Goal: Task Accomplishment & Management: Manage account settings

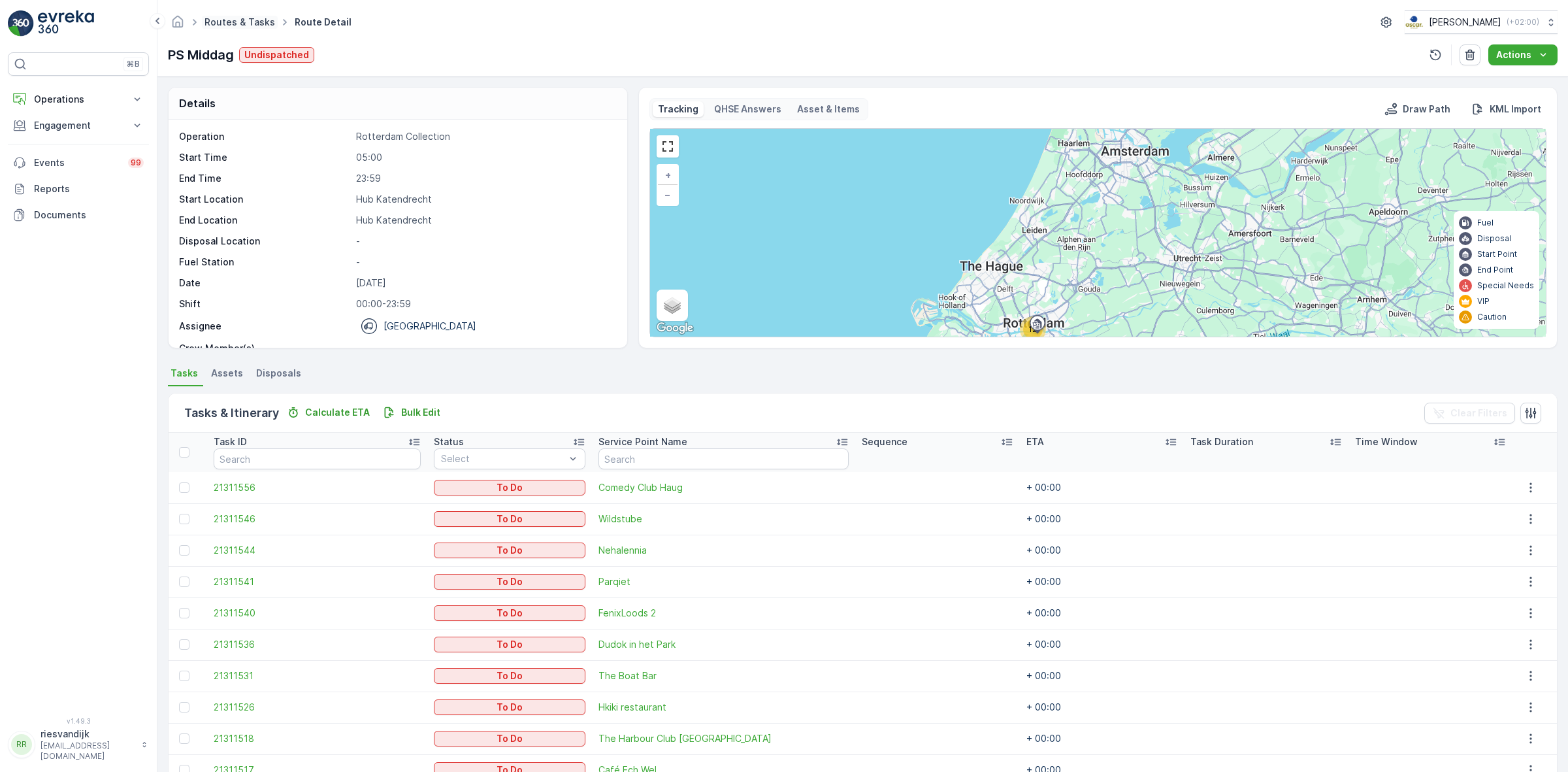
click at [265, 23] on link "Routes & Tasks" at bounding box center [239, 21] width 70 height 11
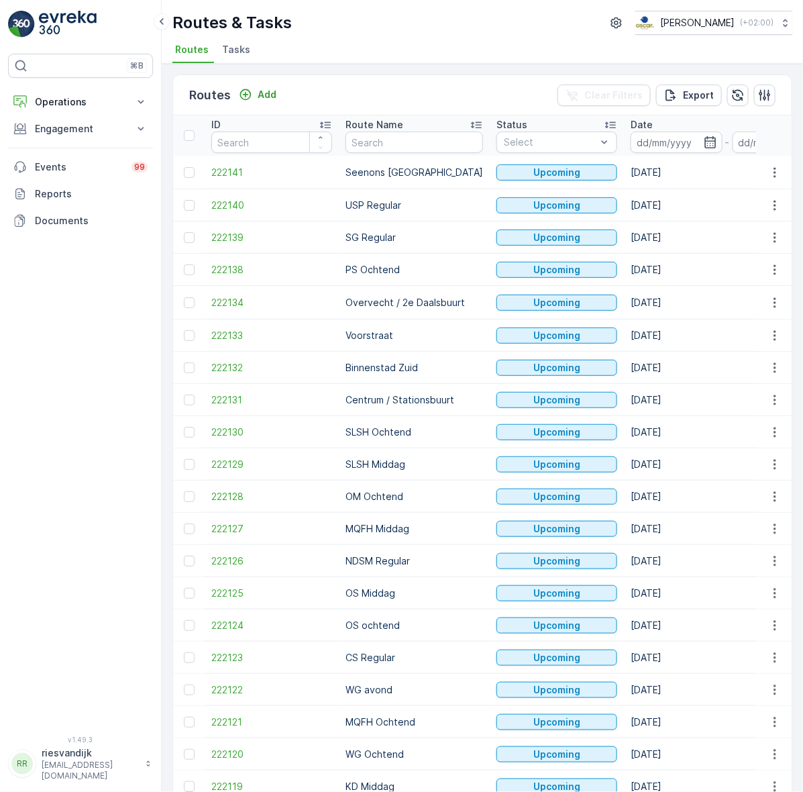
click at [235, 47] on span "Tasks" at bounding box center [236, 49] width 28 height 13
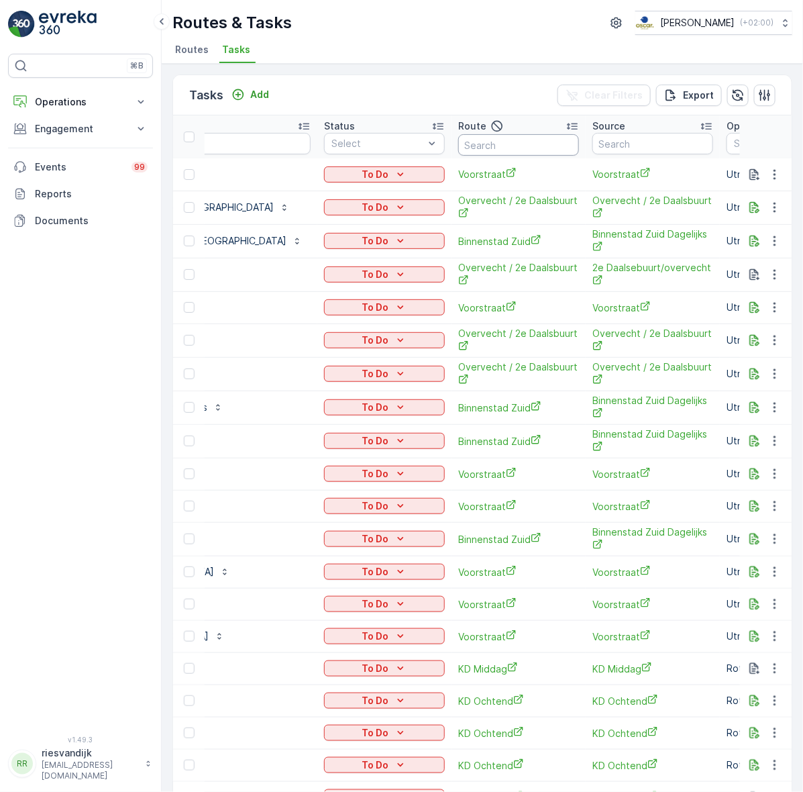
scroll to position [0, 503]
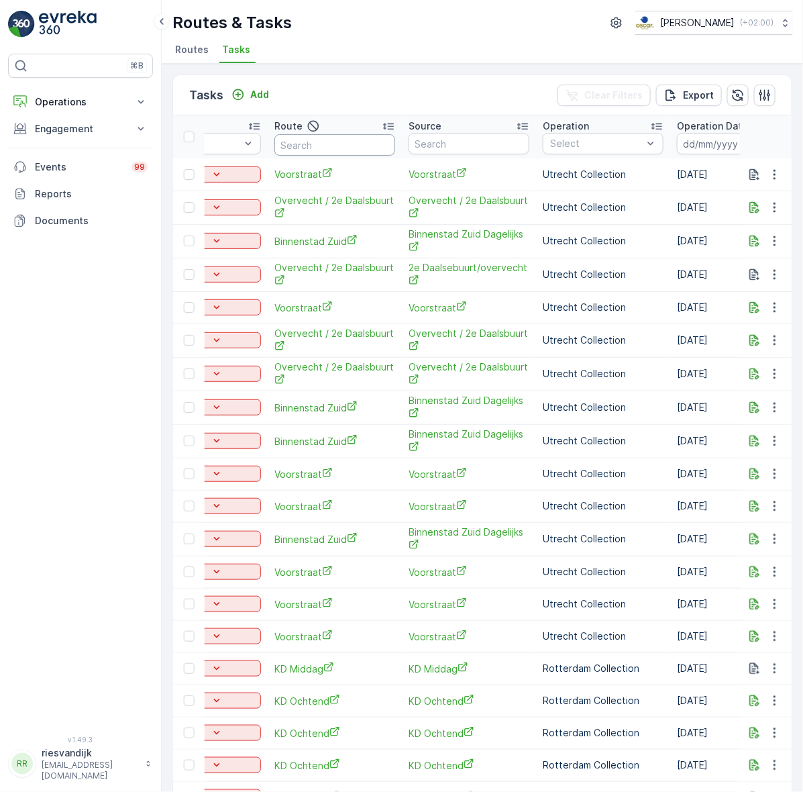
click at [314, 142] on input "text" at bounding box center [374, 144] width 121 height 21
type input "MQ"
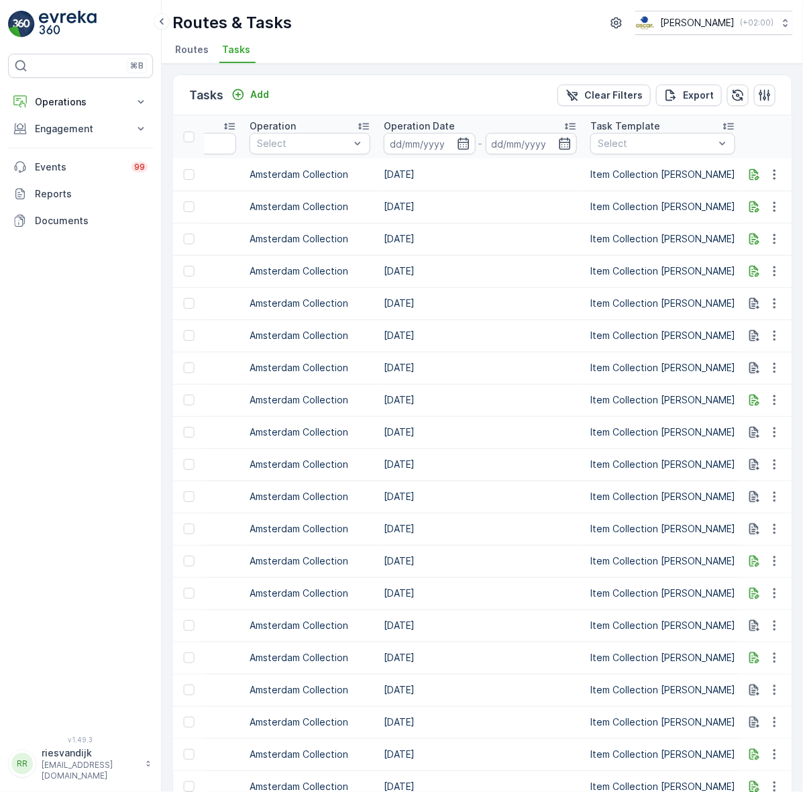
scroll to position [0, 755]
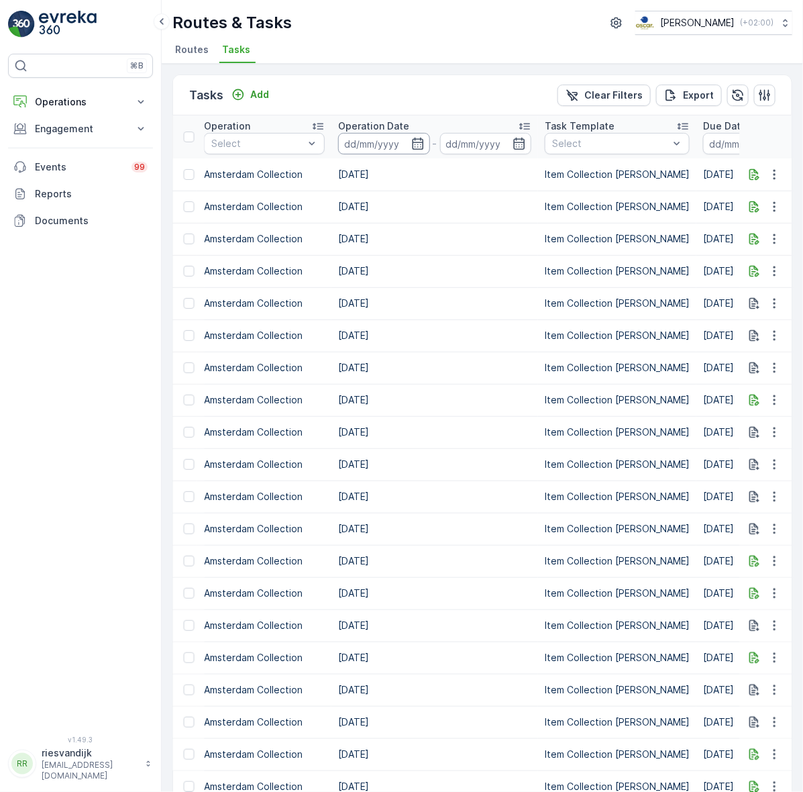
click at [391, 143] on input at bounding box center [384, 143] width 92 height 21
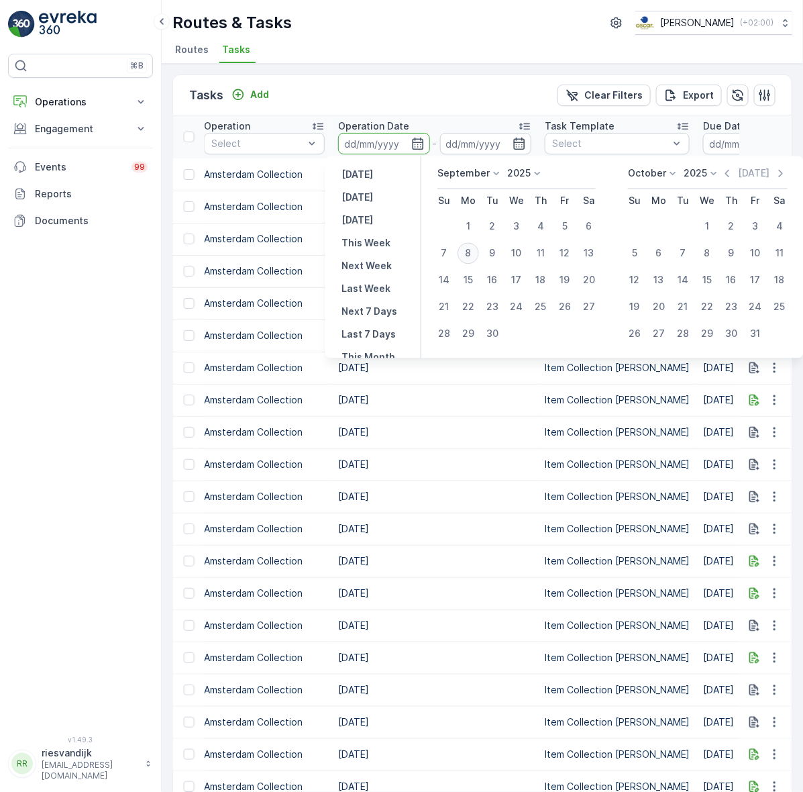
click at [471, 252] on div "8" at bounding box center [468, 253] width 21 height 21
type input "[DATE]"
click at [471, 252] on div "8" at bounding box center [468, 253] width 21 height 21
type input "[DATE]"
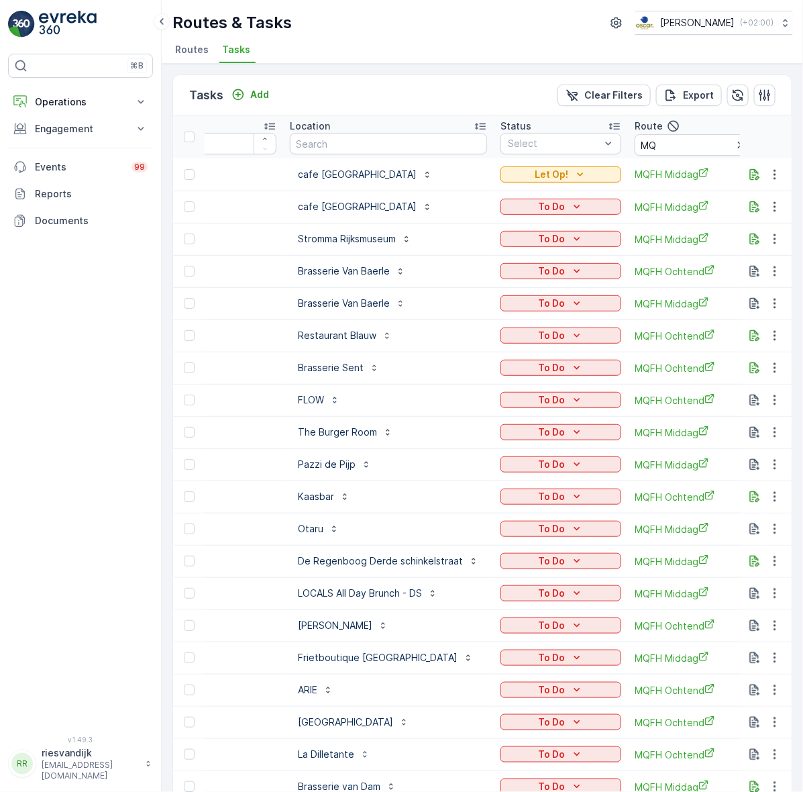
scroll to position [0, 168]
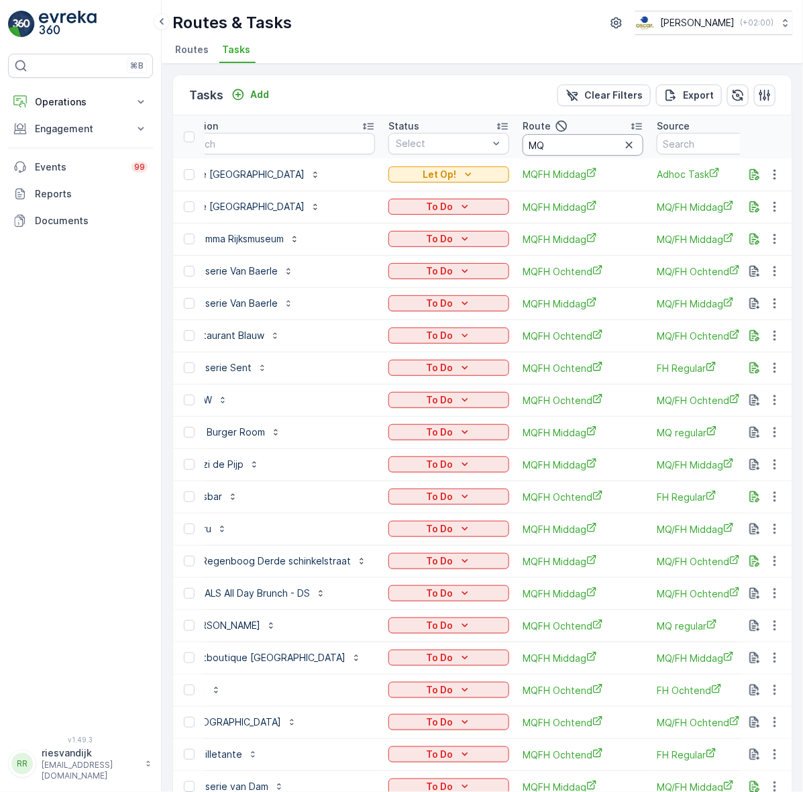
click at [581, 149] on input "MQ" at bounding box center [583, 144] width 121 height 21
type input "MQFH OC"
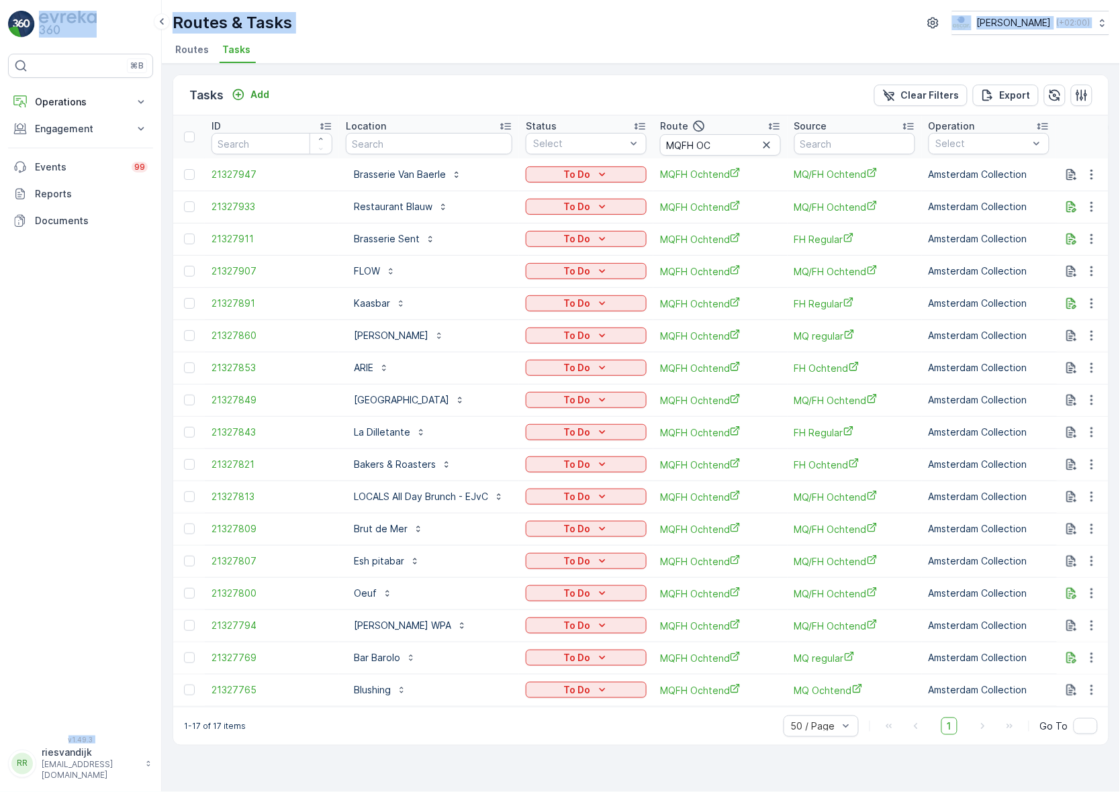
drag, startPoint x: 5, startPoint y: 49, endPoint x: -20, endPoint y: 54, distance: 25.3
click at [0, 54] on html "⌘B Operations Insights Planning Routes & Tasks Cockpit Settings Engagement Insi…" at bounding box center [560, 396] width 1120 height 792
click at [1, 49] on div "⌘B Operations Insights Planning Routes & Tasks Cockpit Settings Engagement Insi…" at bounding box center [81, 396] width 162 height 792
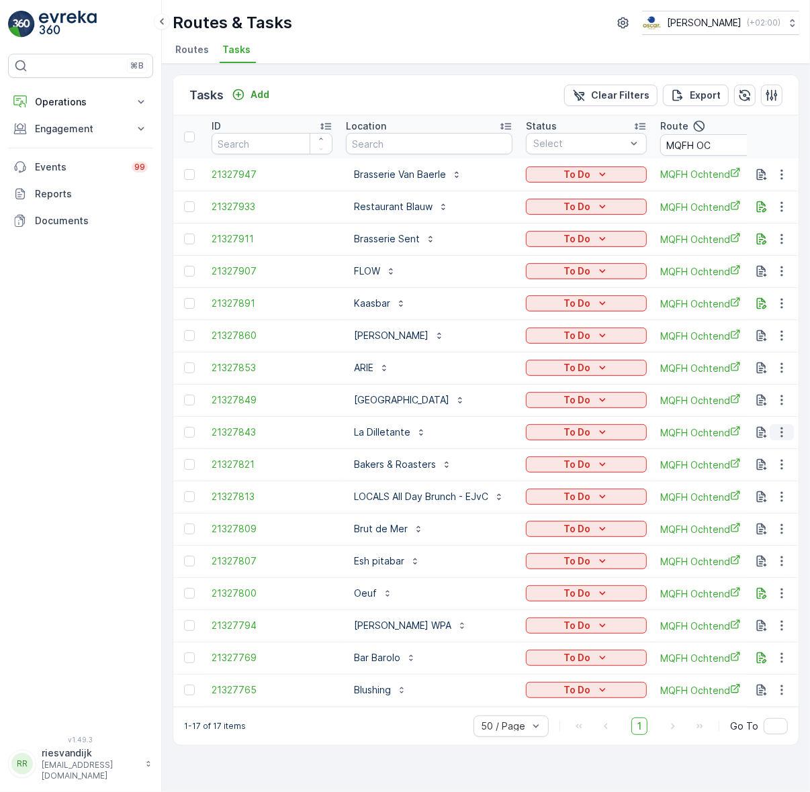
click at [780, 434] on icon "button" at bounding box center [781, 432] width 13 height 13
click at [782, 468] on icon "button" at bounding box center [781, 465] width 2 height 10
click at [766, 522] on span "Change Route" at bounding box center [746, 522] width 65 height 13
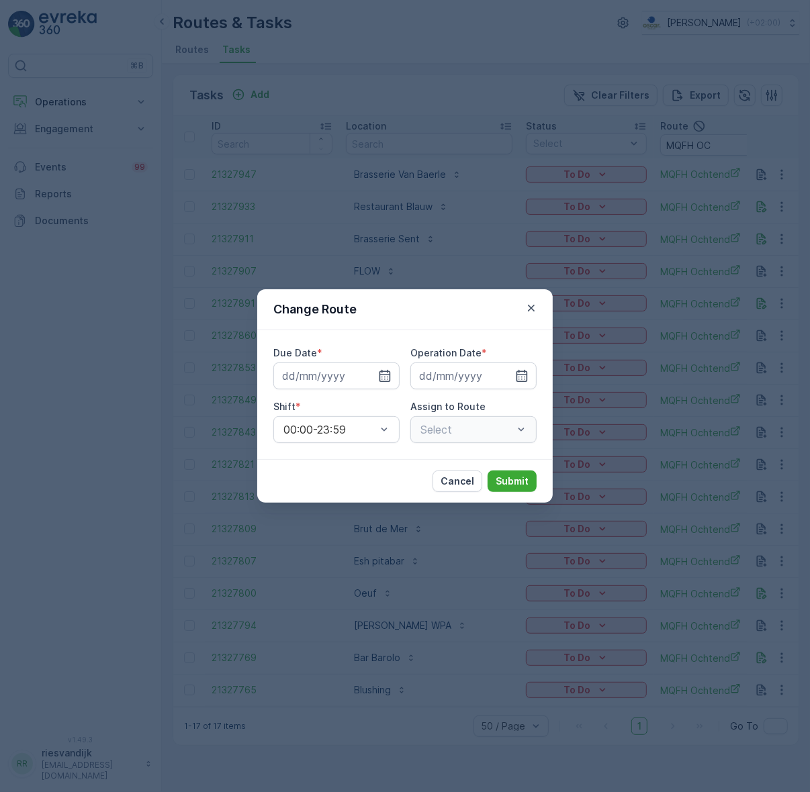
type input "[DATE]"
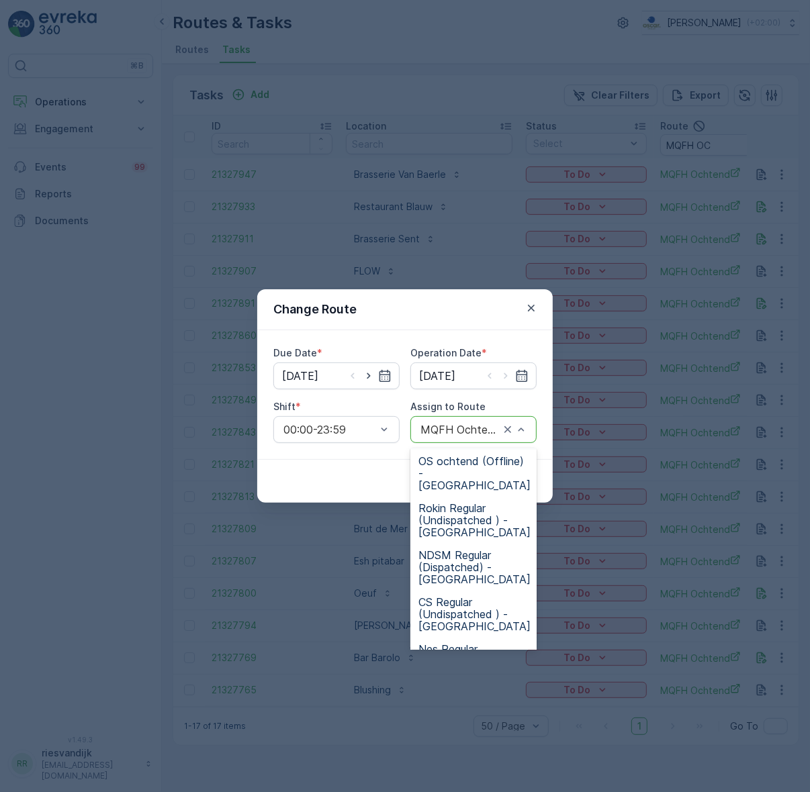
scroll to position [695, 0]
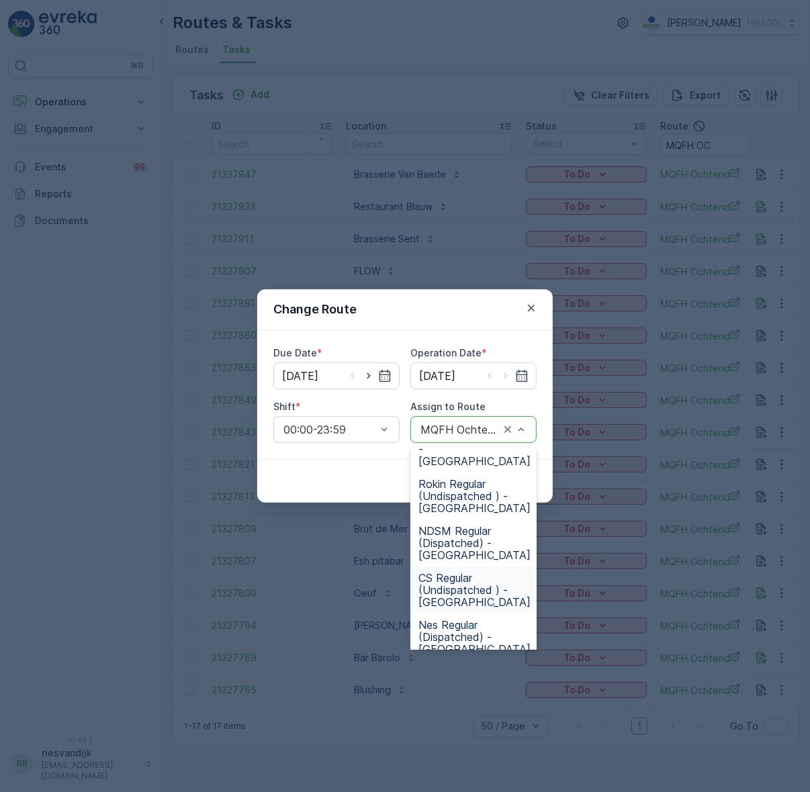
click at [491, 572] on span "CS Regular (Undispatched ) - Amsterdam" at bounding box center [474, 590] width 112 height 36
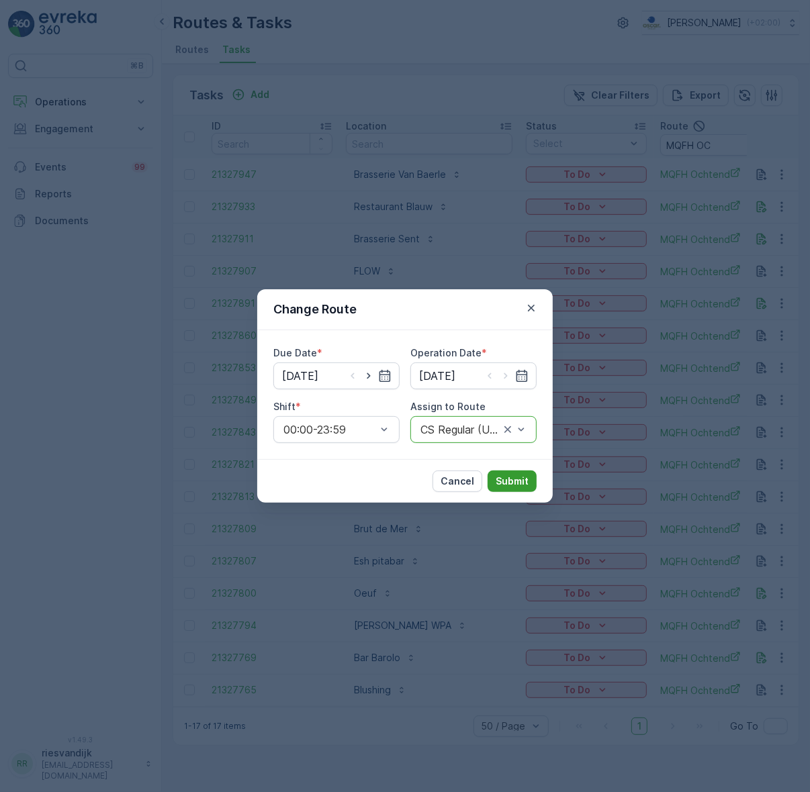
click at [522, 477] on p "Submit" at bounding box center [511, 481] width 33 height 13
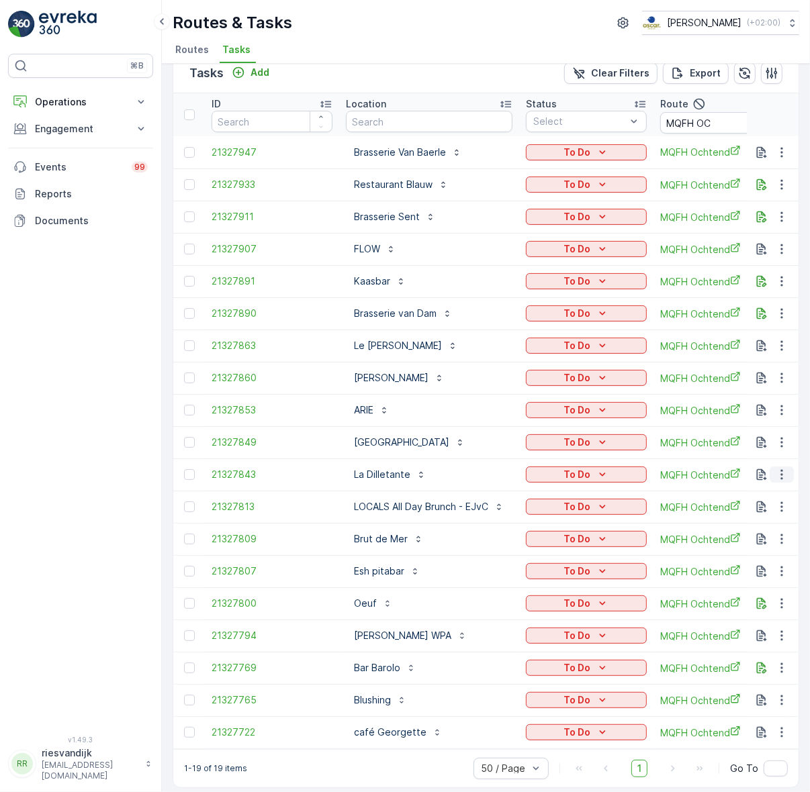
scroll to position [35, 0]
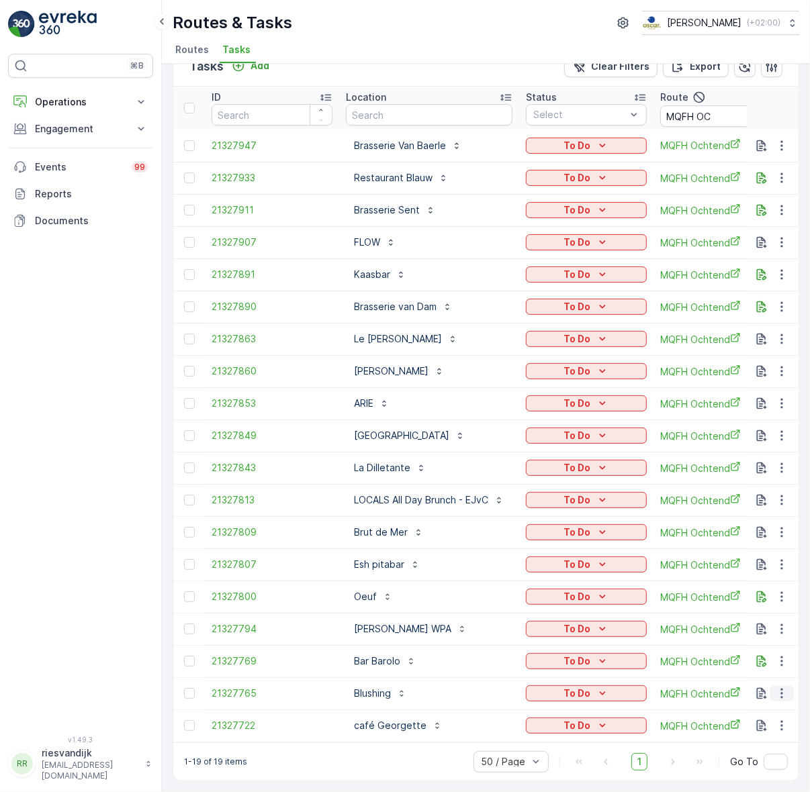
drag, startPoint x: 776, startPoint y: 686, endPoint x: 769, endPoint y: 689, distance: 7.2
click at [769, 689] on button "button" at bounding box center [781, 693] width 24 height 16
click at [85, 526] on div "⌘B Operations Insights Planning Routes & Tasks Cockpit Settings Engagement Insi…" at bounding box center [80, 381] width 145 height 655
click at [770, 363] on button "button" at bounding box center [781, 371] width 24 height 16
click at [761, 424] on span "Change Route" at bounding box center [746, 422] width 65 height 13
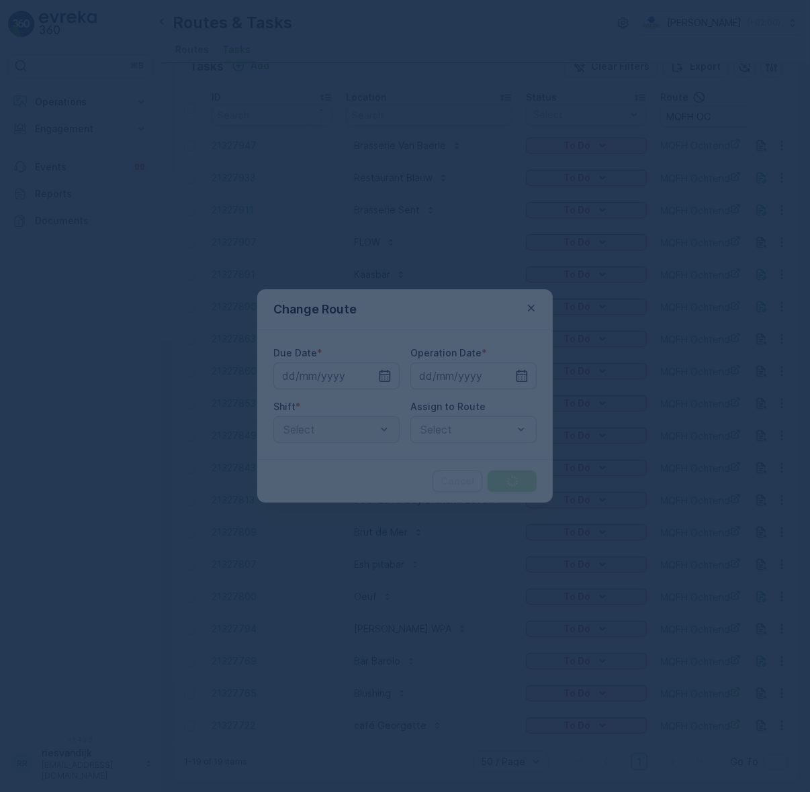
click at [477, 424] on div at bounding box center [405, 396] width 810 height 792
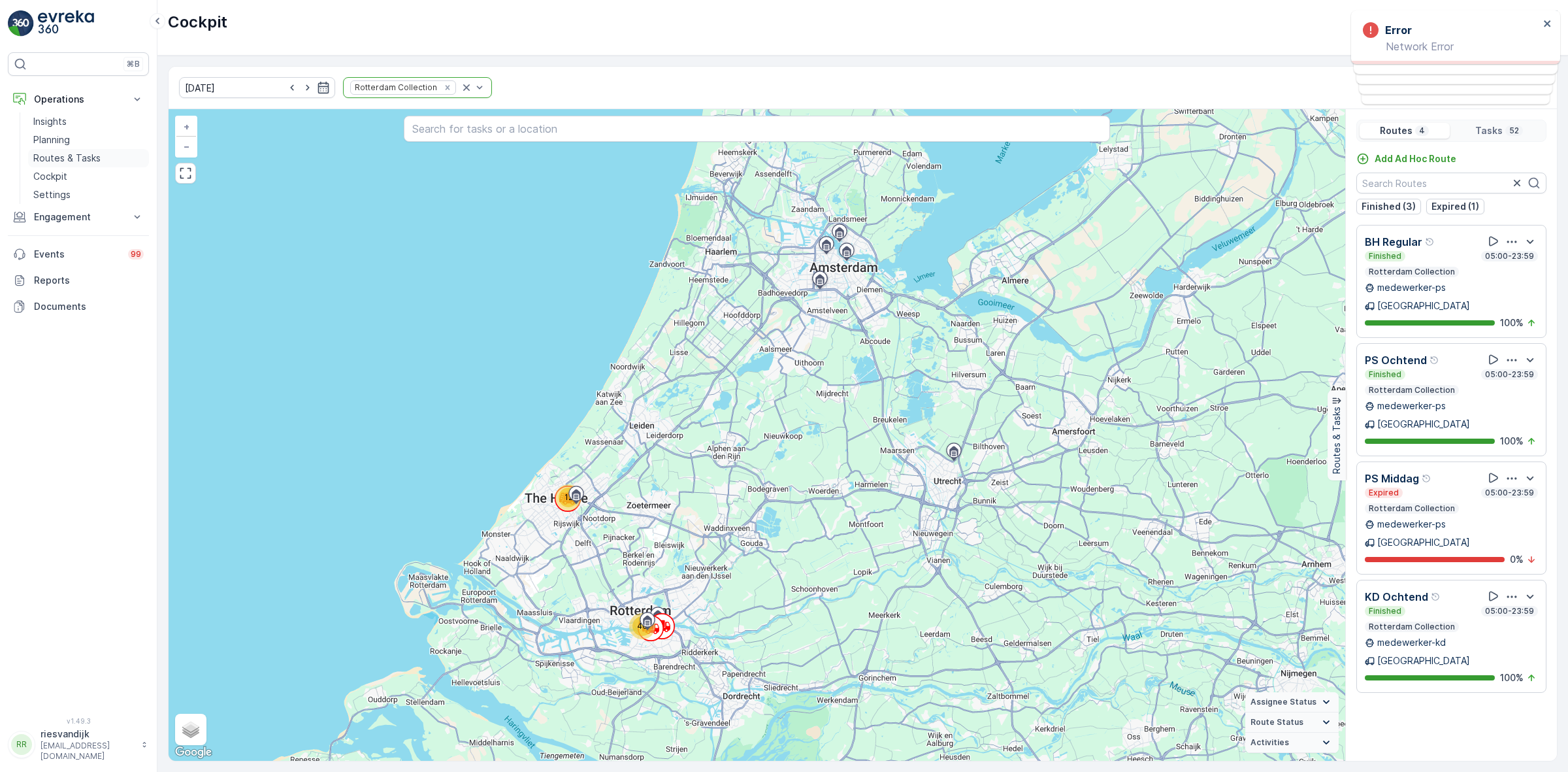
click at [76, 161] on p "Routes & Tasks" at bounding box center [66, 158] width 67 height 13
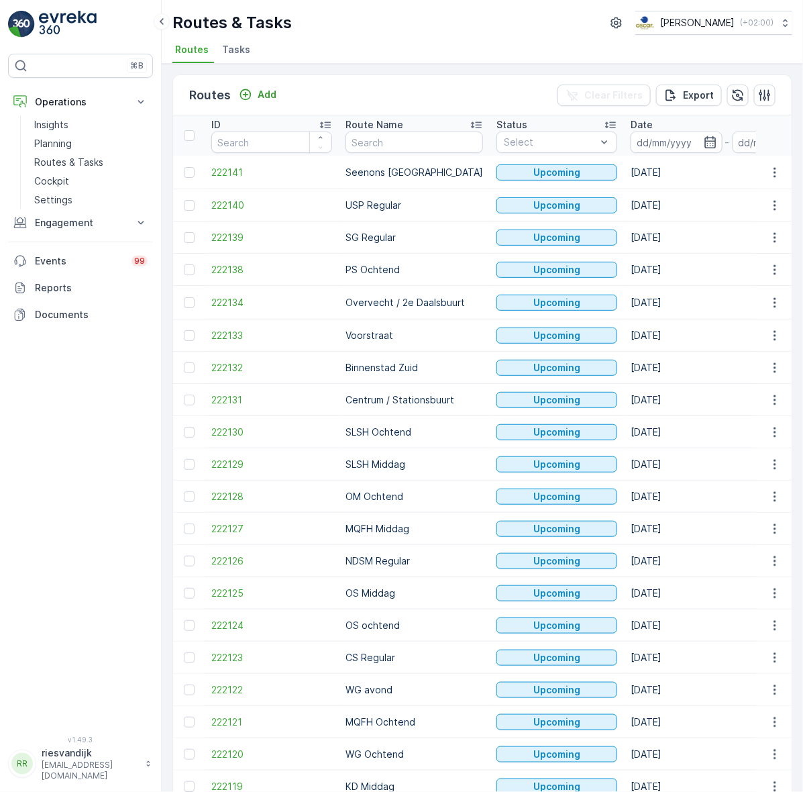
drag, startPoint x: 230, startPoint y: 45, endPoint x: 321, endPoint y: 32, distance: 92.3
click at [232, 45] on span "Tasks" at bounding box center [236, 49] width 28 height 13
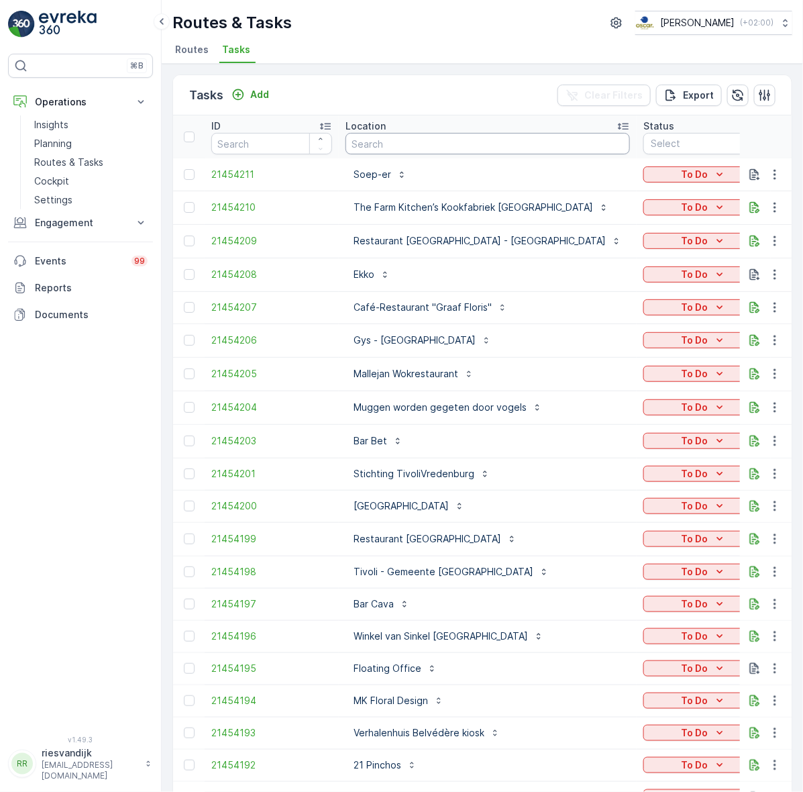
click at [479, 143] on input "text" at bounding box center [508, 143] width 324 height 21
drag, startPoint x: 730, startPoint y: 146, endPoint x: 716, endPoint y: 141, distance: 14.9
type input "CS"
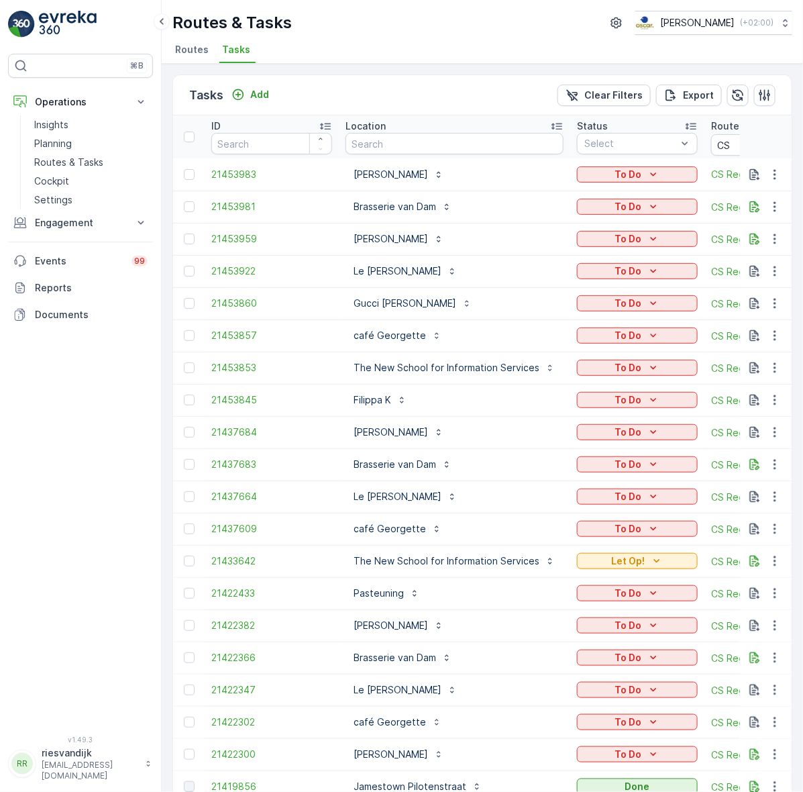
click at [479, 91] on div "Tasks Add Clear Filters Export" at bounding box center [482, 95] width 619 height 40
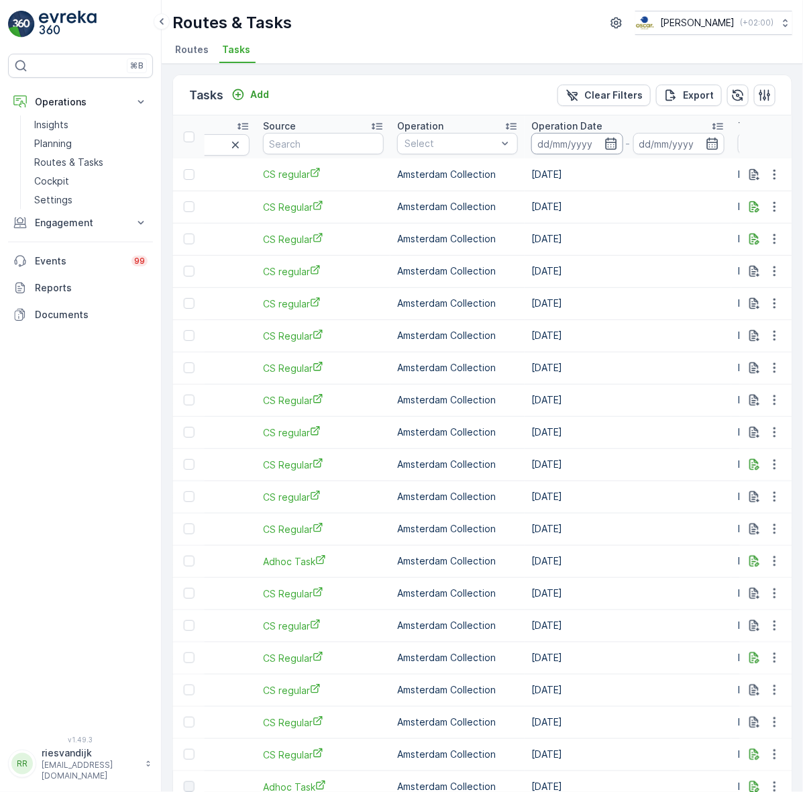
scroll to position [0, 587]
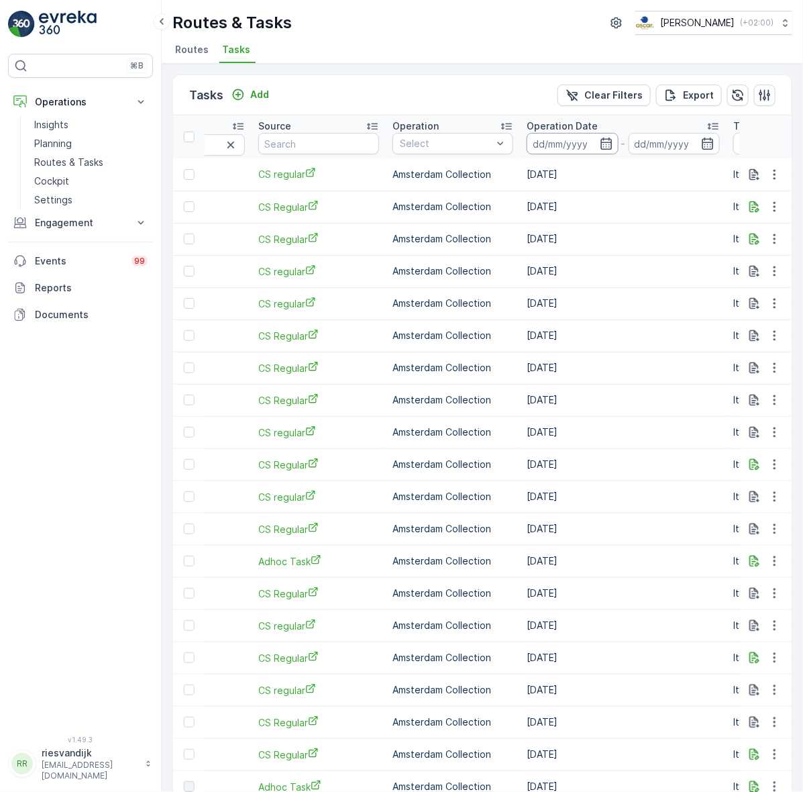
click at [588, 138] on input at bounding box center [573, 143] width 92 height 21
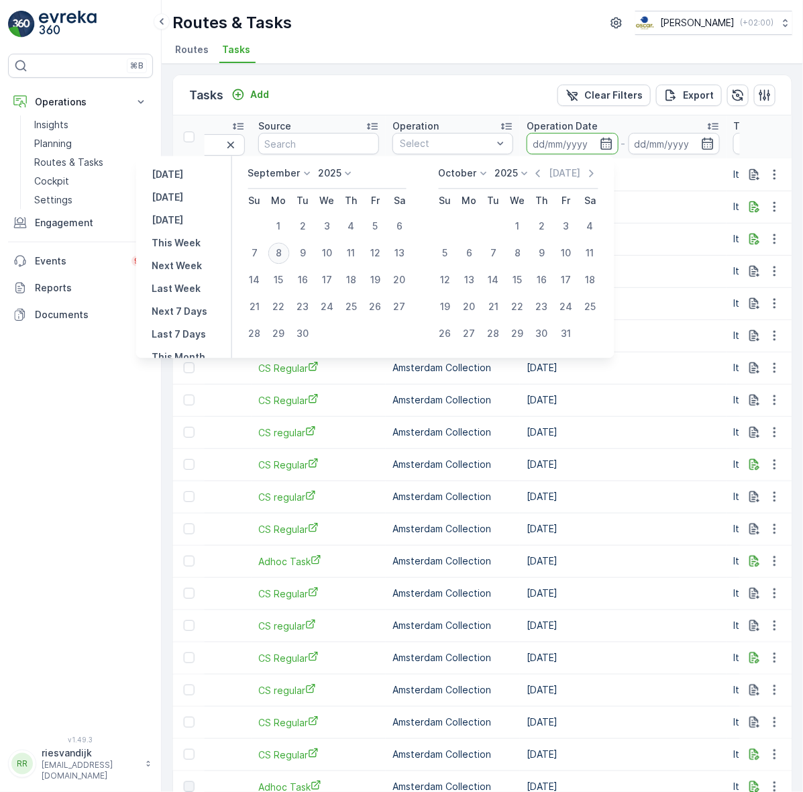
click at [279, 250] on div "8" at bounding box center [279, 253] width 21 height 21
type input "08.09.2025"
click at [279, 250] on div "8" at bounding box center [279, 253] width 21 height 21
type input "08.09.2025"
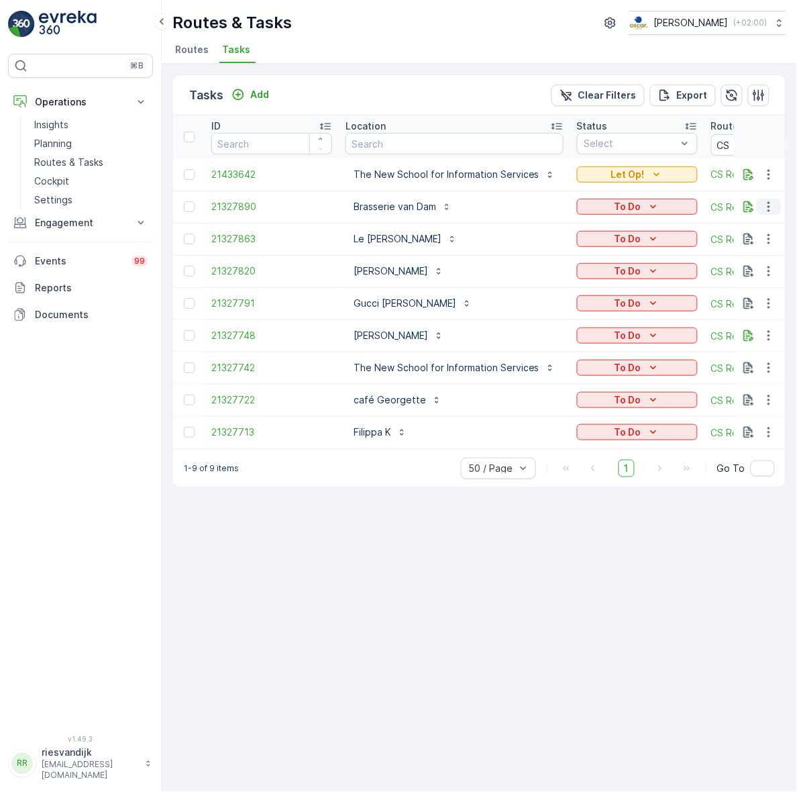
click at [765, 206] on icon "button" at bounding box center [769, 206] width 13 height 13
click at [774, 266] on div "Change Route" at bounding box center [747, 264] width 101 height 19
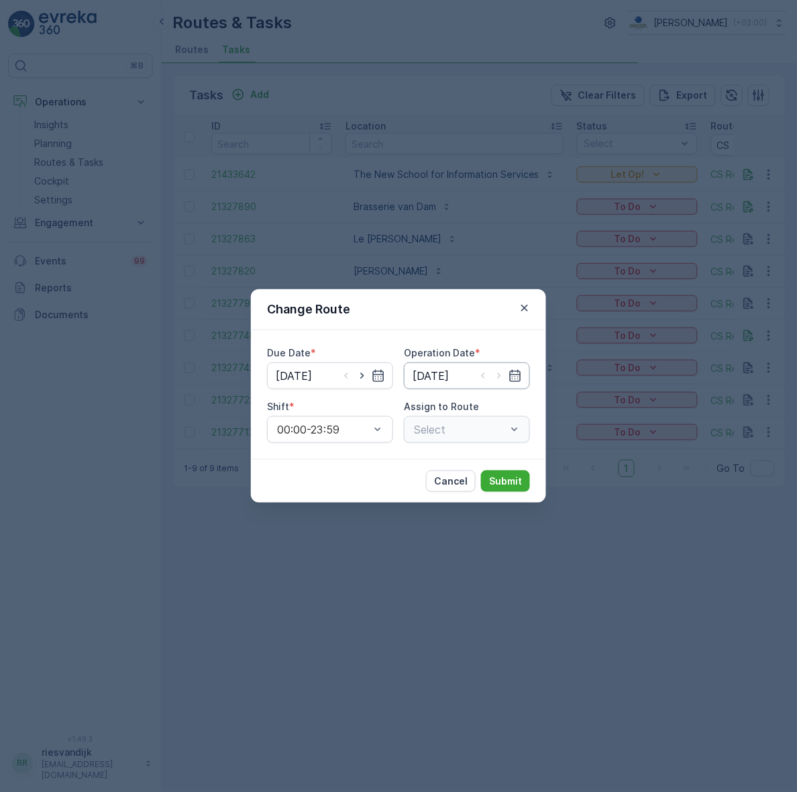
type input "08.09.2025"
click at [432, 418] on div "Select" at bounding box center [467, 429] width 126 height 27
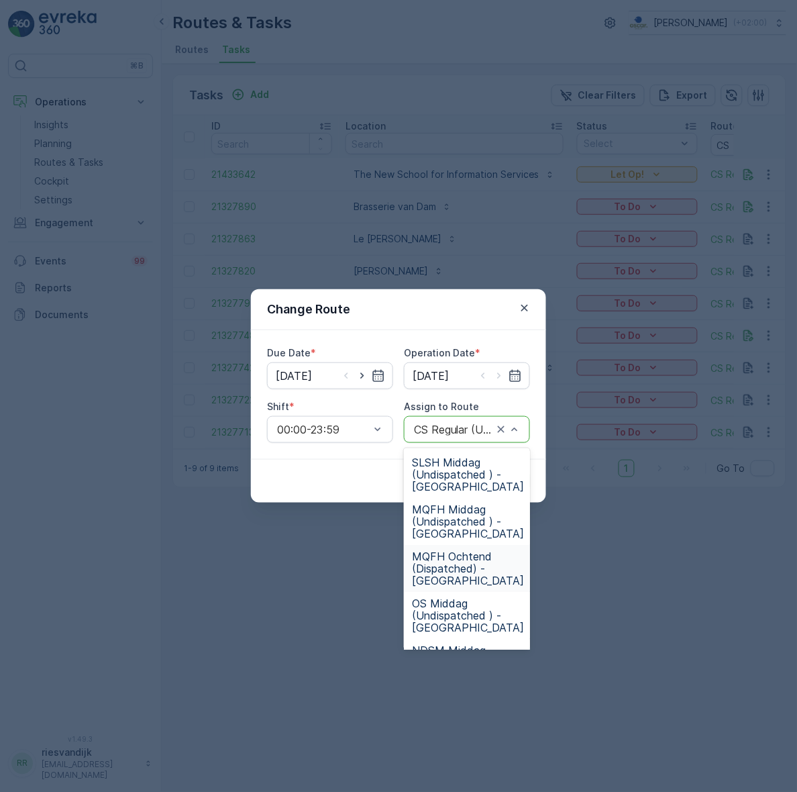
click at [478, 560] on span "MQFH Ochtend (Dispatched) - Amsterdam" at bounding box center [468, 568] width 112 height 36
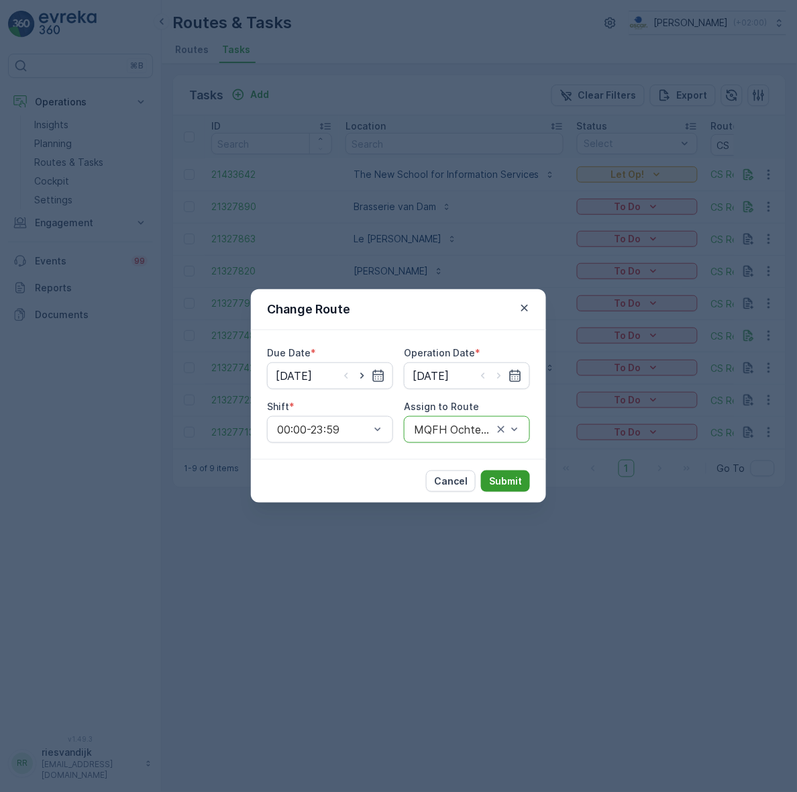
click at [507, 475] on p "Submit" at bounding box center [505, 481] width 33 height 13
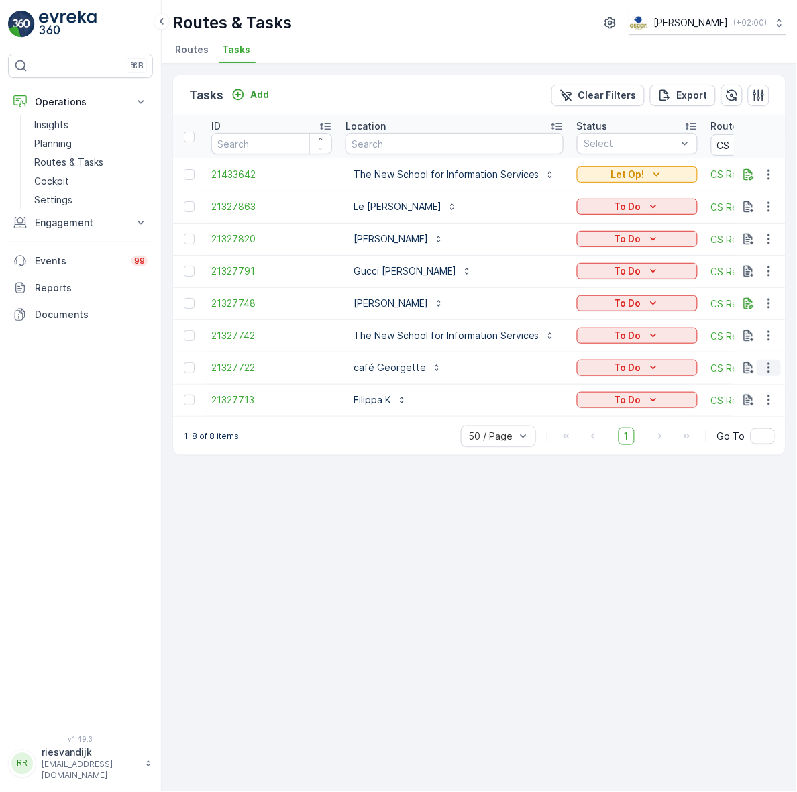
click at [767, 368] on icon "button" at bounding box center [769, 367] width 13 height 13
click at [759, 424] on span "Change Route" at bounding box center [734, 425] width 65 height 13
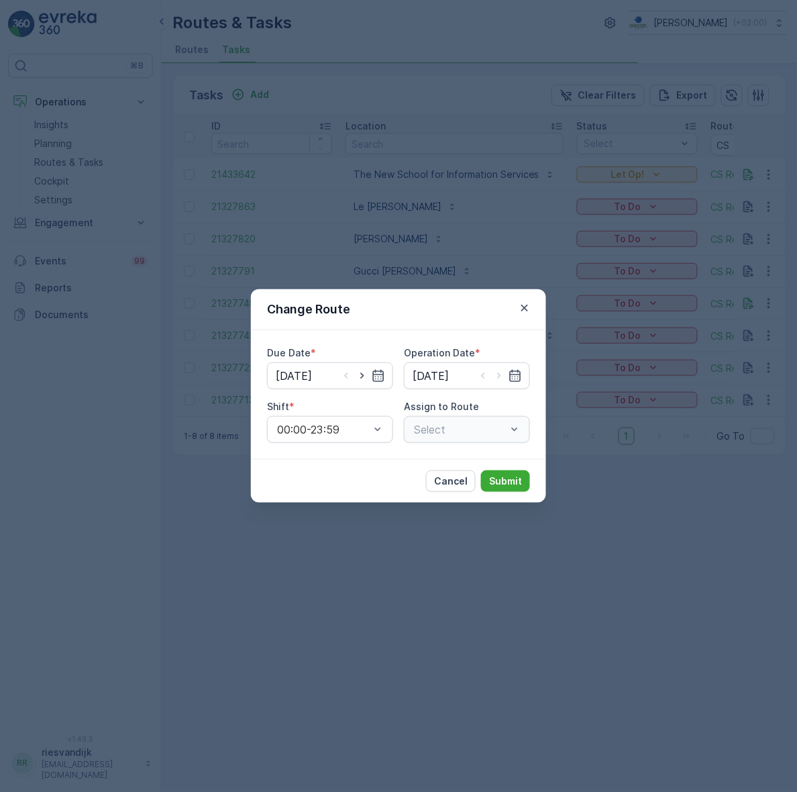
type input "08.09.2025"
click at [471, 430] on div "Select" at bounding box center [467, 429] width 126 height 27
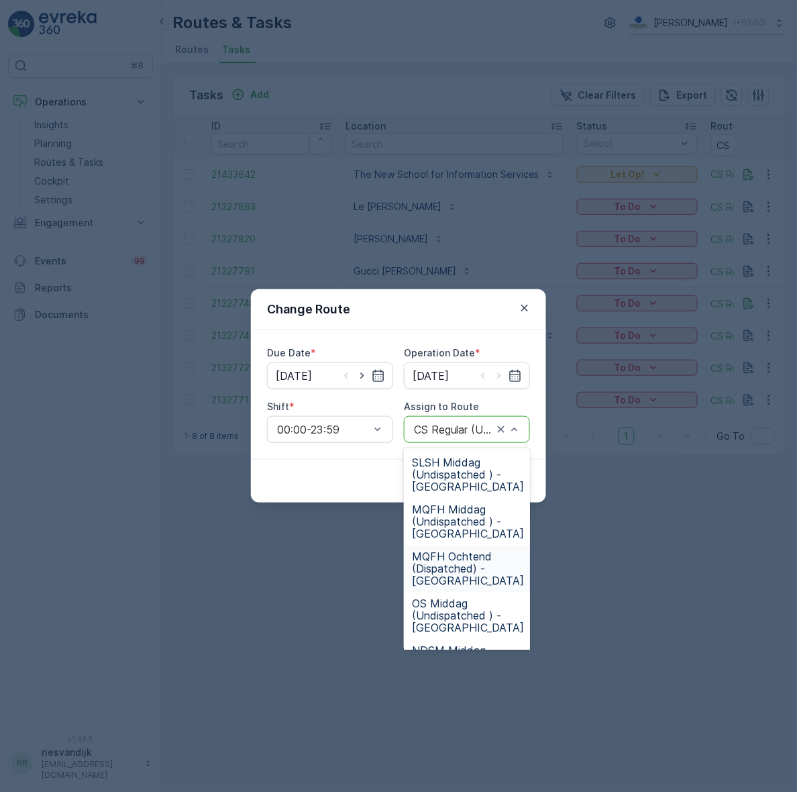
click at [465, 558] on span "MQFH Ochtend (Dispatched) - Amsterdam" at bounding box center [468, 568] width 112 height 36
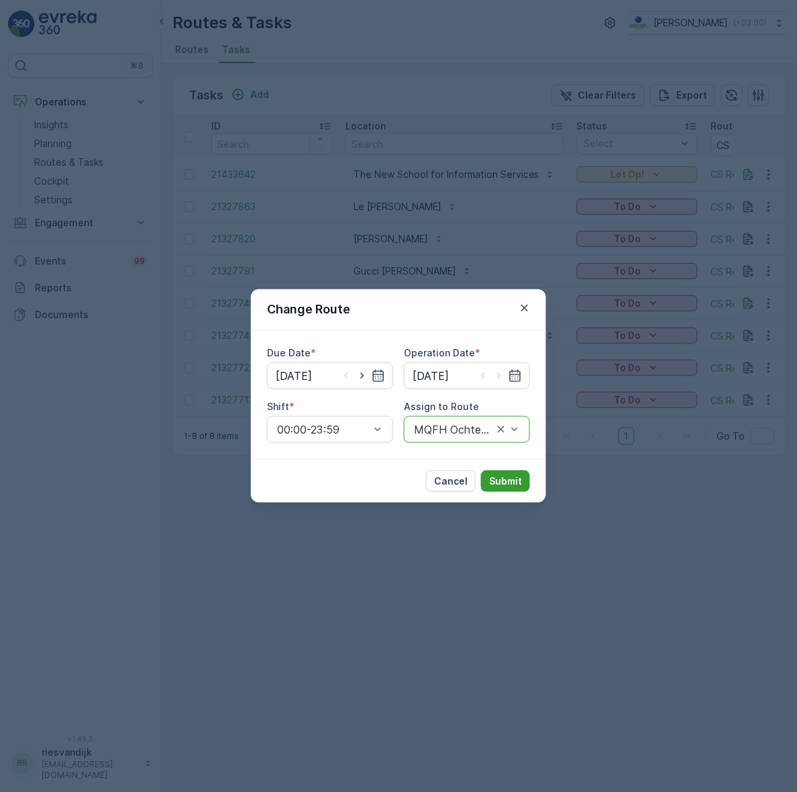
click at [505, 485] on p "Submit" at bounding box center [505, 481] width 33 height 13
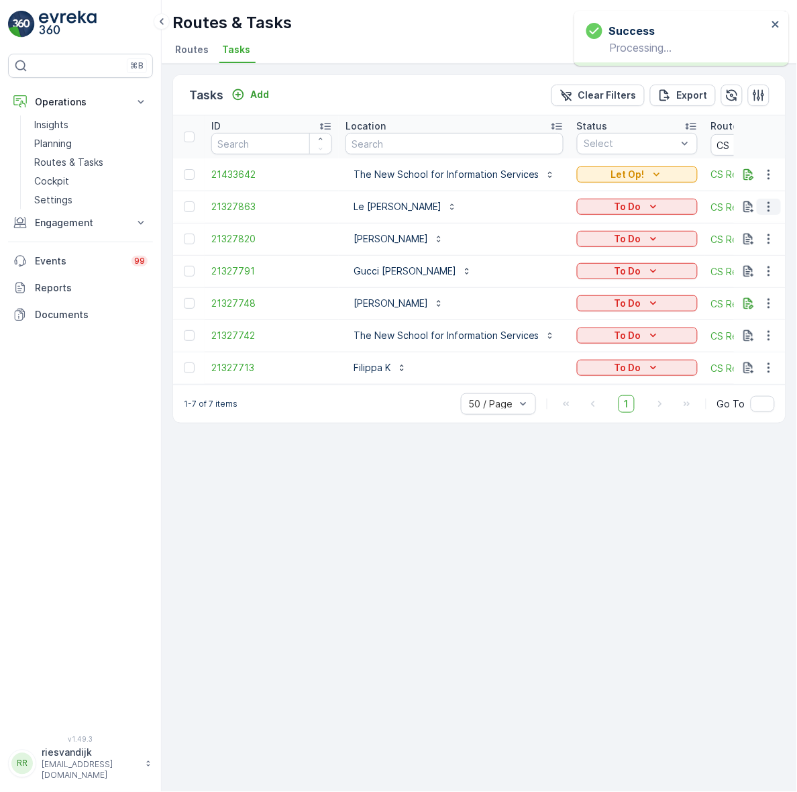
click at [769, 207] on icon "button" at bounding box center [769, 207] width 2 height 10
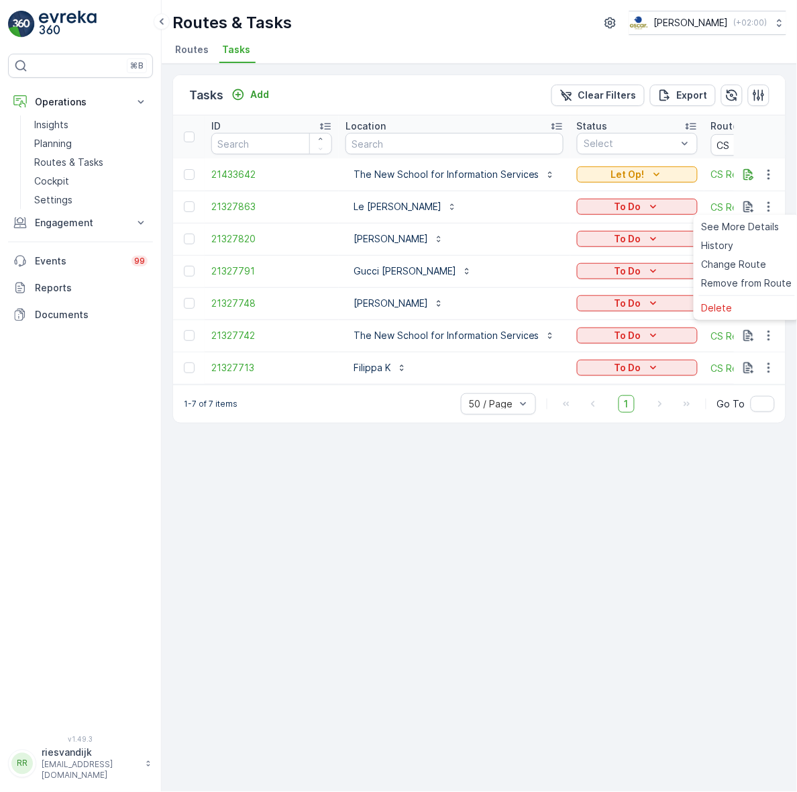
click at [383, 491] on div "Tasks Add Clear Filters Export ID Location Status Select Route CS Source Operat…" at bounding box center [480, 428] width 636 height 728
click at [767, 208] on icon "button" at bounding box center [769, 206] width 13 height 13
click at [740, 262] on span "Change Route" at bounding box center [734, 264] width 65 height 13
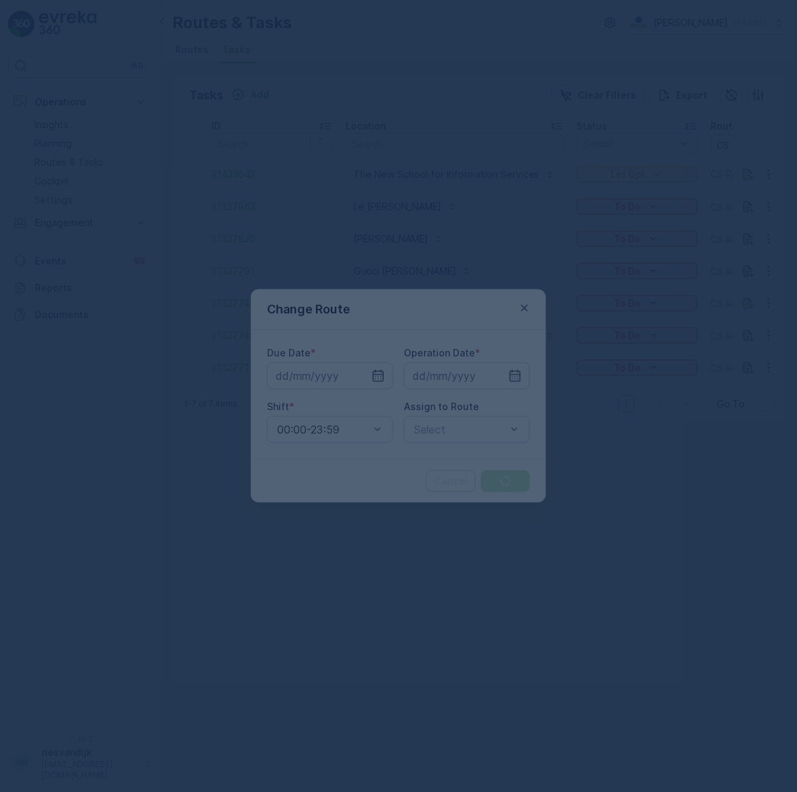
type input "08.09.2025"
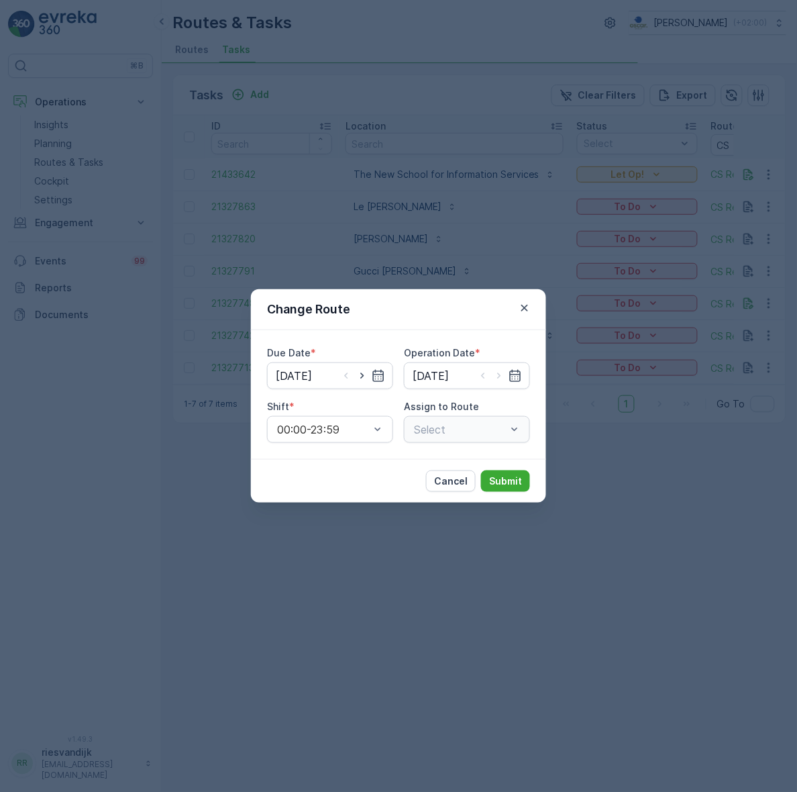
click at [491, 430] on div "Select" at bounding box center [467, 429] width 126 height 27
click at [498, 430] on div "Select" at bounding box center [467, 429] width 126 height 27
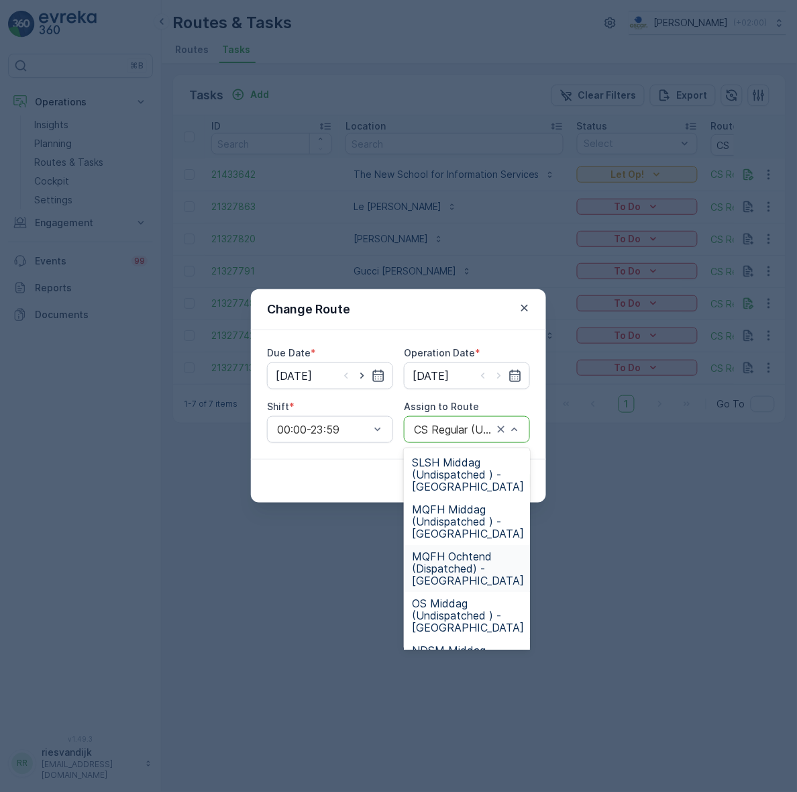
click at [473, 561] on span "MQFH Ochtend (Dispatched) - Amsterdam" at bounding box center [468, 568] width 112 height 36
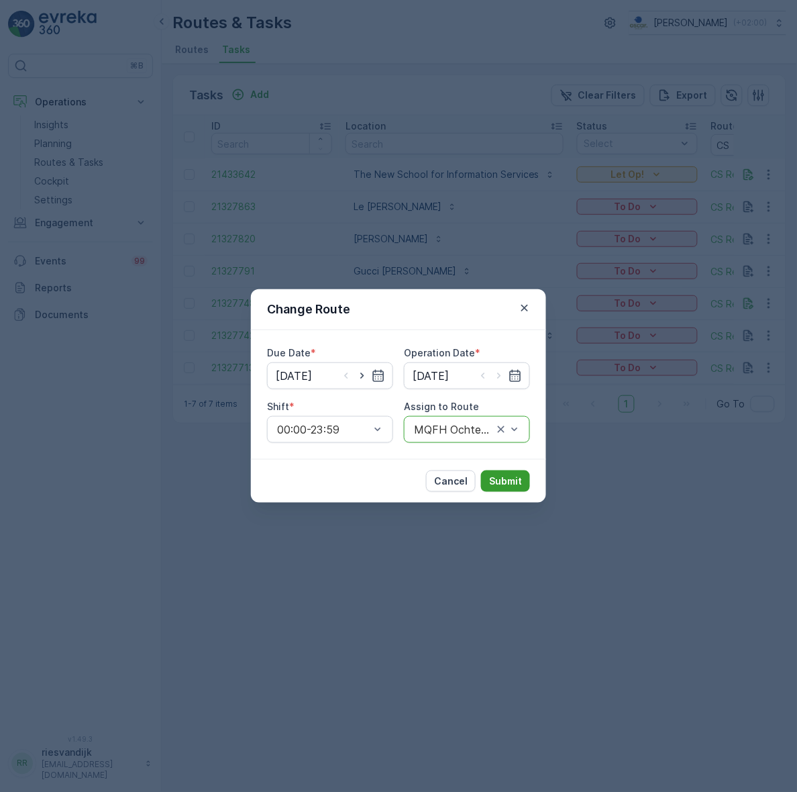
click at [501, 478] on p "Submit" at bounding box center [505, 481] width 33 height 13
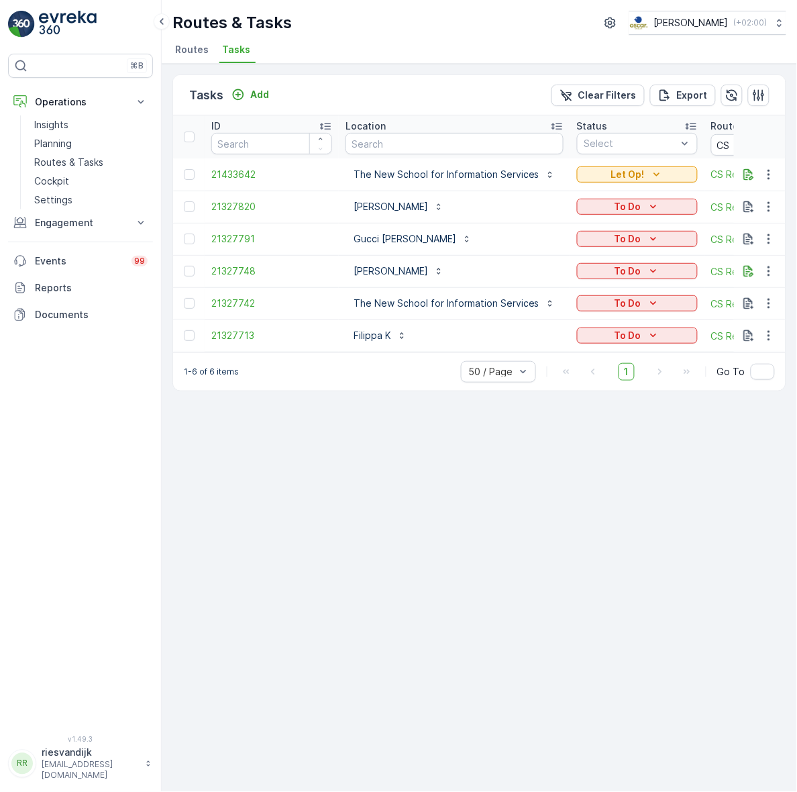
click at [642, 481] on div "Tasks Add Clear Filters Export ID Location Status Select Route CS Source Operat…" at bounding box center [480, 428] width 636 height 728
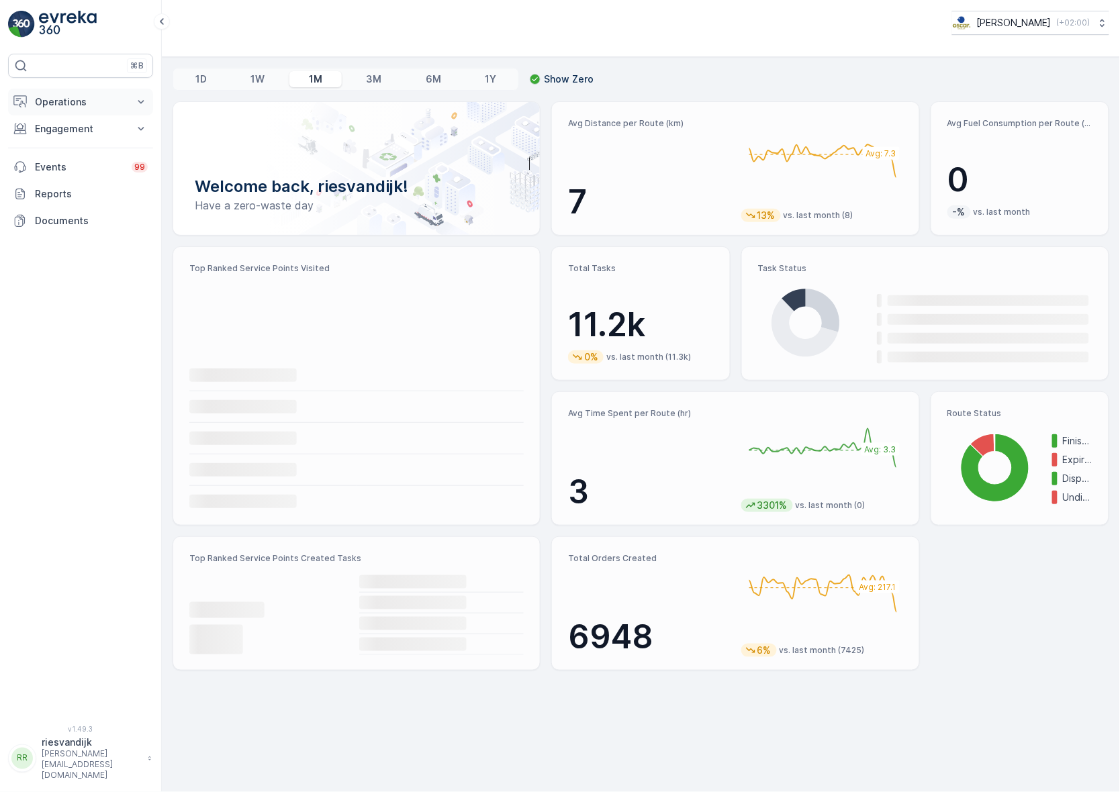
click at [81, 99] on p "Operations" at bounding box center [80, 101] width 91 height 13
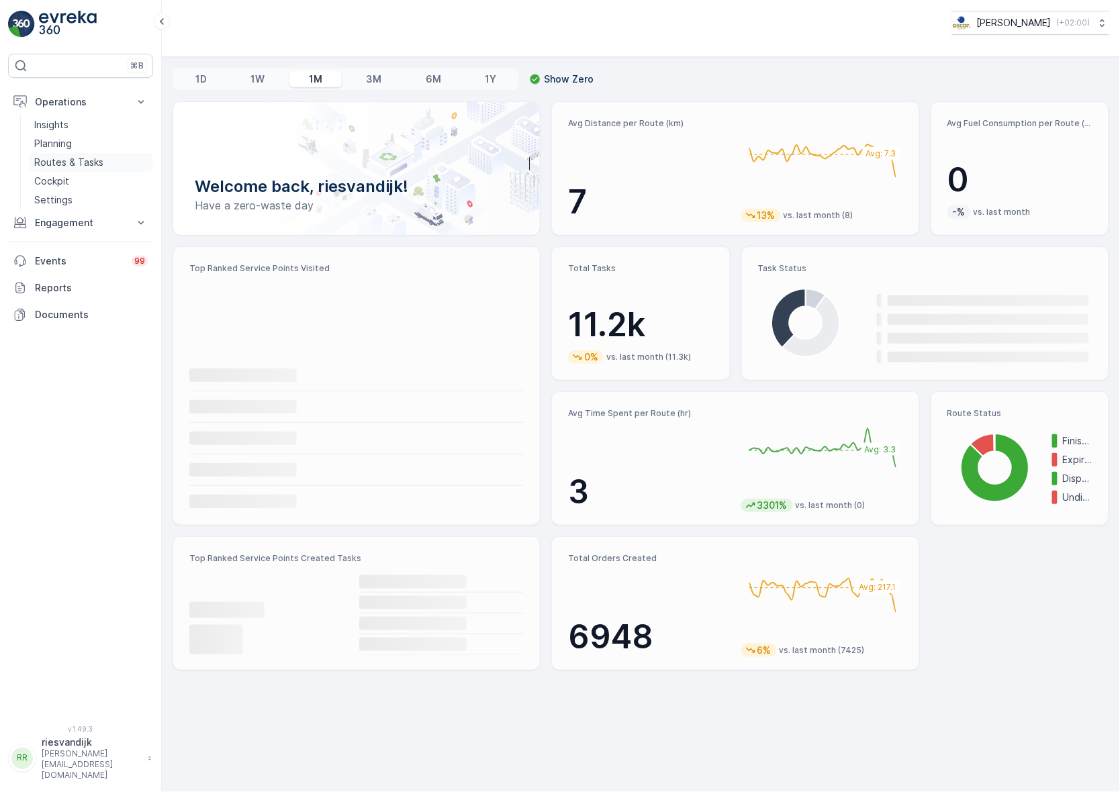
click at [85, 158] on p "Routes & Tasks" at bounding box center [68, 162] width 69 height 13
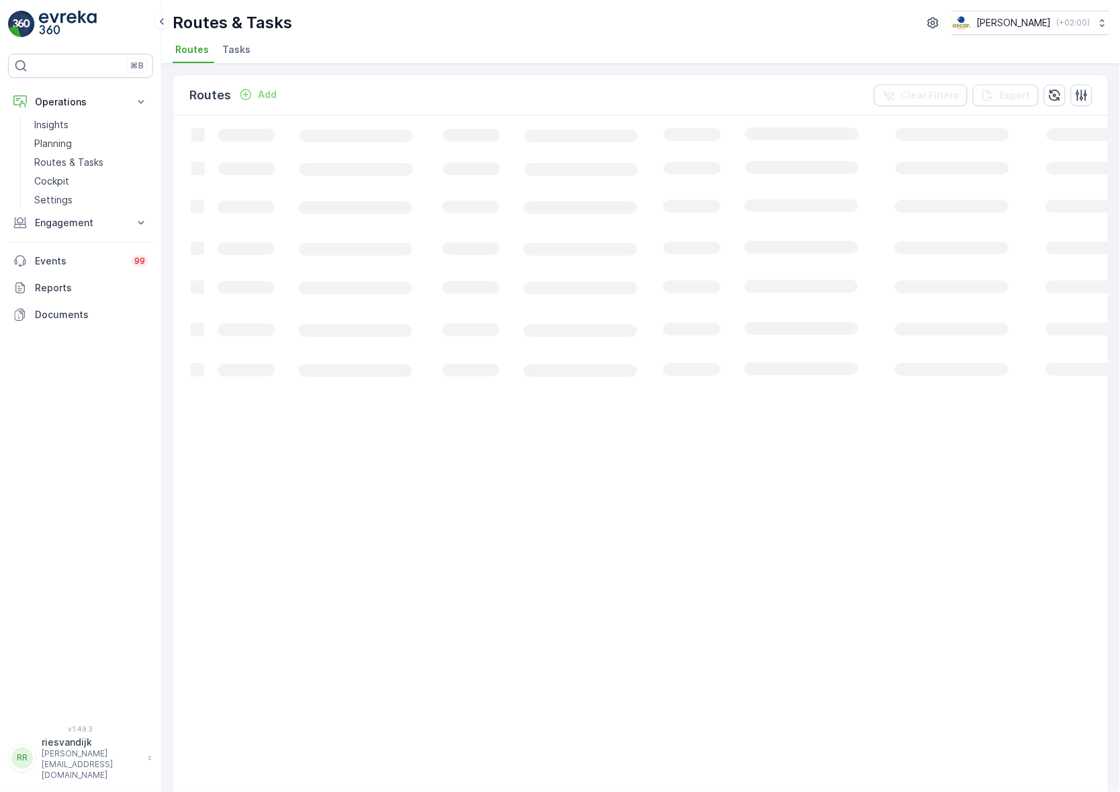
click at [237, 50] on span "Tasks" at bounding box center [236, 49] width 28 height 13
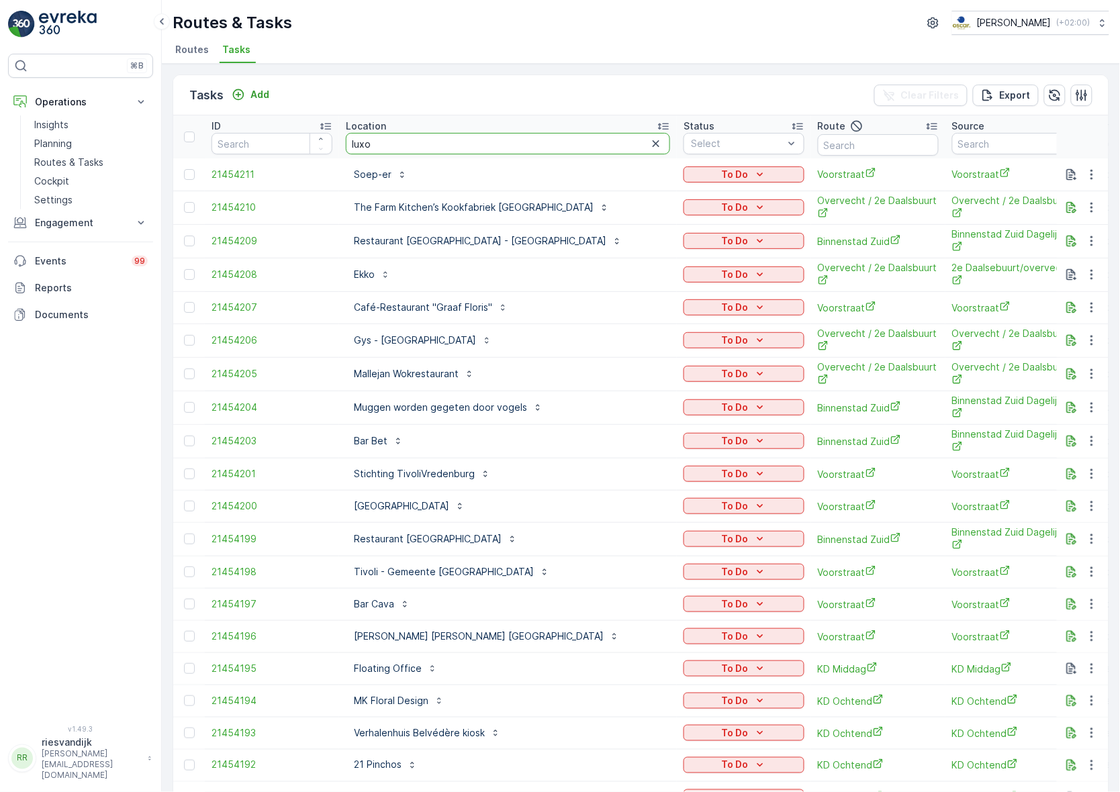
type input "luxor"
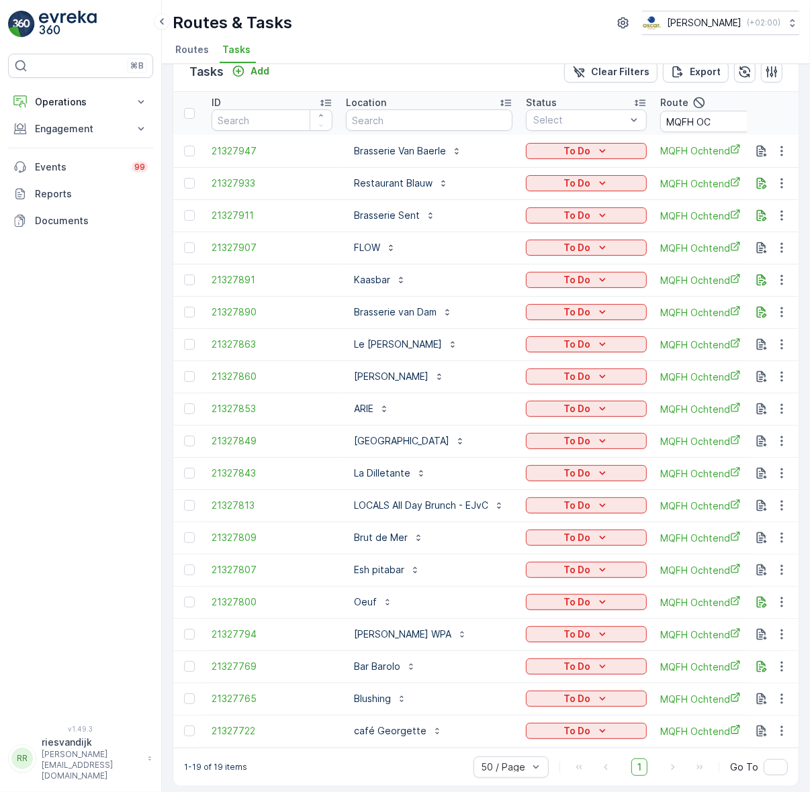
scroll to position [35, 0]
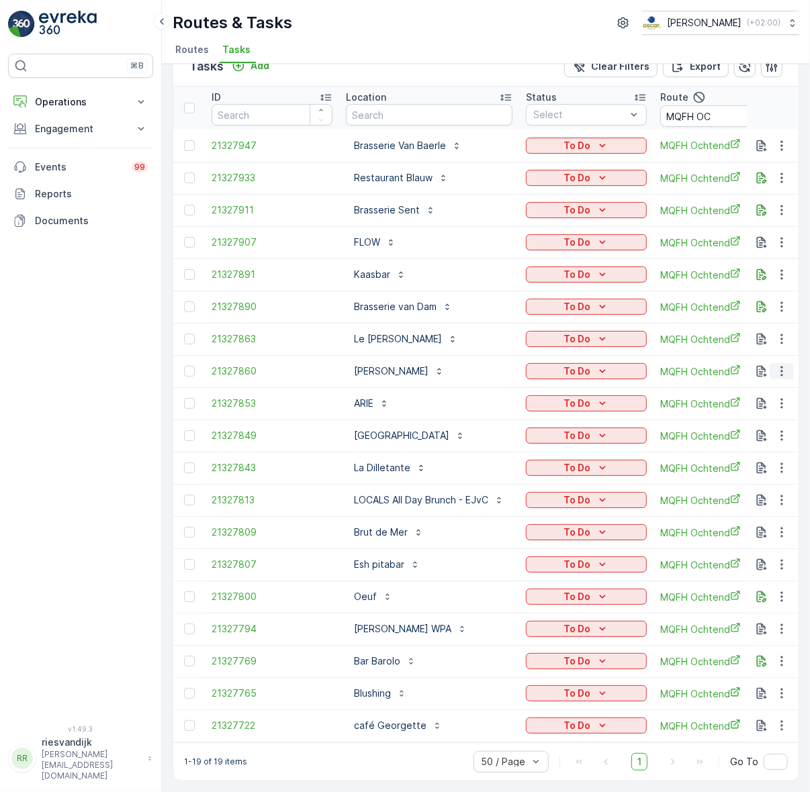
click at [776, 364] on icon "button" at bounding box center [781, 370] width 13 height 13
click at [767, 420] on span "Change Route" at bounding box center [746, 422] width 65 height 13
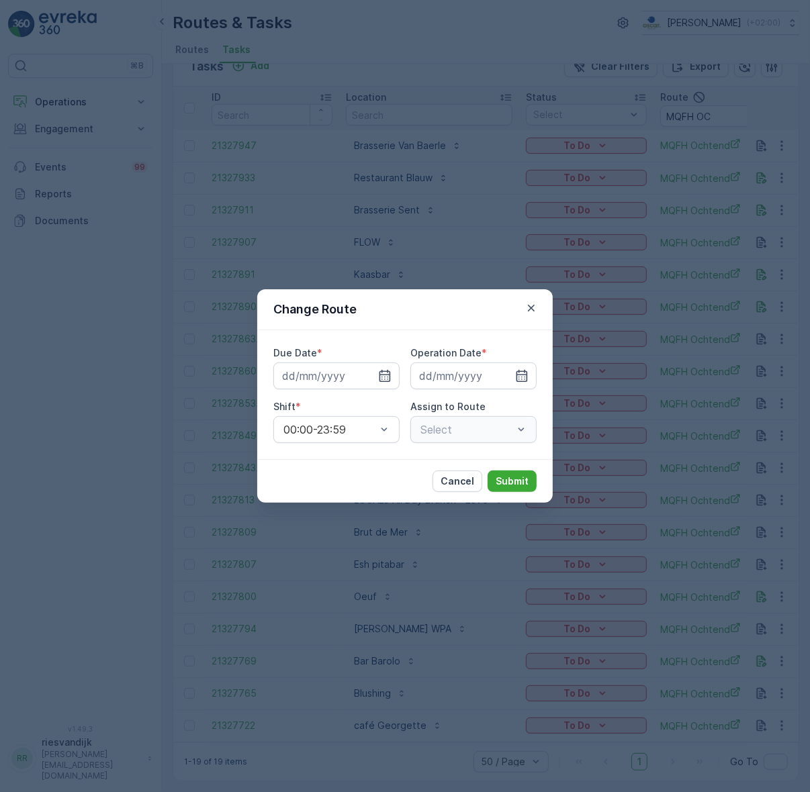
type input "[DATE]"
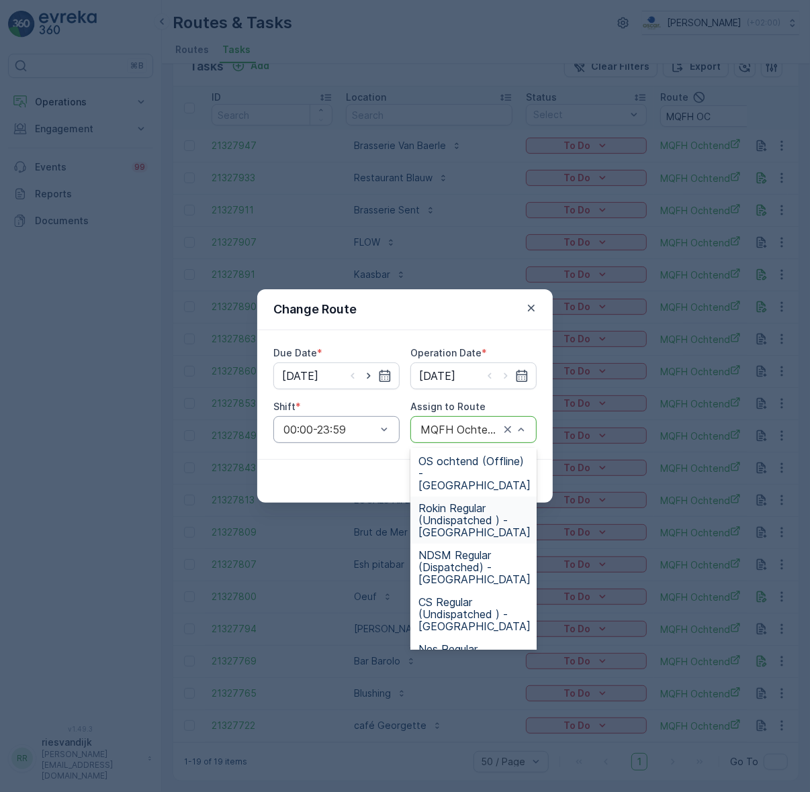
scroll to position [695, 0]
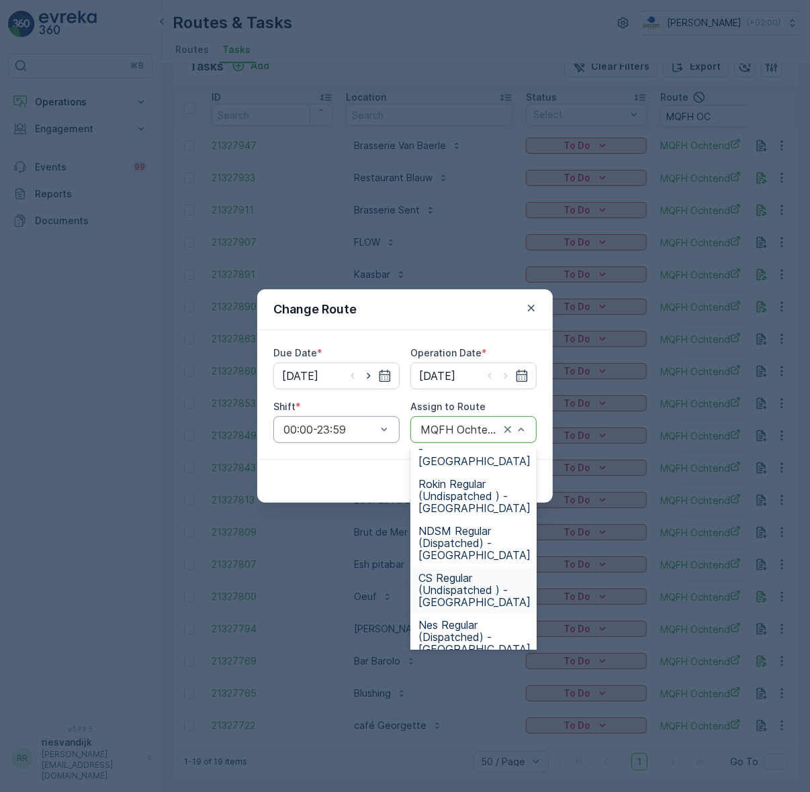
click at [482, 572] on span "CS Regular (Undispatched ) - Amsterdam" at bounding box center [474, 590] width 112 height 36
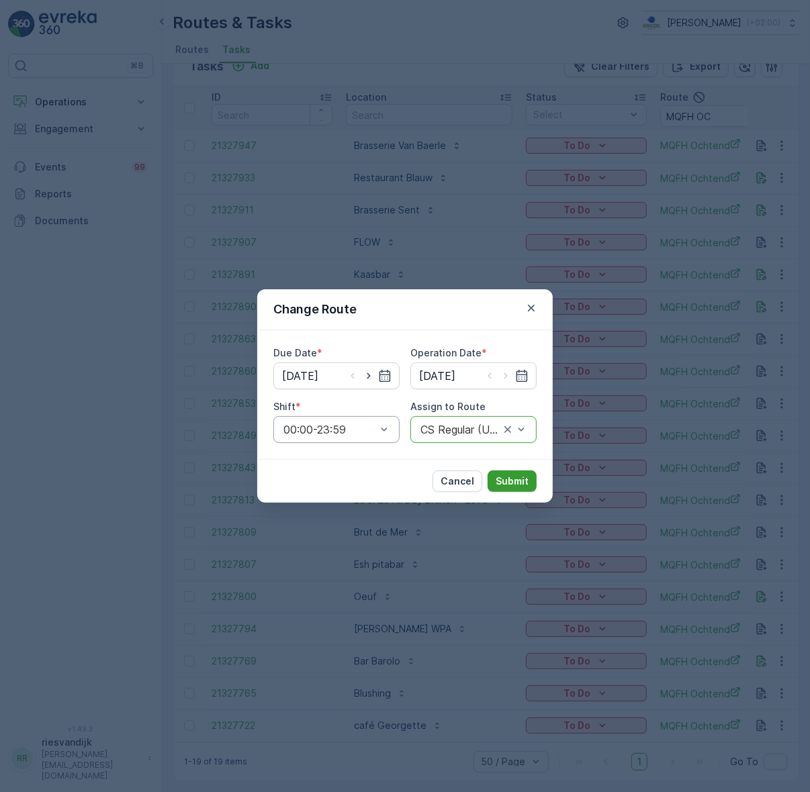
click at [501, 479] on p "Submit" at bounding box center [511, 481] width 33 height 13
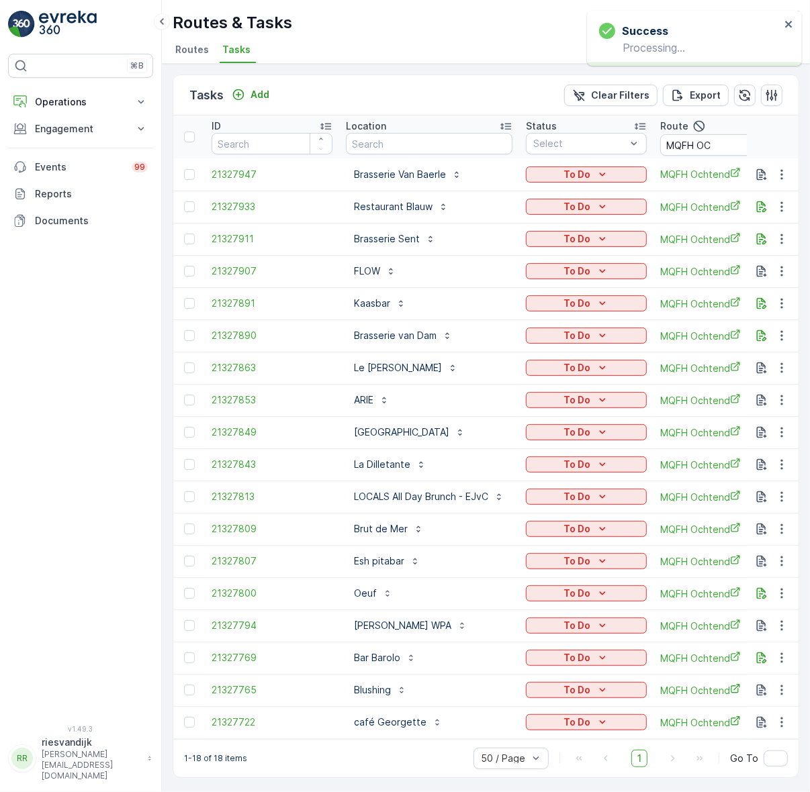
scroll to position [3, 0]
drag, startPoint x: 187, startPoint y: 428, endPoint x: 183, endPoint y: 391, distance: 36.5
click at [187, 428] on div at bounding box center [189, 432] width 11 height 11
click at [184, 427] on input "checkbox" at bounding box center [184, 427] width 0 height 0
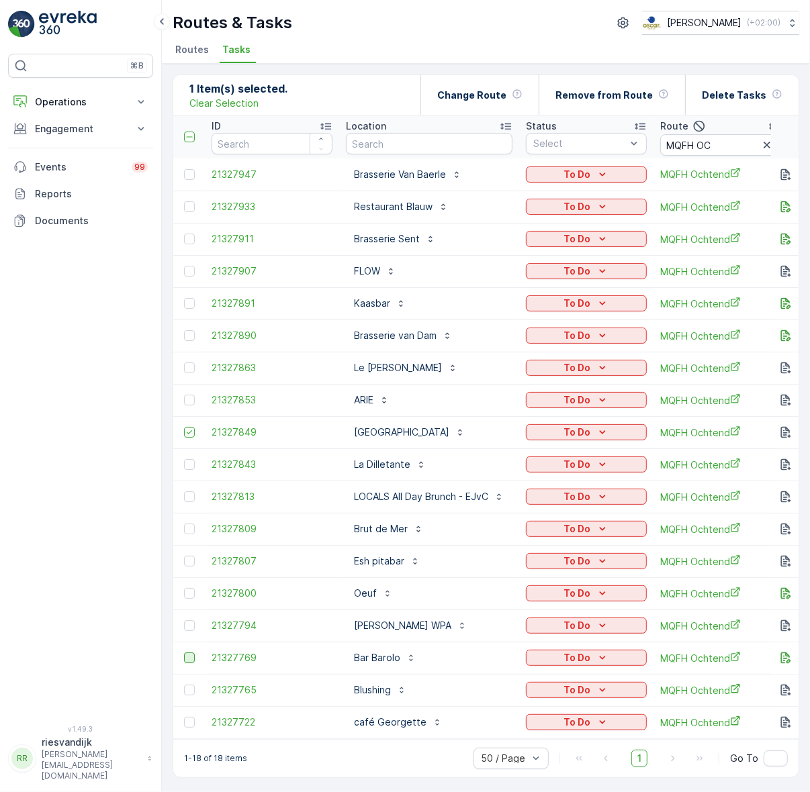
click at [193, 654] on div at bounding box center [189, 657] width 11 height 11
click at [184, 652] on input "checkbox" at bounding box center [184, 652] width 0 height 0
click at [491, 89] on p "Change Route" at bounding box center [471, 95] width 69 height 13
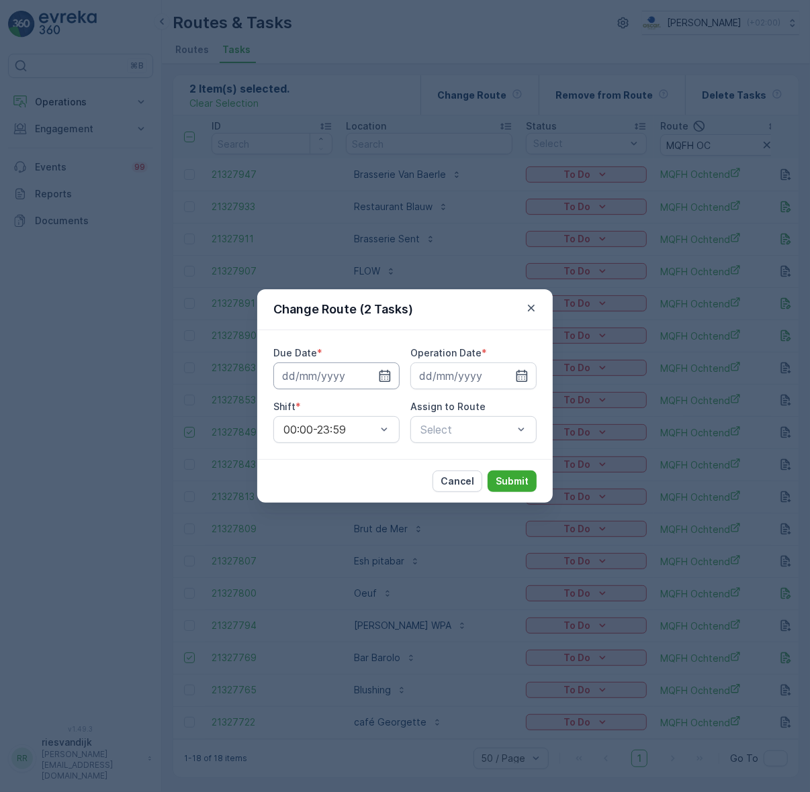
click at [333, 371] on input at bounding box center [336, 375] width 126 height 27
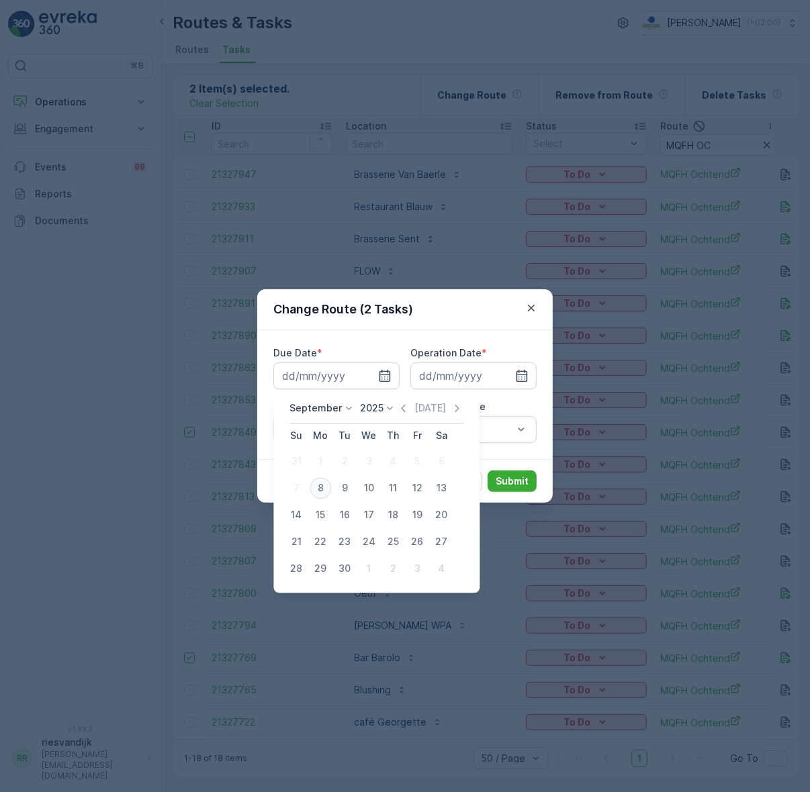
click at [324, 485] on div "8" at bounding box center [320, 488] width 21 height 21
type input "08.09.2025"
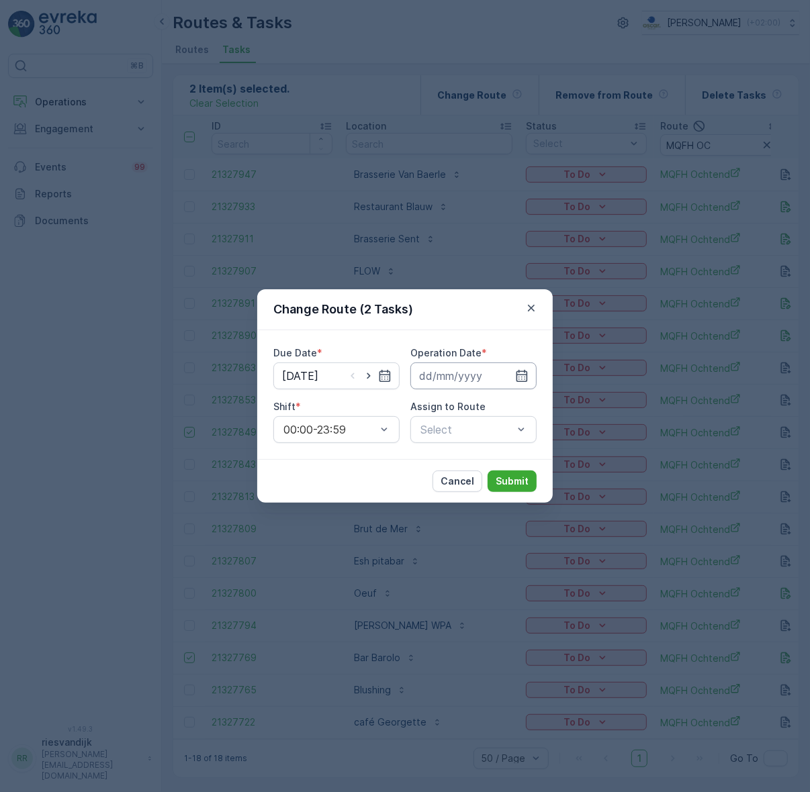
click at [436, 379] on input at bounding box center [473, 375] width 126 height 27
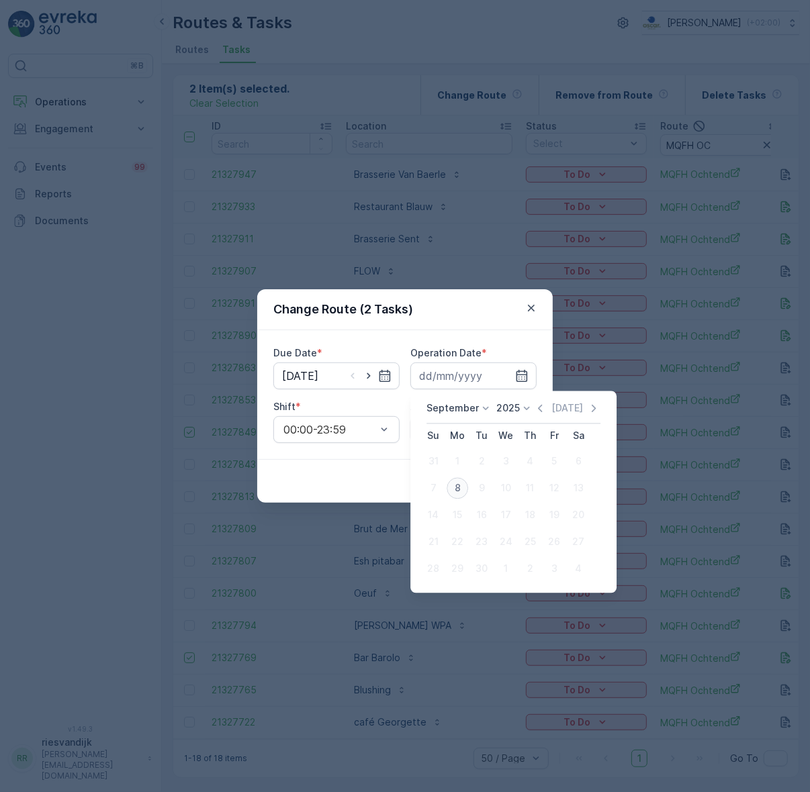
click at [454, 487] on div "8" at bounding box center [456, 488] width 21 height 21
type input "08.09.2025"
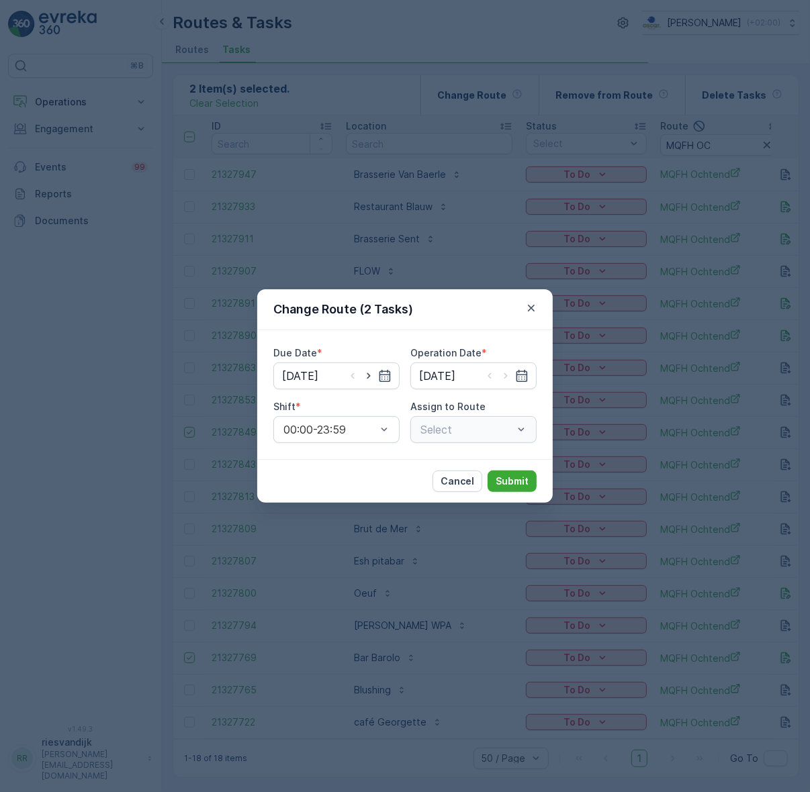
click at [477, 430] on div "Select" at bounding box center [473, 429] width 126 height 27
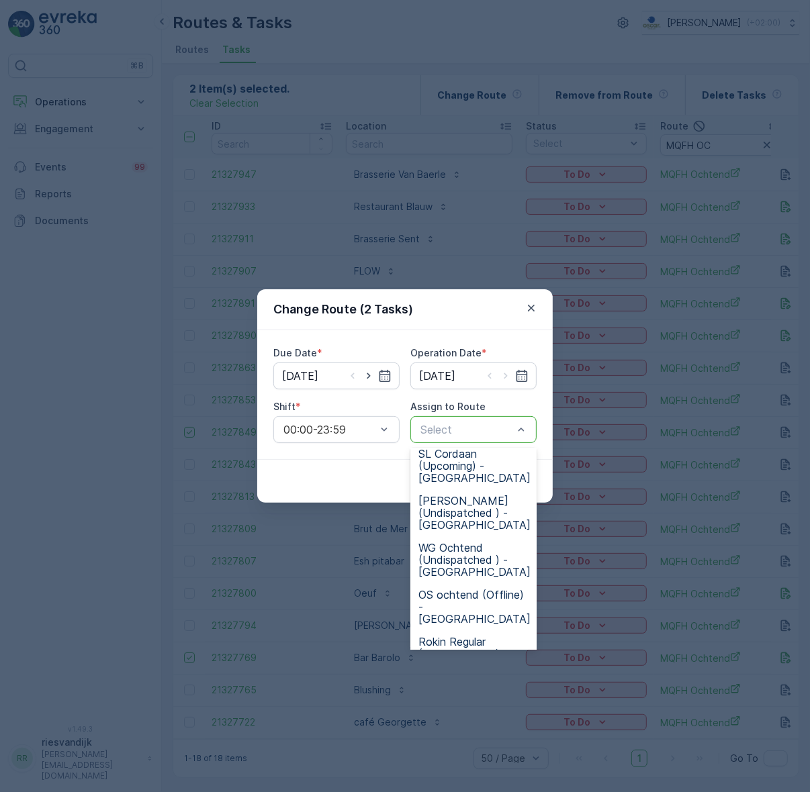
scroll to position [671, 0]
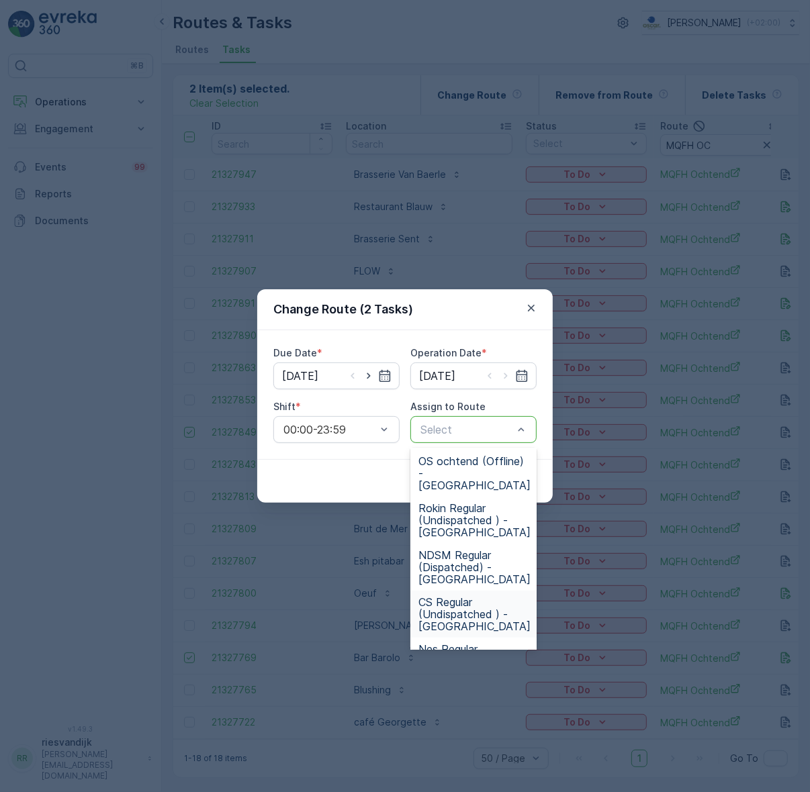
click at [468, 591] on div "CS Regular (Undispatched ) - Amsterdam" at bounding box center [473, 614] width 126 height 47
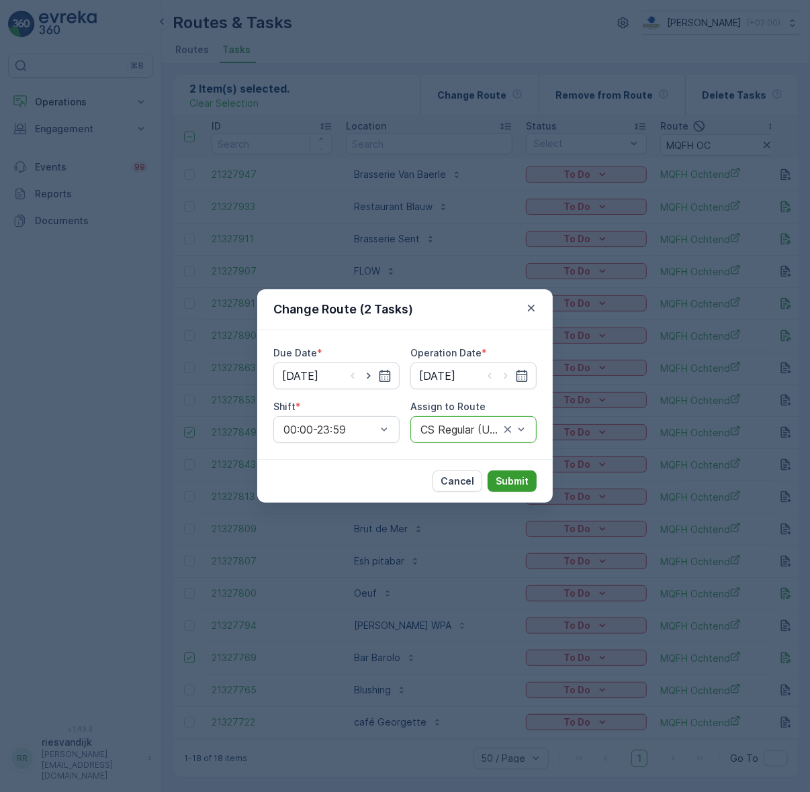
click at [497, 487] on p "Submit" at bounding box center [511, 481] width 33 height 13
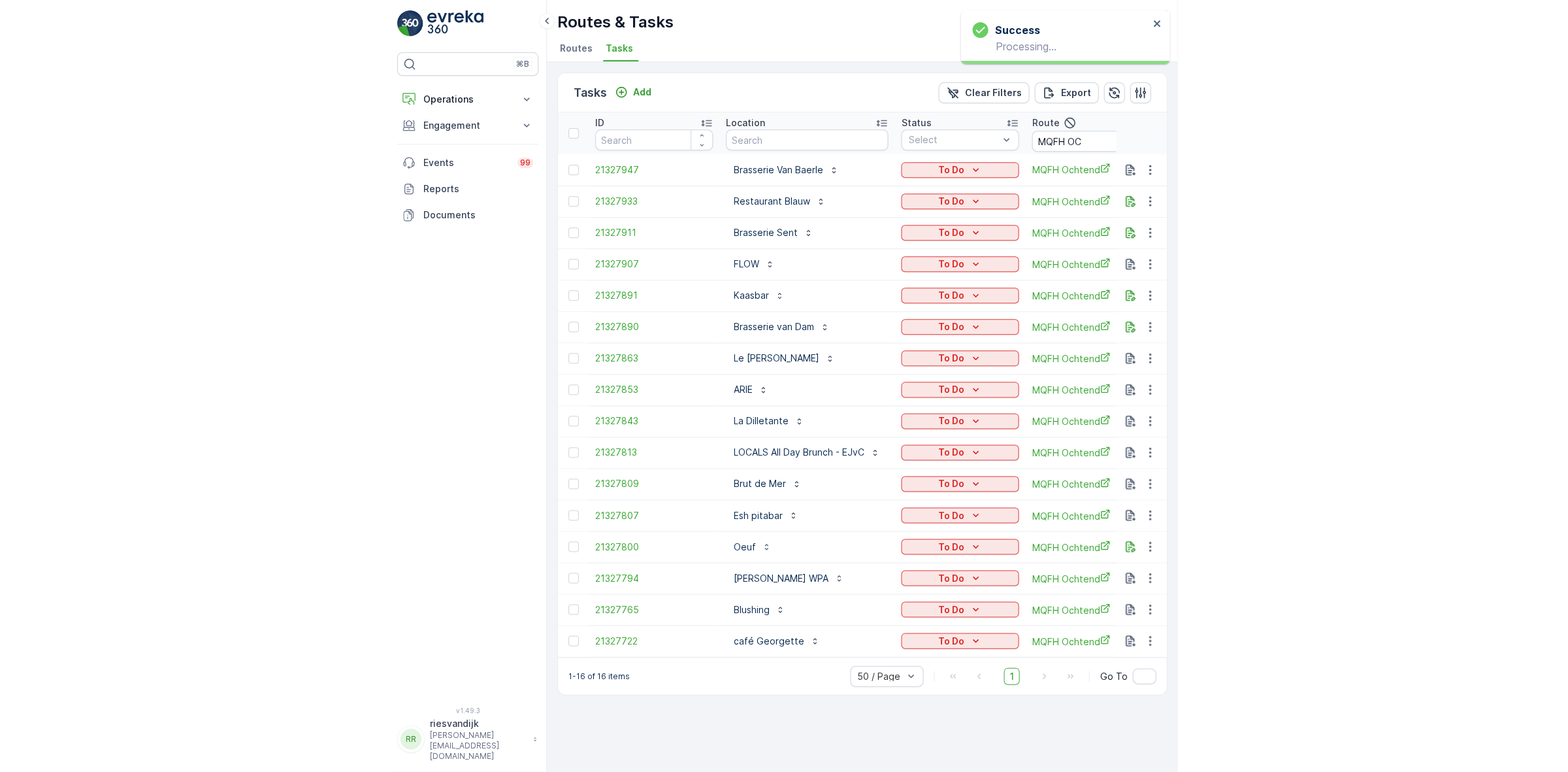
scroll to position [0, 0]
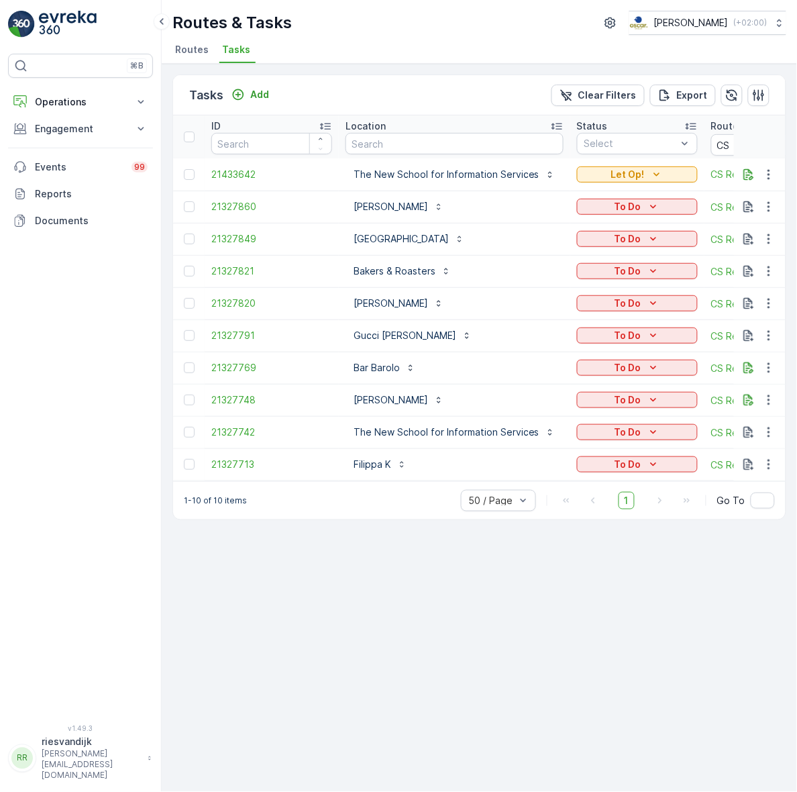
click at [434, 125] on div "Location" at bounding box center [455, 125] width 218 height 13
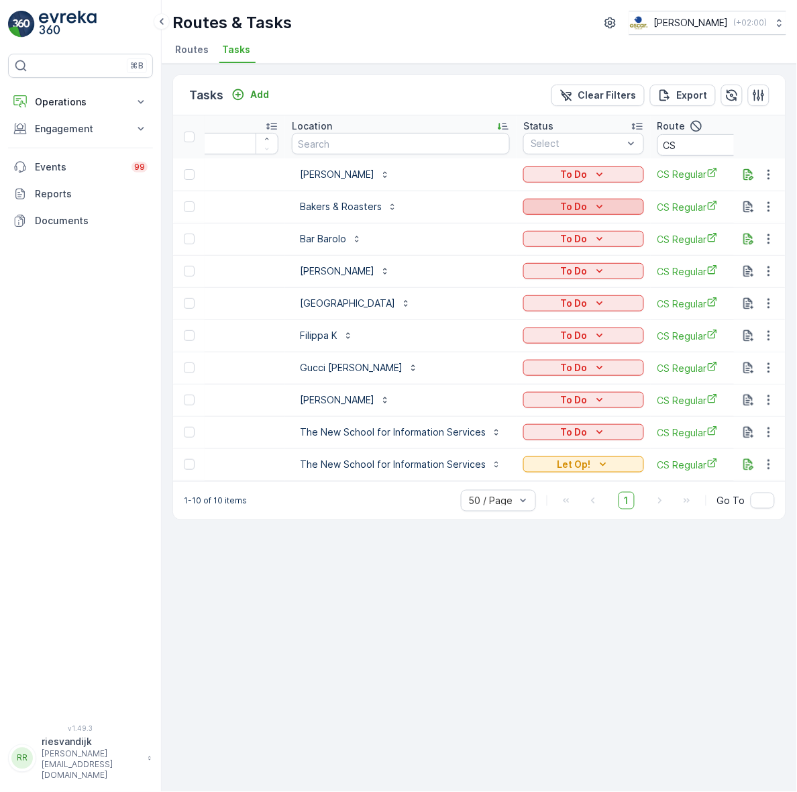
scroll to position [0, 84]
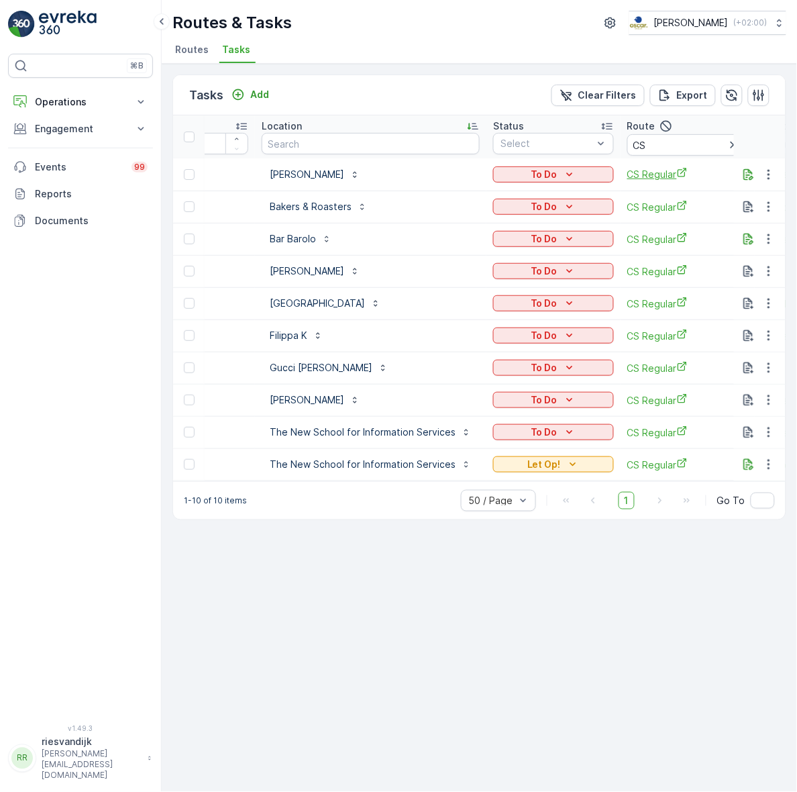
click at [648, 173] on span "CS Regular" at bounding box center [688, 174] width 121 height 14
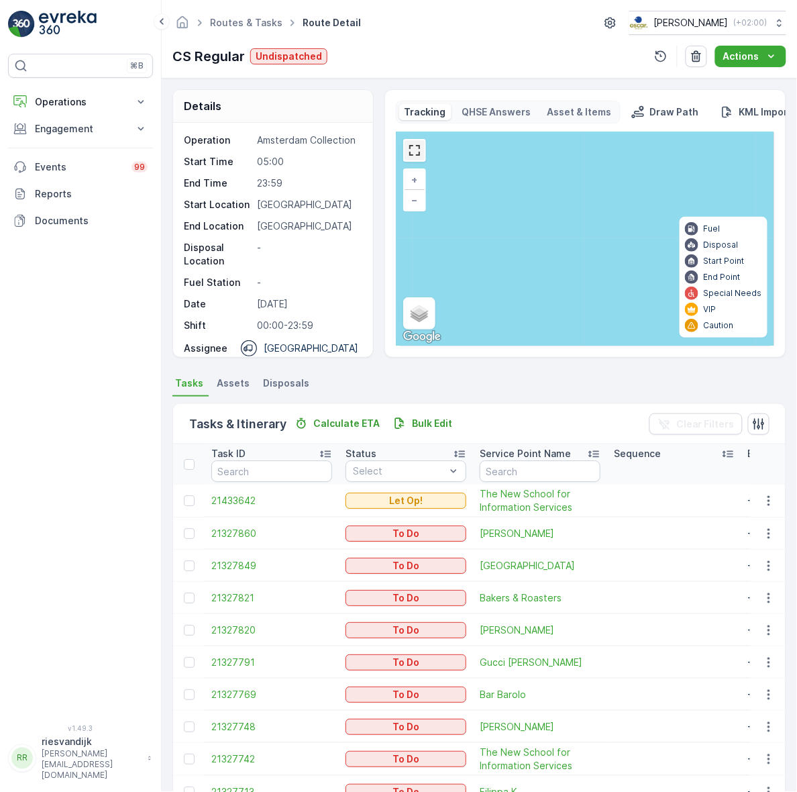
click at [421, 155] on link at bounding box center [415, 150] width 20 height 20
drag, startPoint x: 633, startPoint y: 242, endPoint x: 470, endPoint y: 246, distance: 163.1
click at [471, 246] on div "10 + − Satellite Roadmap Terrain Hybrid Leaflet Keyboard shortcuts Map Data Map…" at bounding box center [586, 238] width 378 height 213
drag, startPoint x: 636, startPoint y: 250, endPoint x: 519, endPoint y: 246, distance: 117.5
click at [524, 248] on div "10 + − Satellite Roadmap Terrain Hybrid Leaflet Keyboard shortcuts Map Data Map…" at bounding box center [586, 238] width 378 height 213
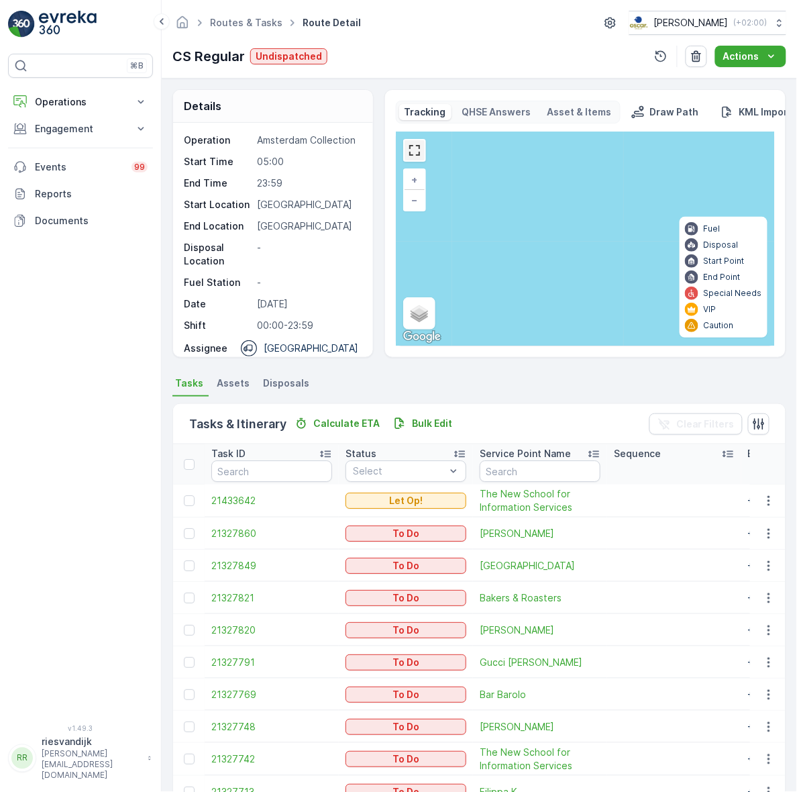
click at [413, 148] on link at bounding box center [415, 150] width 20 height 20
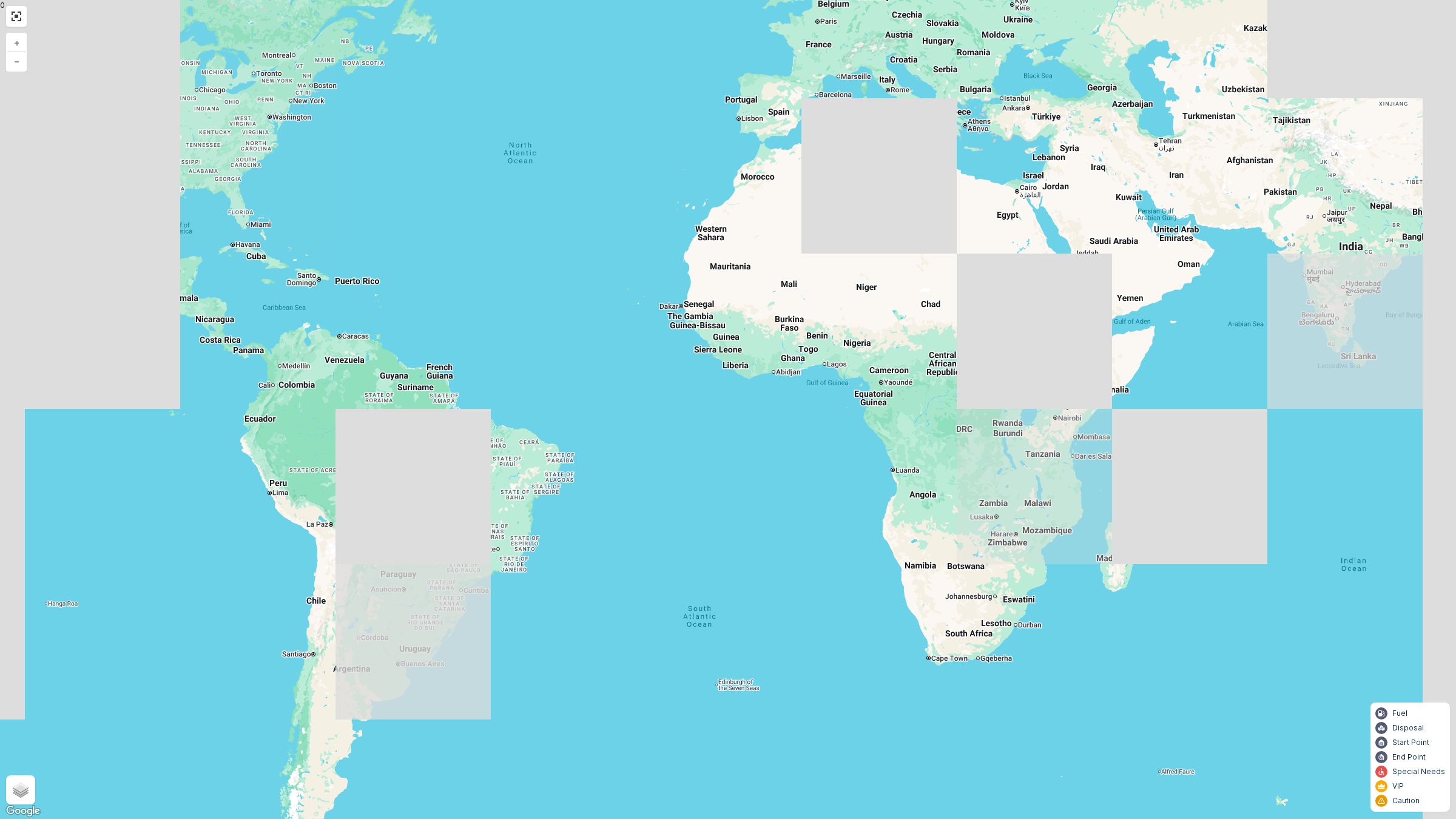
drag, startPoint x: 857, startPoint y: 360, endPoint x: 802, endPoint y: 476, distance: 128.4
click at [720, 469] on div "10 + − Satellite Roadmap Terrain Hybrid Leaflet Keyboard shortcuts Map Data Map…" at bounding box center [728, 410] width 1456 height 819
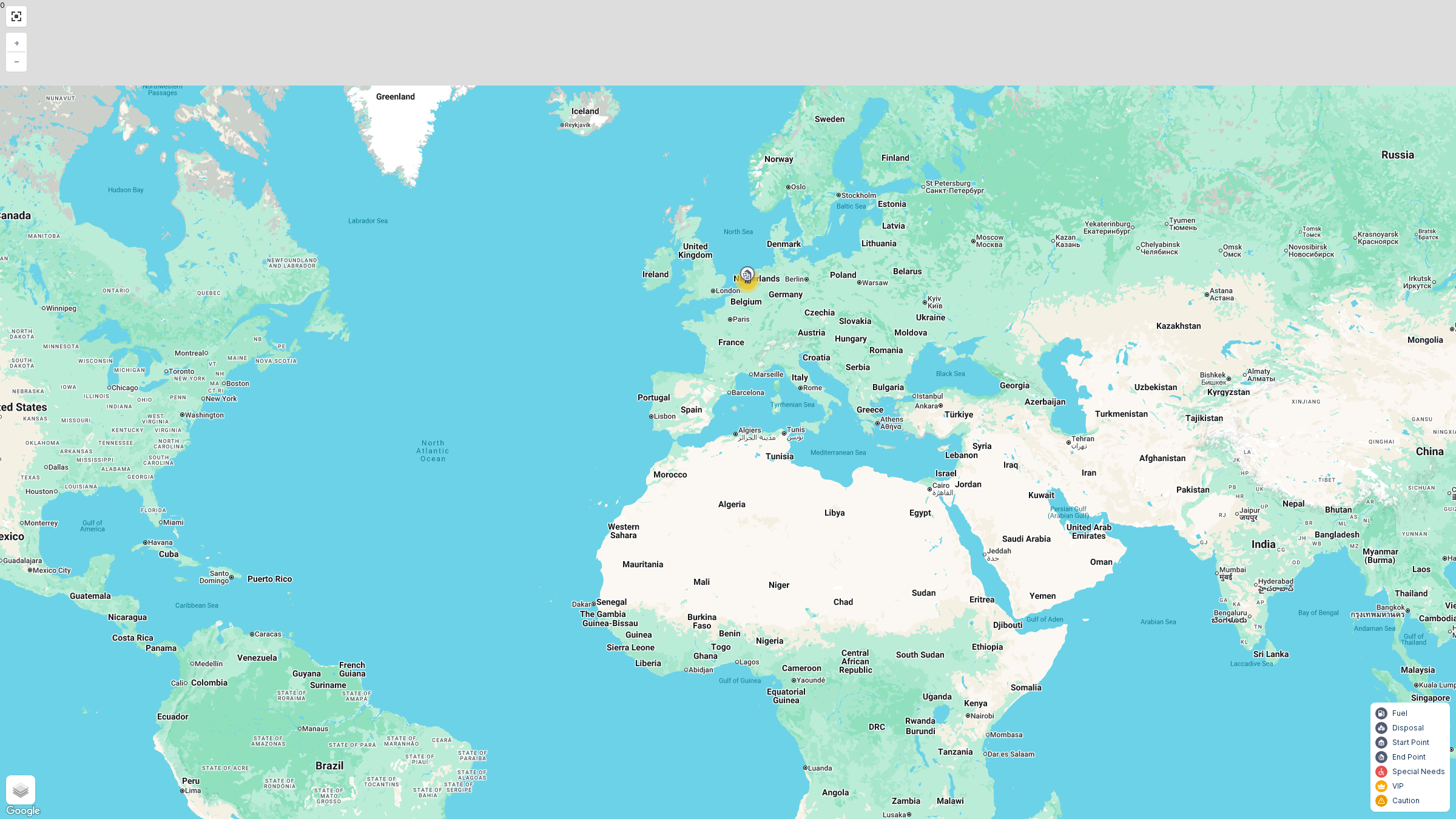
drag, startPoint x: 851, startPoint y: 368, endPoint x: 841, endPoint y: 462, distance: 94.5
click at [720, 462] on div "10 + − Satellite Roadmap Terrain Hybrid Leaflet Keyboard shortcuts Map Data Map…" at bounding box center [728, 410] width 1456 height 819
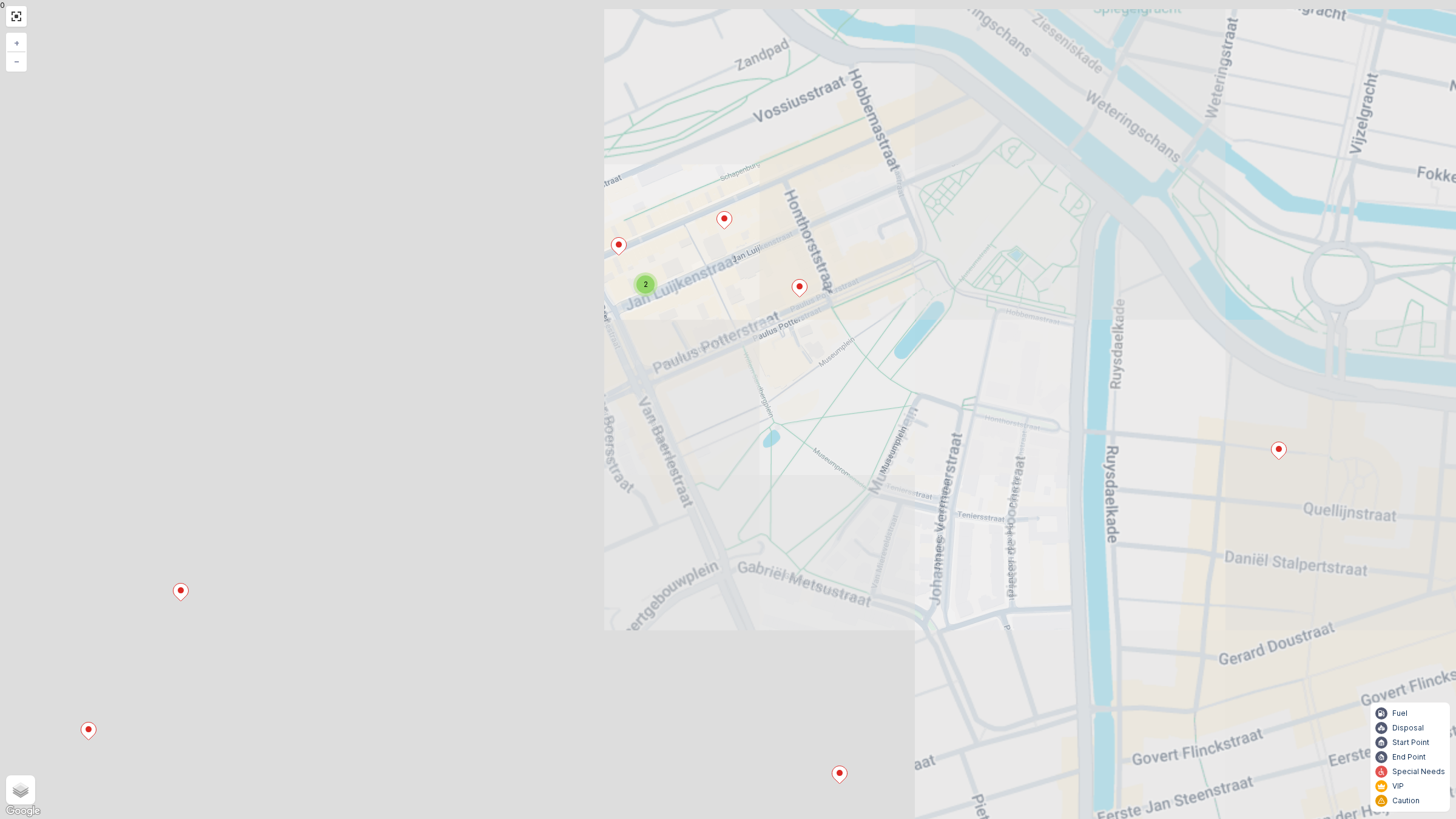
click at [720, 398] on div "2 + − Satellite Roadmap Terrain Hybrid Leaflet Keyboard shortcuts Map Data Map …" at bounding box center [728, 410] width 1456 height 819
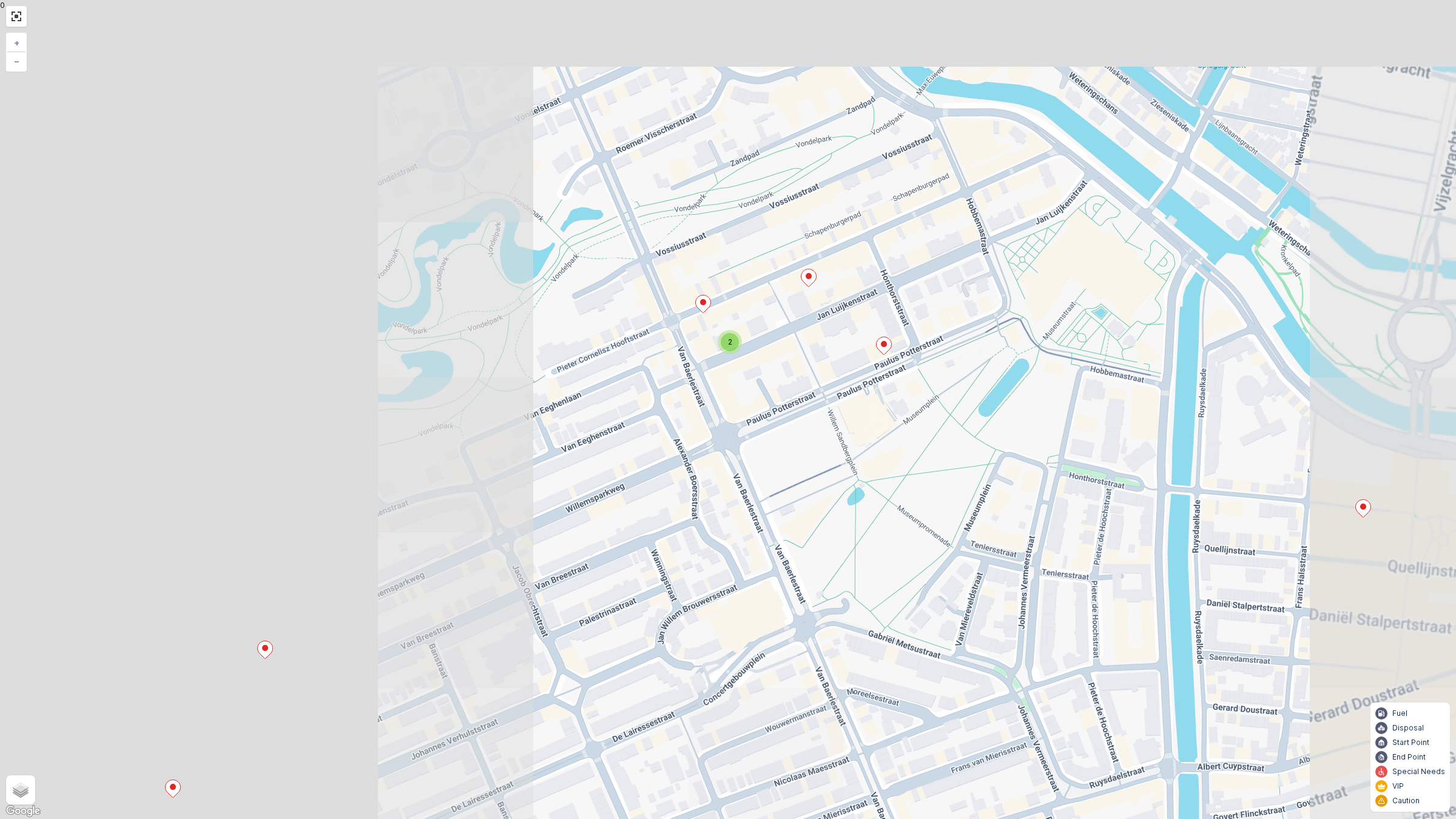
click at [708, 308] on icon at bounding box center [702, 304] width 15 height 18
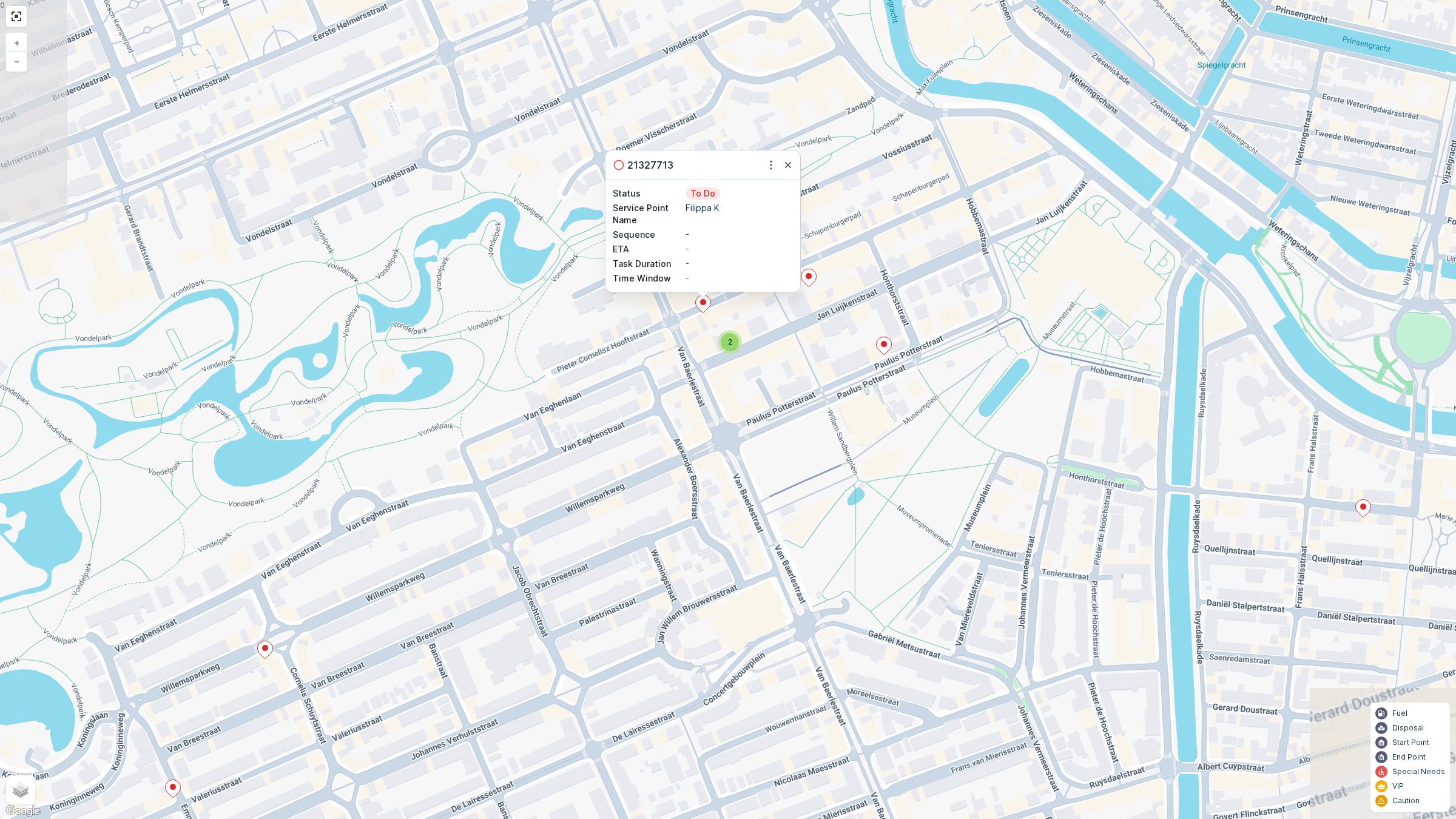
click at [720, 339] on div "2" at bounding box center [729, 343] width 18 height 18
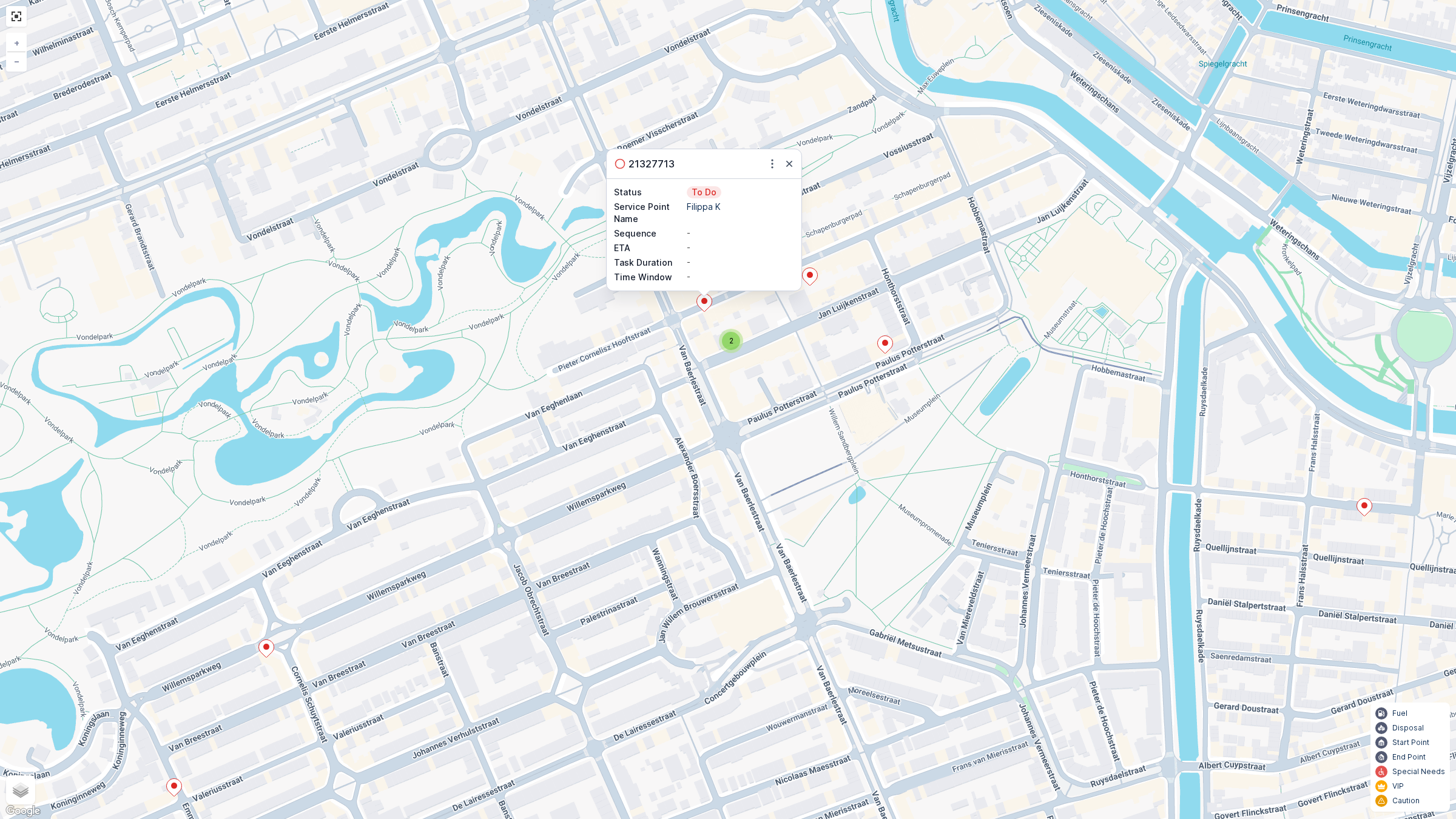
click at [720, 346] on div "2" at bounding box center [731, 341] width 18 height 18
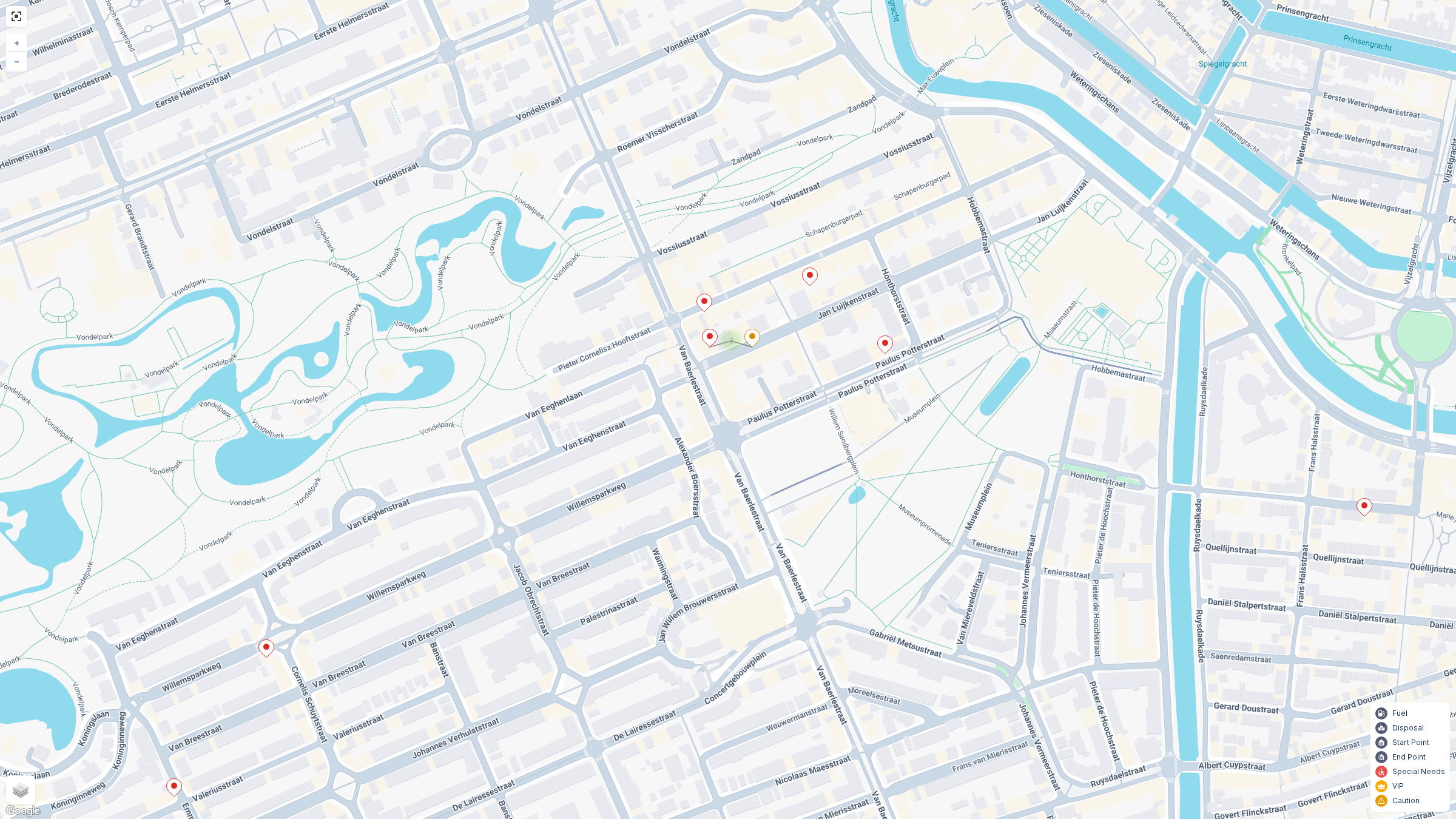
click at [720, 346] on icon at bounding box center [885, 344] width 15 height 17
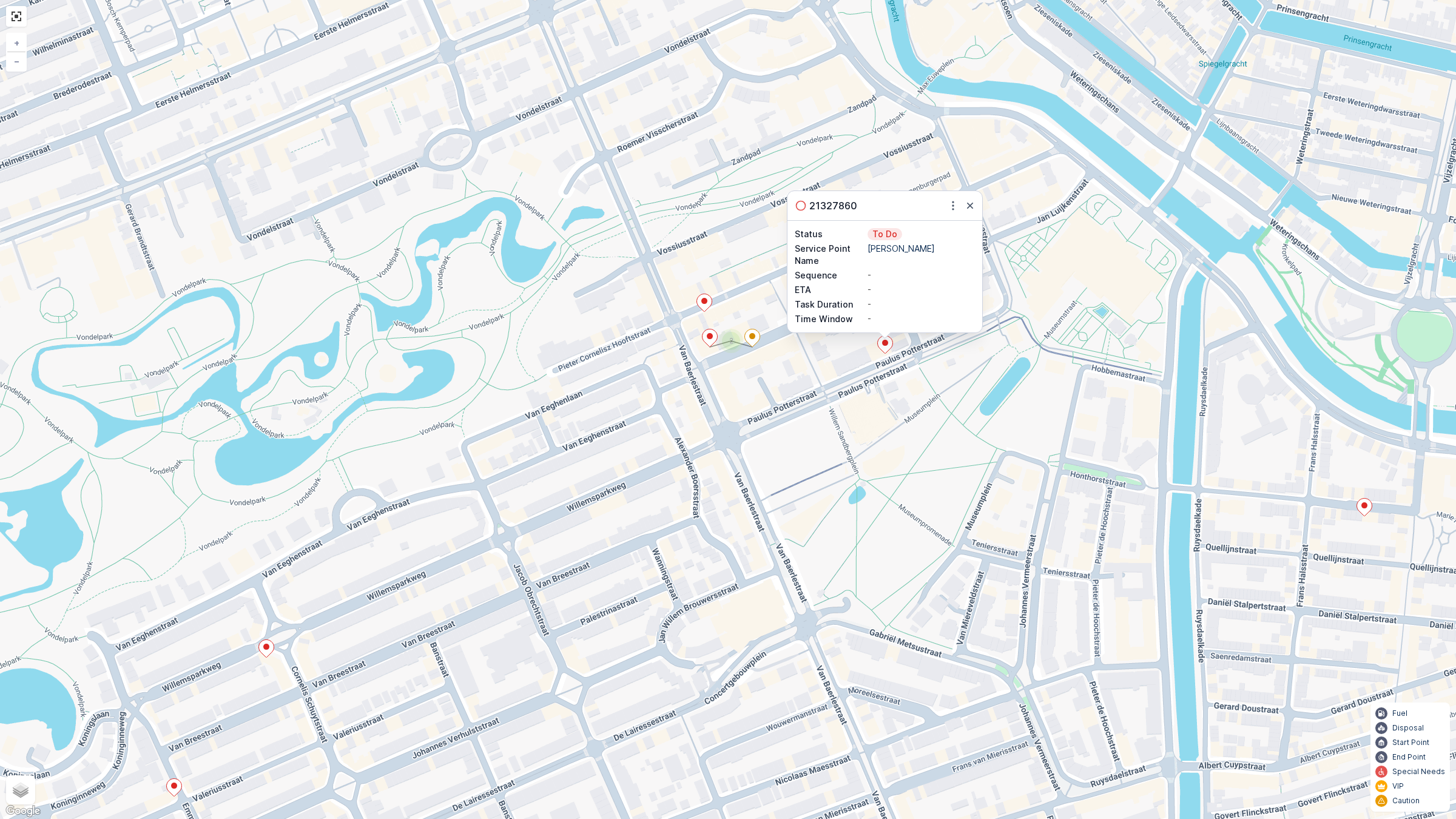
click at [720, 288] on div "2 21327860 Status To Do Service Point Name Lucas Bols Sequence - ETA - Task Dur…" at bounding box center [728, 410] width 1456 height 819
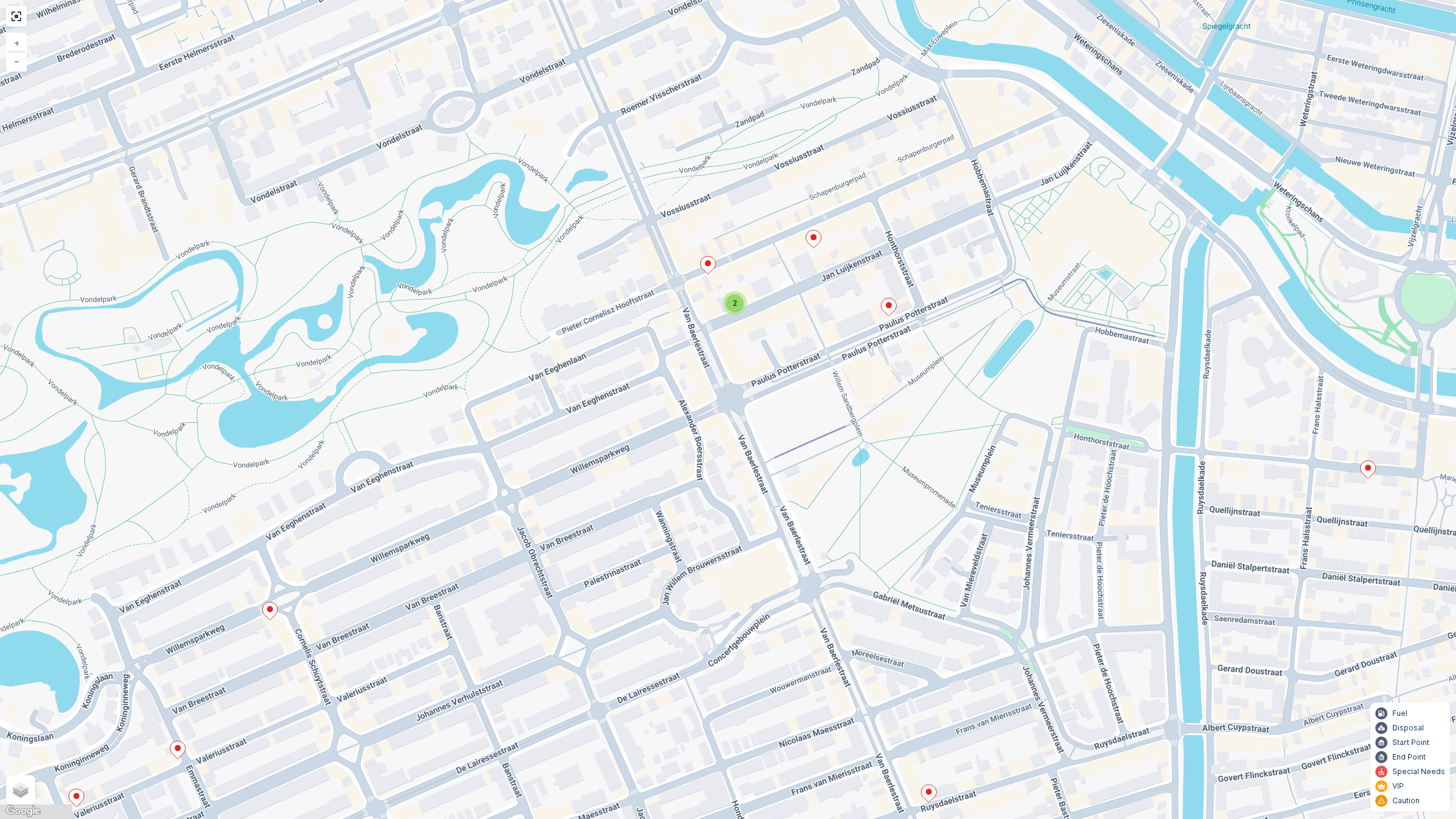
drag, startPoint x: 850, startPoint y: 334, endPoint x: 853, endPoint y: 278, distance: 56.1
click at [720, 279] on div "2 + − Satellite Roadmap Terrain Hybrid Leaflet Keyboard shortcuts Map Data Map …" at bounding box center [728, 410] width 1456 height 819
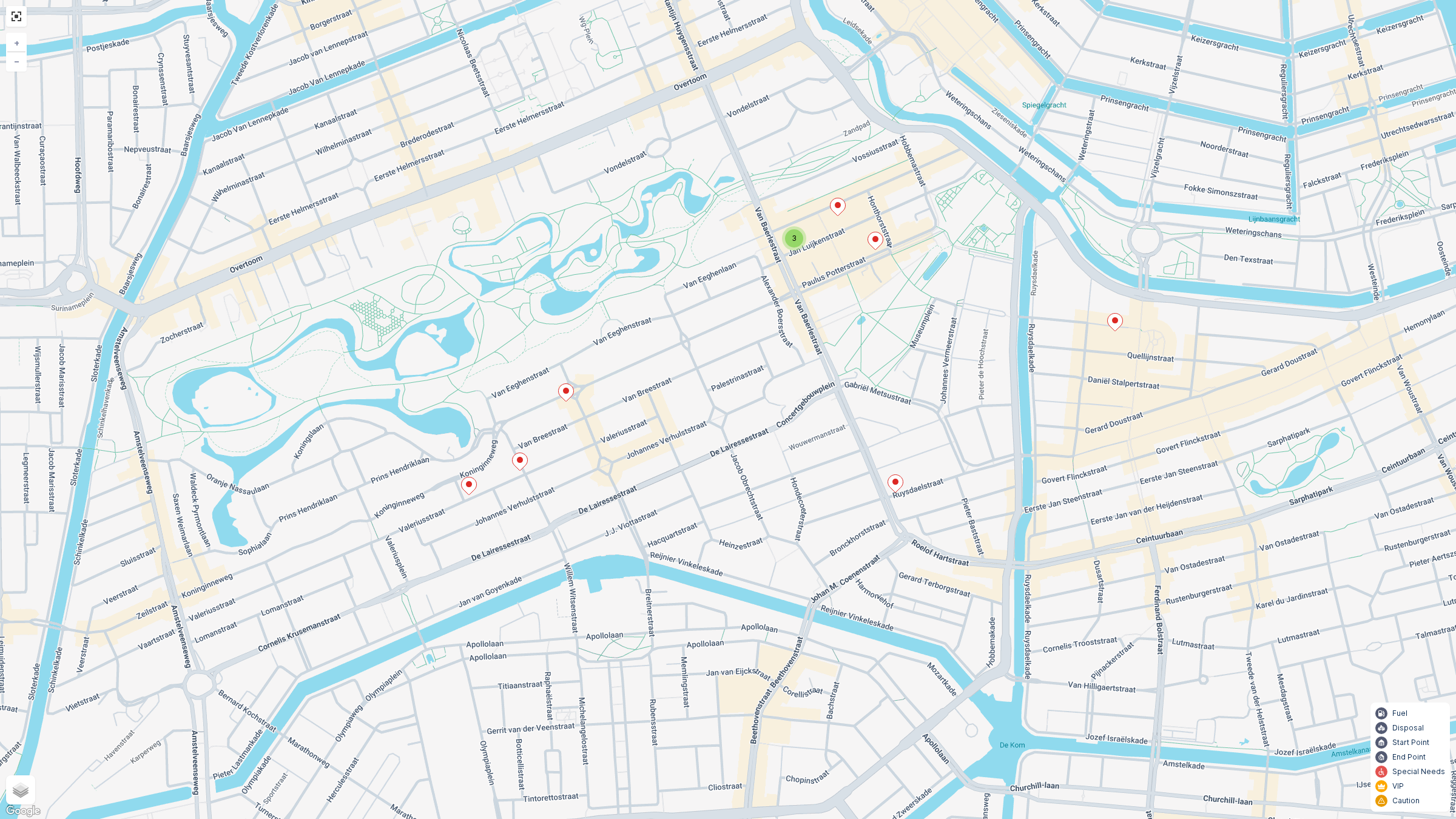
click at [570, 398] on icon at bounding box center [566, 392] width 15 height 18
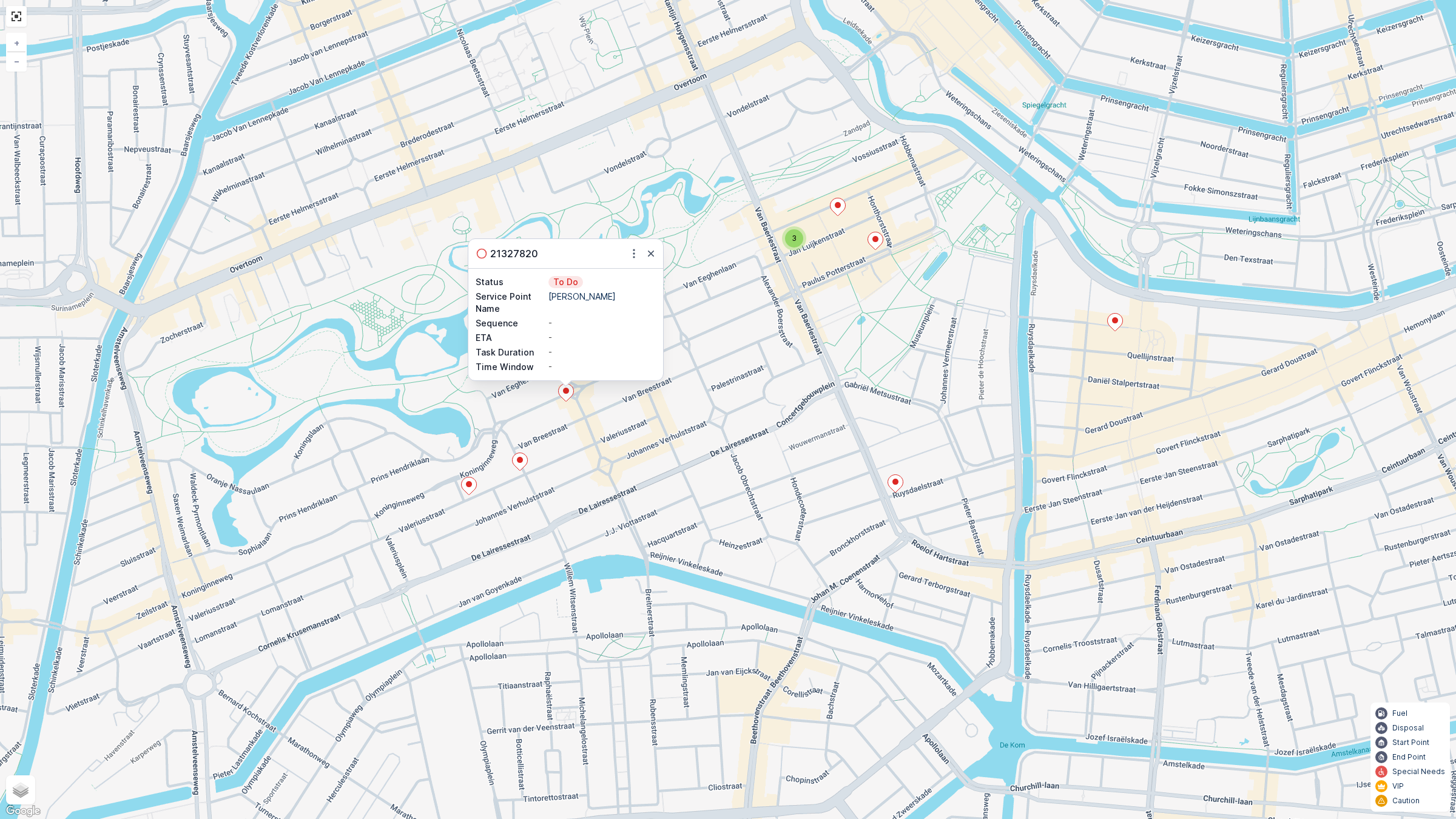
click at [720, 320] on ellipse at bounding box center [1114, 320] width 6 height 6
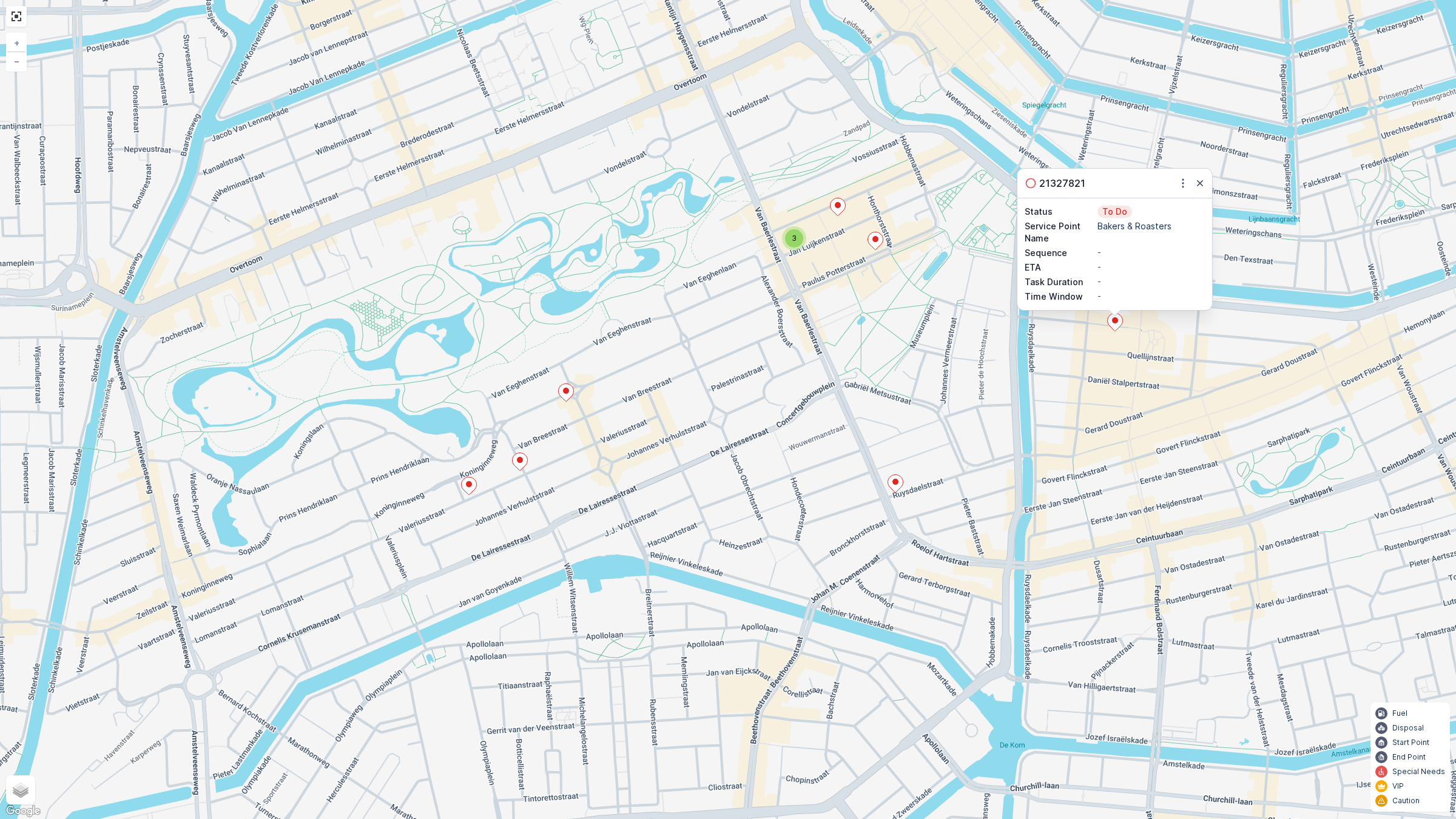
click at [720, 485] on ellipse at bounding box center [895, 482] width 6 height 6
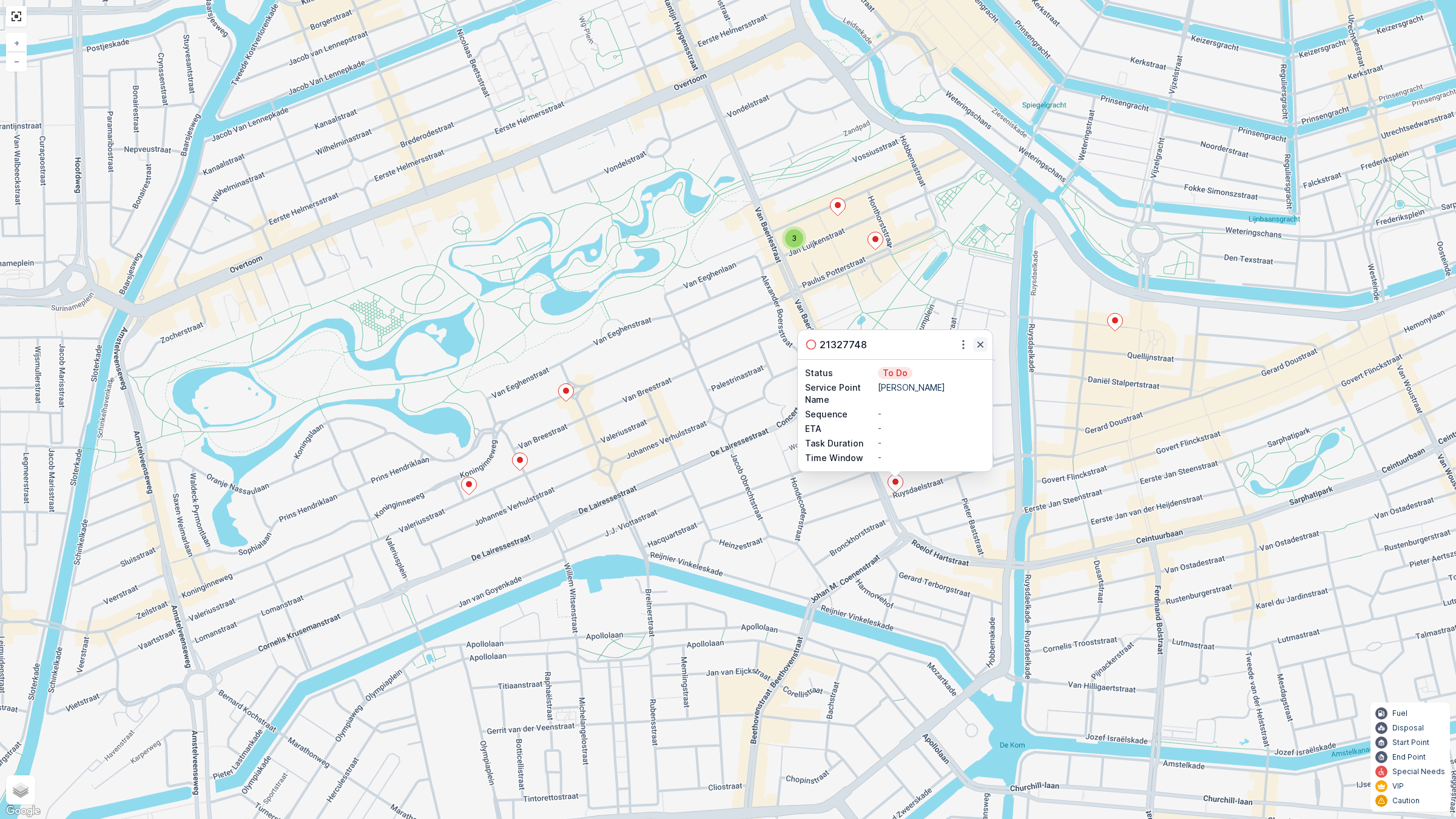
click at [720, 341] on icon "button" at bounding box center [980, 344] width 12 height 12
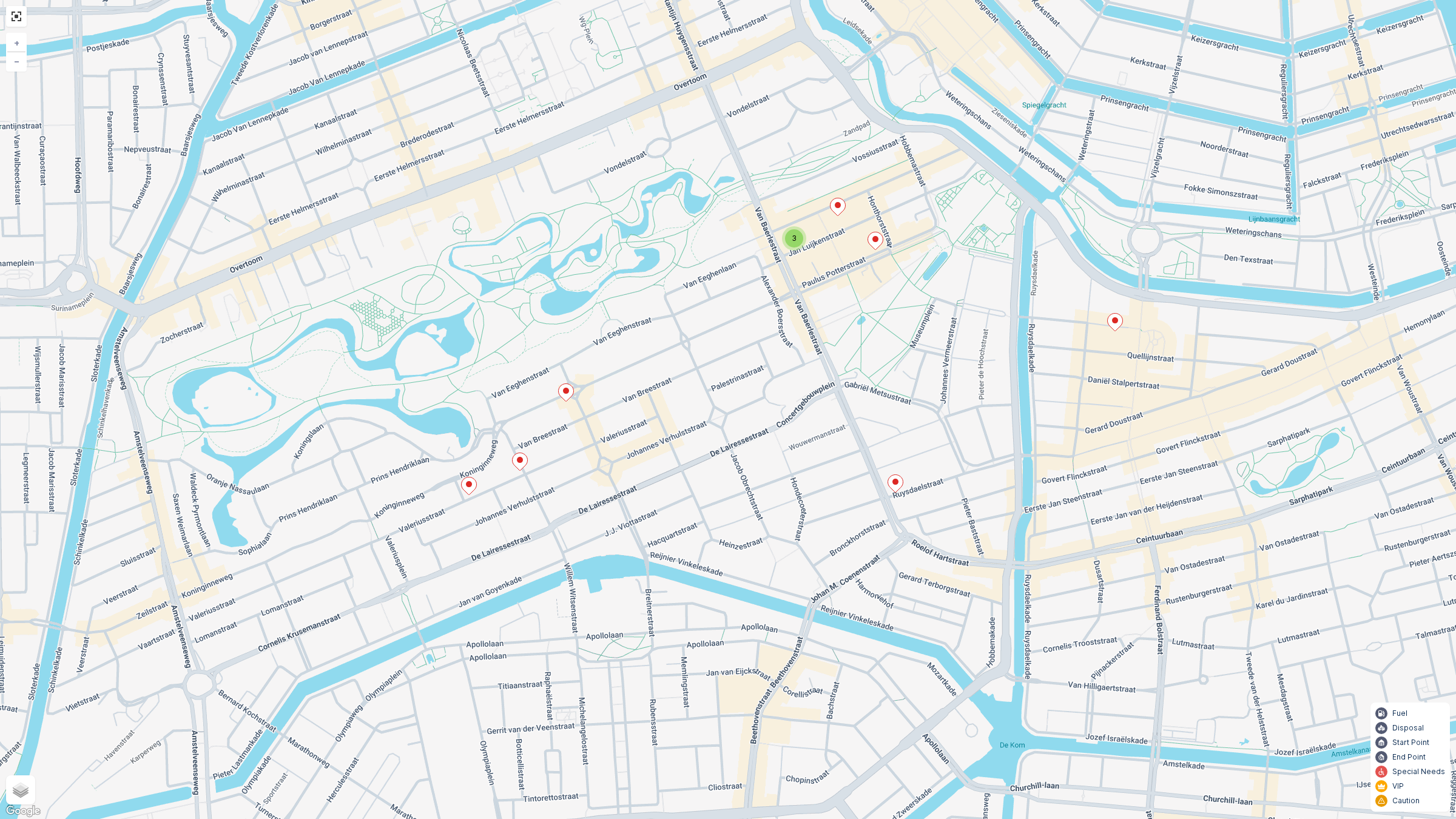
click at [471, 483] on ellipse at bounding box center [469, 484] width 6 height 6
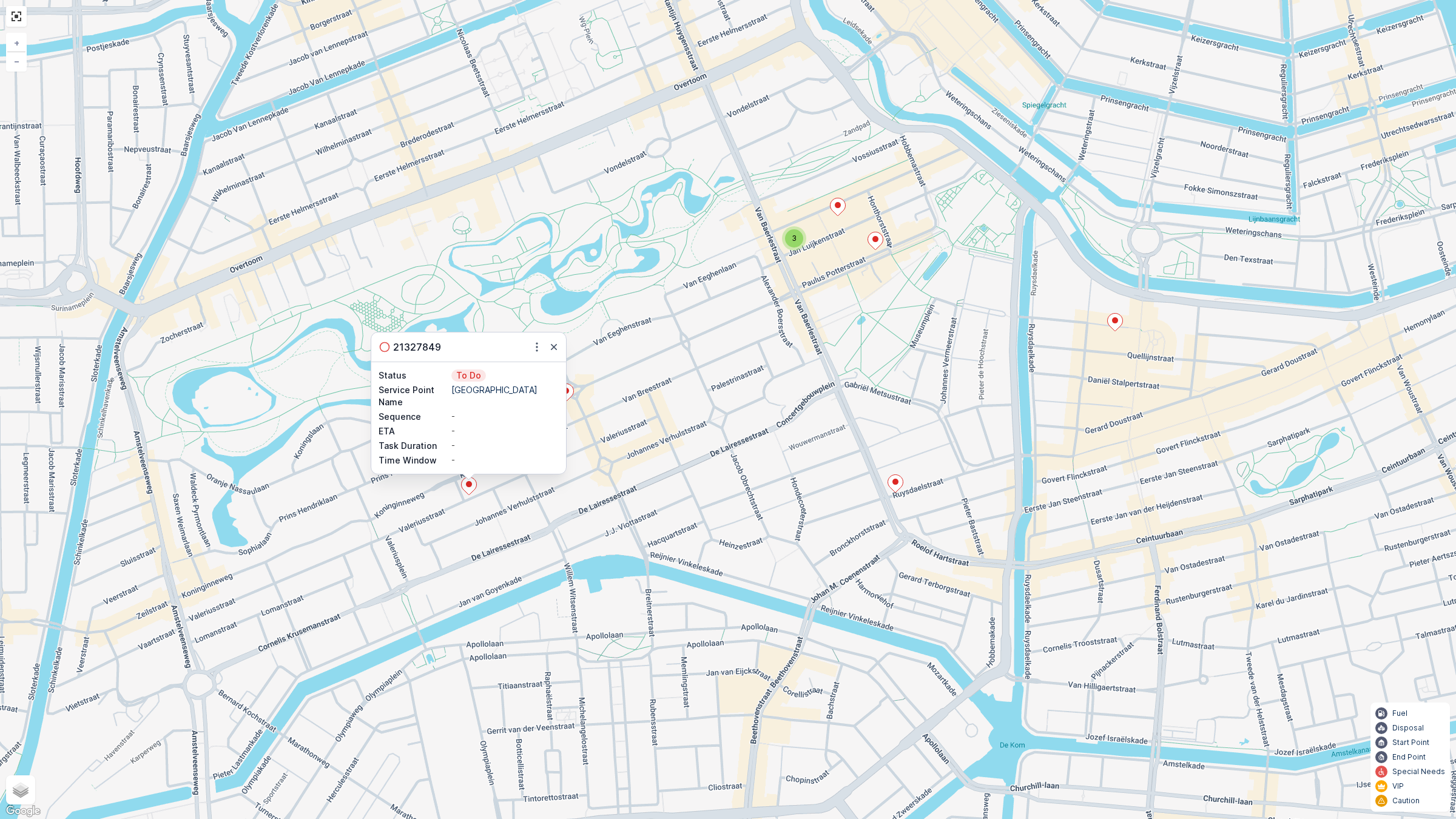
drag, startPoint x: 596, startPoint y: 446, endPoint x: 580, endPoint y: 451, distance: 16.8
click at [590, 447] on div "3 21327849 Status To Do Service Point Name Castell Zuid Sequence - ETA - Task D…" at bounding box center [728, 410] width 1456 height 819
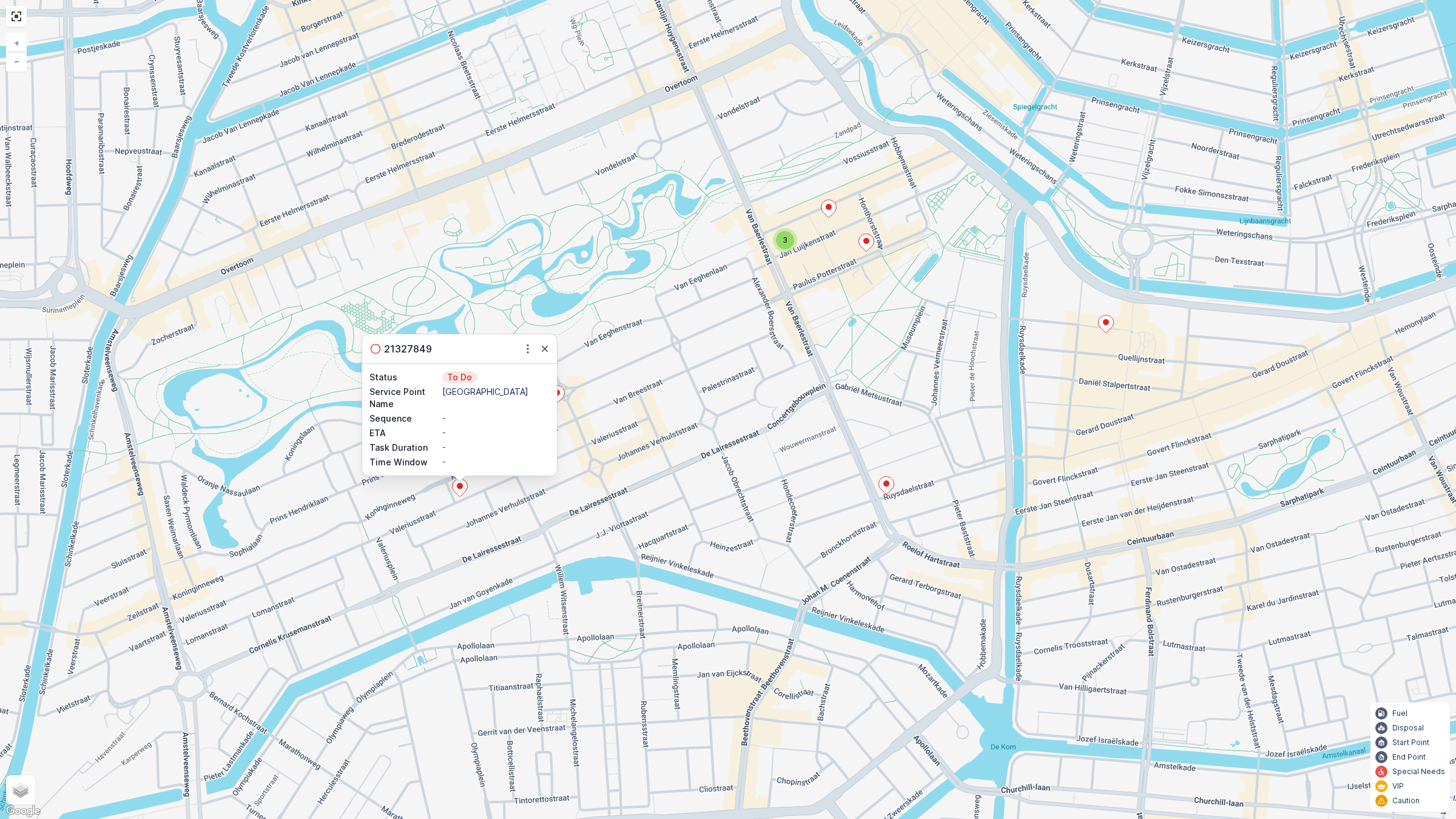
click at [605, 460] on div "3 21327849 Status To Do Service Point Name Castell Zuid Sequence - ETA - Task D…" at bounding box center [728, 410] width 1456 height 819
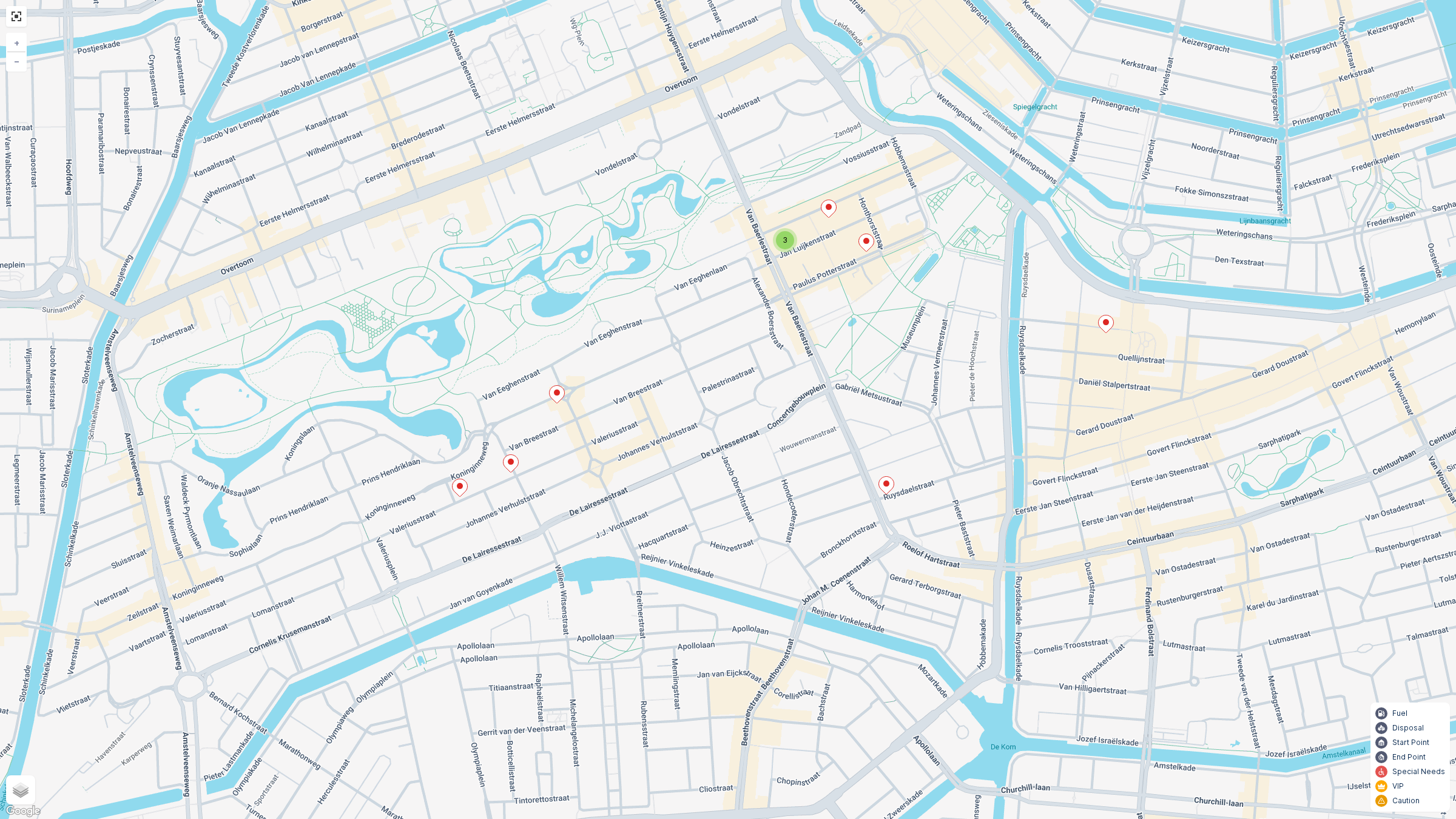
click at [508, 472] on icon at bounding box center [510, 464] width 15 height 18
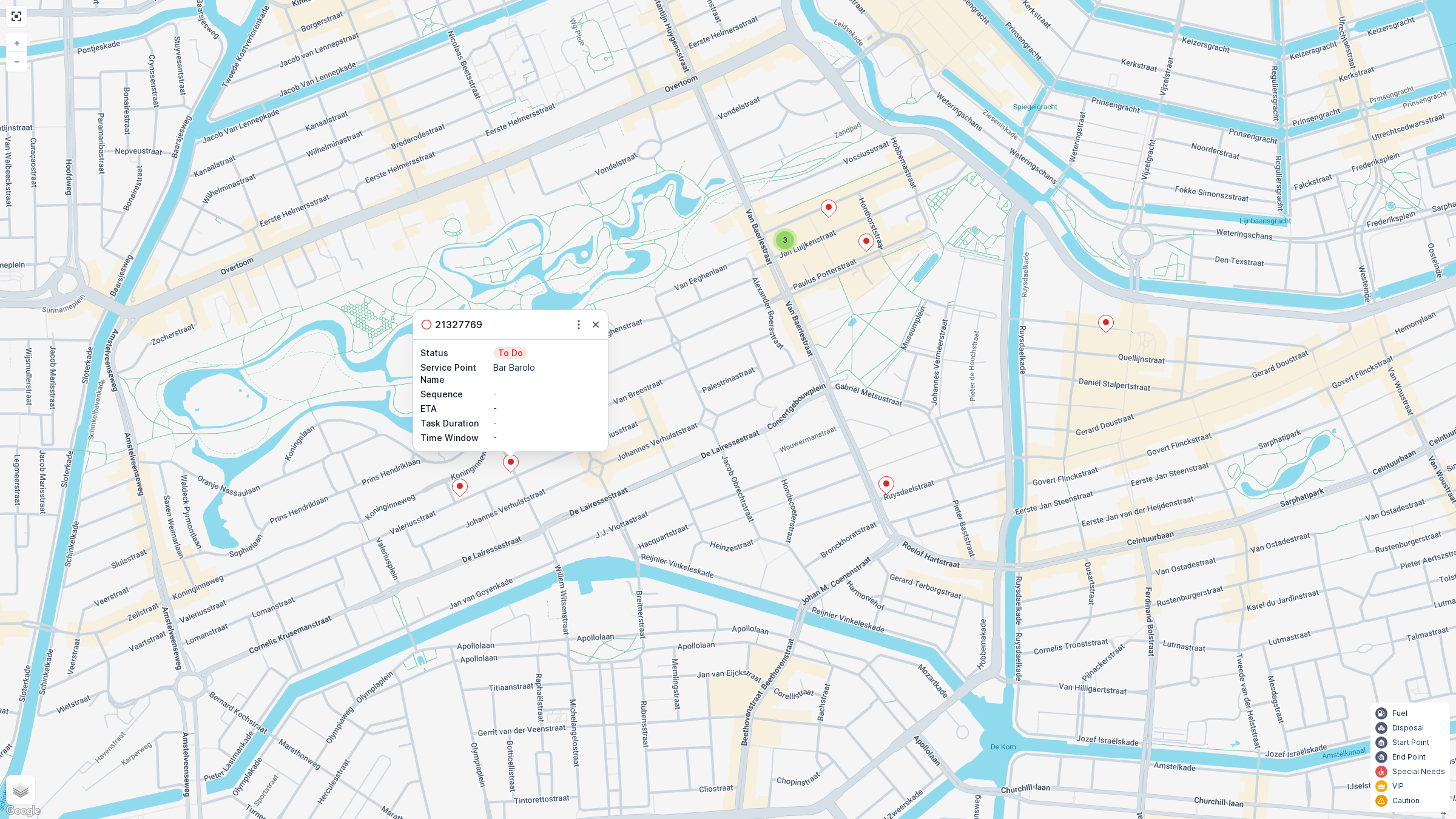
click at [672, 432] on div "3 21327769 Status To Do Service Point Name Bar Barolo Sequence - ETA - Task Dur…" at bounding box center [728, 410] width 1456 height 819
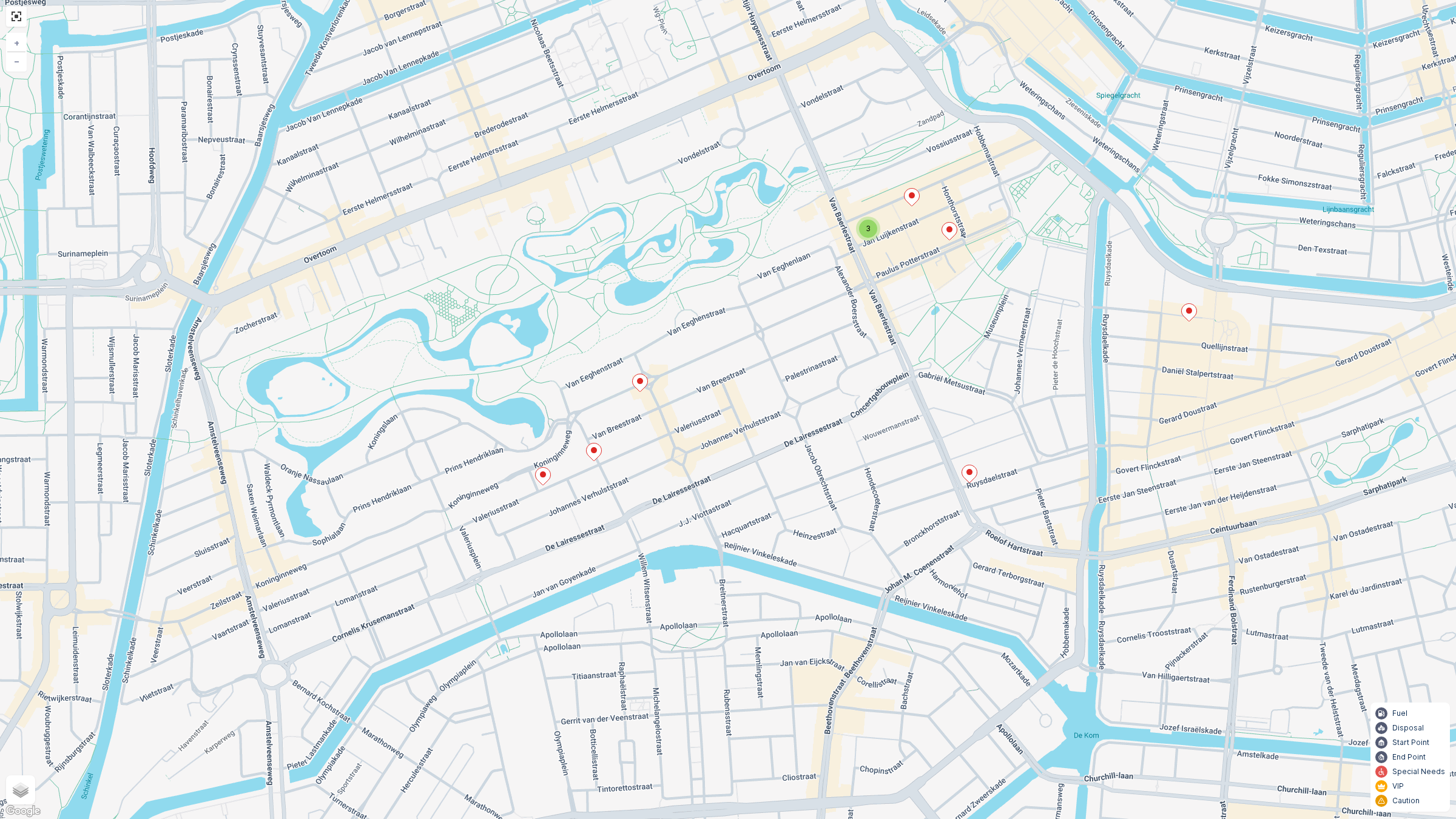
drag, startPoint x: 539, startPoint y: 466, endPoint x: 620, endPoint y: 457, distance: 81.5
click at [620, 457] on div "3 + − Satellite Roadmap Terrain Hybrid Leaflet Keyboard shortcuts Map Data Map …" at bounding box center [728, 410] width 1456 height 819
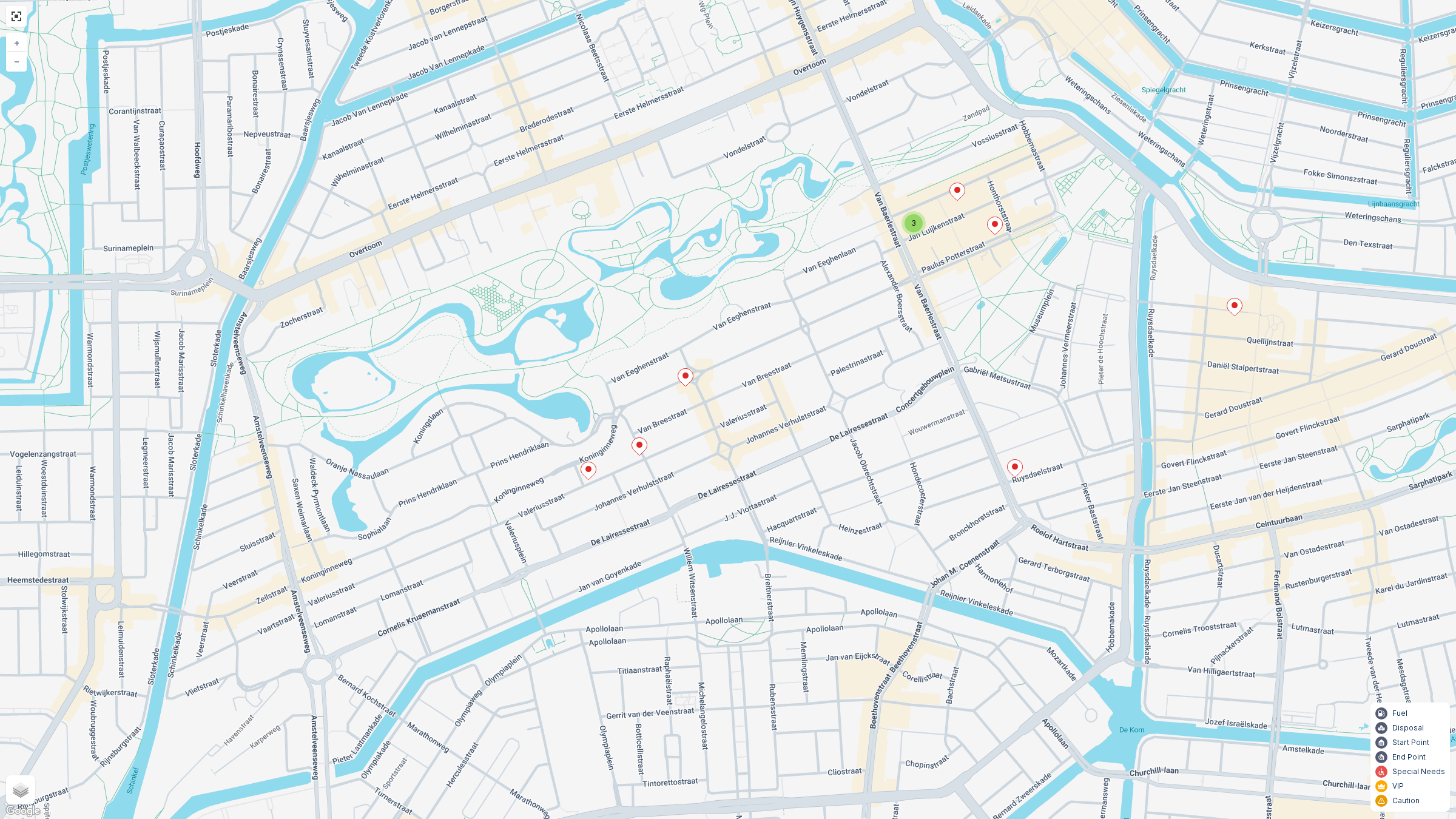
click at [586, 474] on icon at bounding box center [588, 470] width 15 height 17
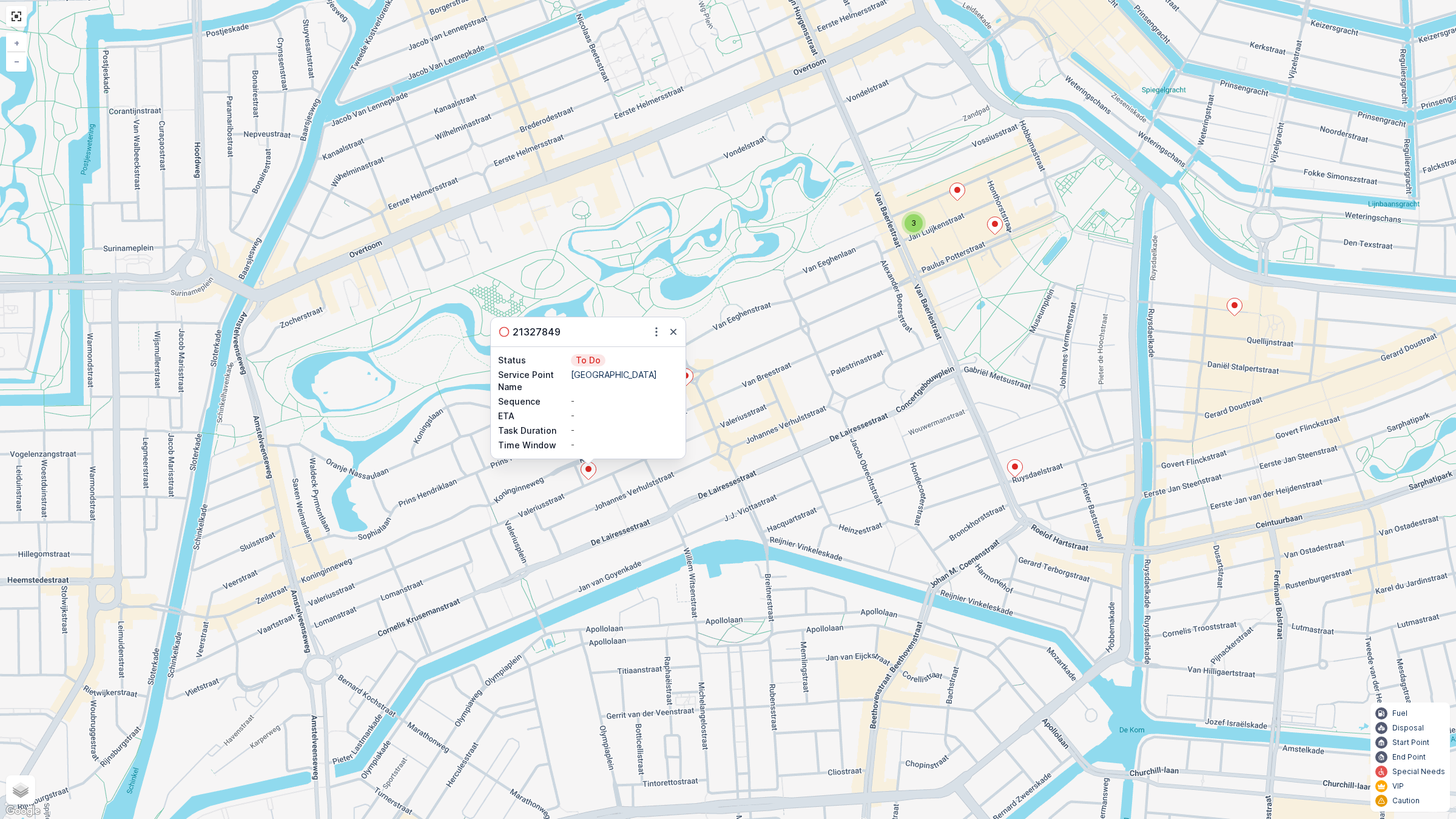
drag, startPoint x: 695, startPoint y: 477, endPoint x: 680, endPoint y: 474, distance: 15.3
click at [692, 477] on div "3 21327849 Status To Do Service Point Name Castell Zuid Sequence - ETA - Task D…" at bounding box center [728, 410] width 1456 height 819
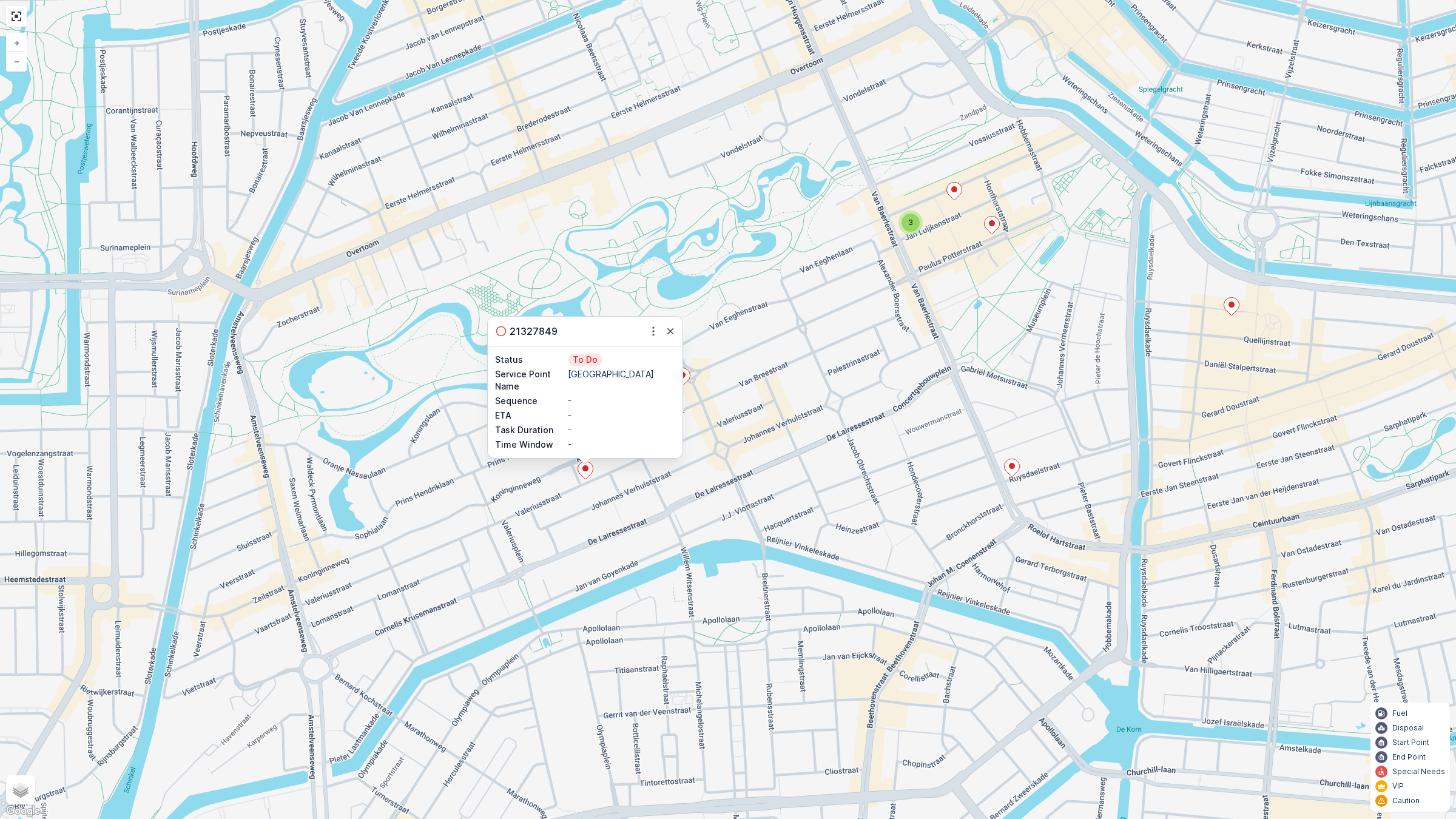
click at [687, 378] on icon at bounding box center [682, 376] width 15 height 17
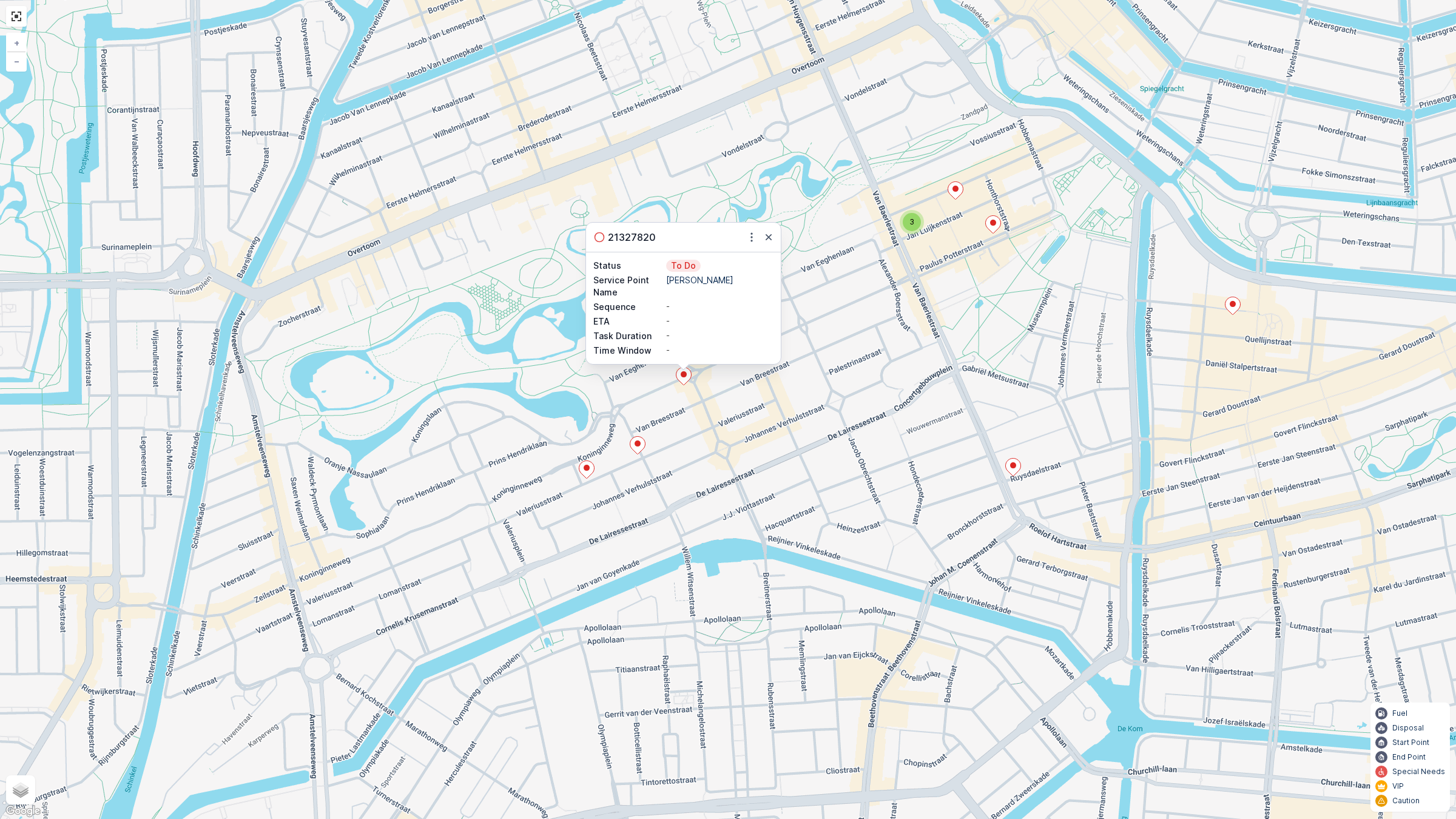
click at [709, 422] on div "3 21327820 Status To Do Service Point Name Batoni Khinkali Sequence - ETA - Tas…" at bounding box center [728, 410] width 1456 height 819
click at [690, 427] on div "3 21327820 Status To Do Service Point Name Batoni Khinkali Sequence - ETA - Tas…" at bounding box center [728, 410] width 1456 height 819
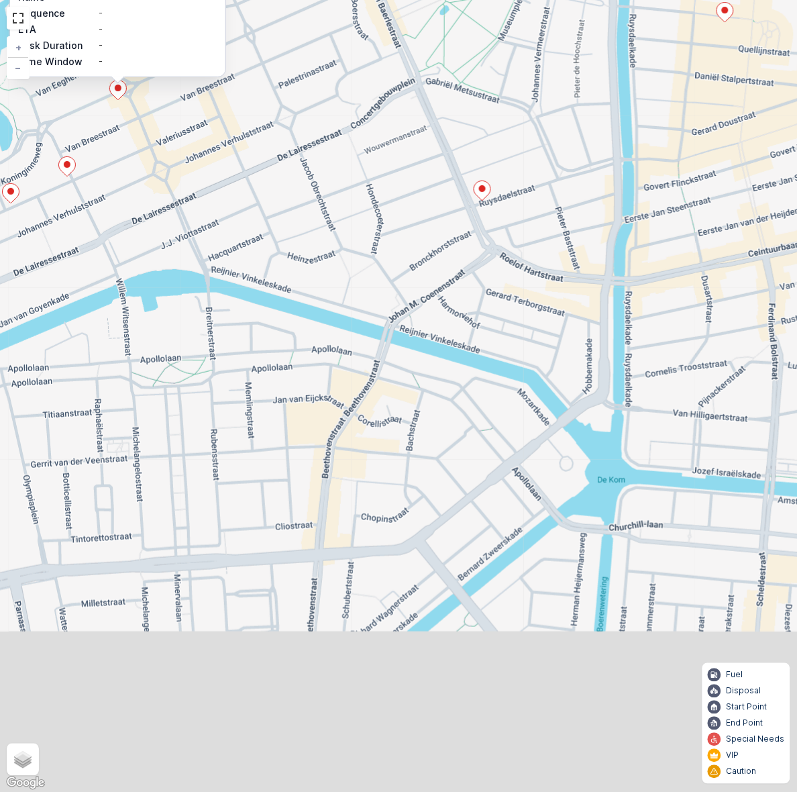
drag, startPoint x: 626, startPoint y: 262, endPoint x: 611, endPoint y: 282, distance: 25.0
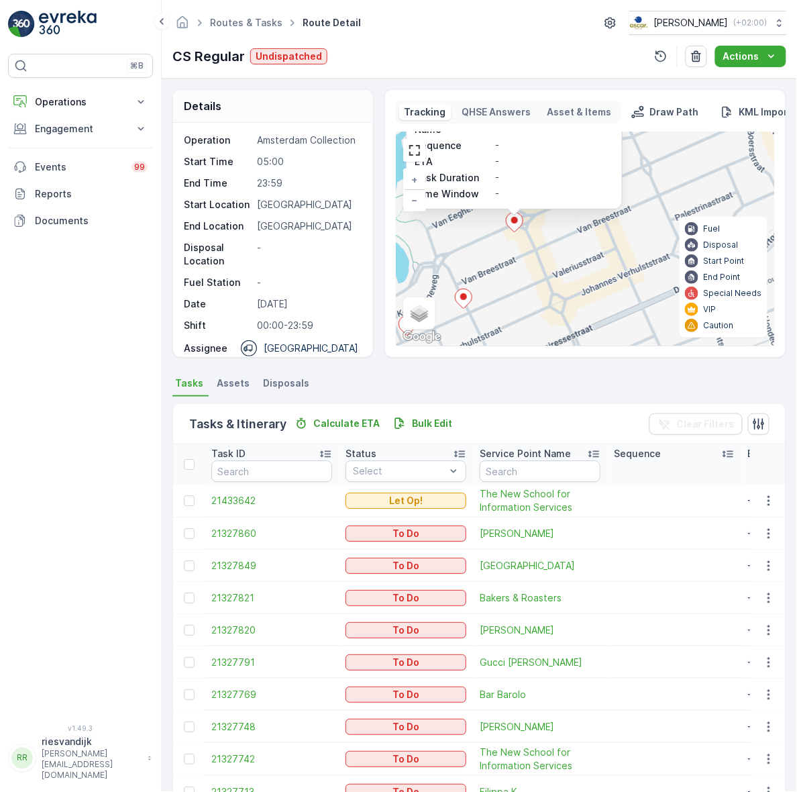
click at [606, 283] on div "3 21327820 Status To Do Service Point Name Batoni Khinkali Sequence - ETA - Tas…" at bounding box center [586, 238] width 378 height 213
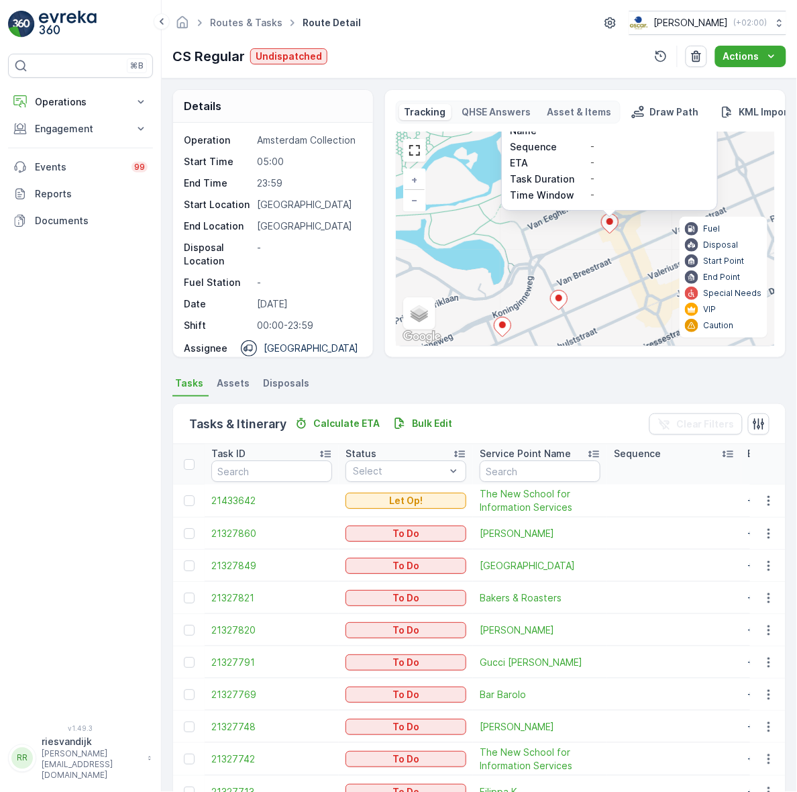
drag, startPoint x: 565, startPoint y: 279, endPoint x: 597, endPoint y: 280, distance: 32.9
click at [597, 280] on div "3 21327820 Status To Do Service Point Name Batoni Khinkali Sequence - ETA - Tas…" at bounding box center [586, 238] width 378 height 213
click at [503, 330] on icon at bounding box center [502, 327] width 17 height 19
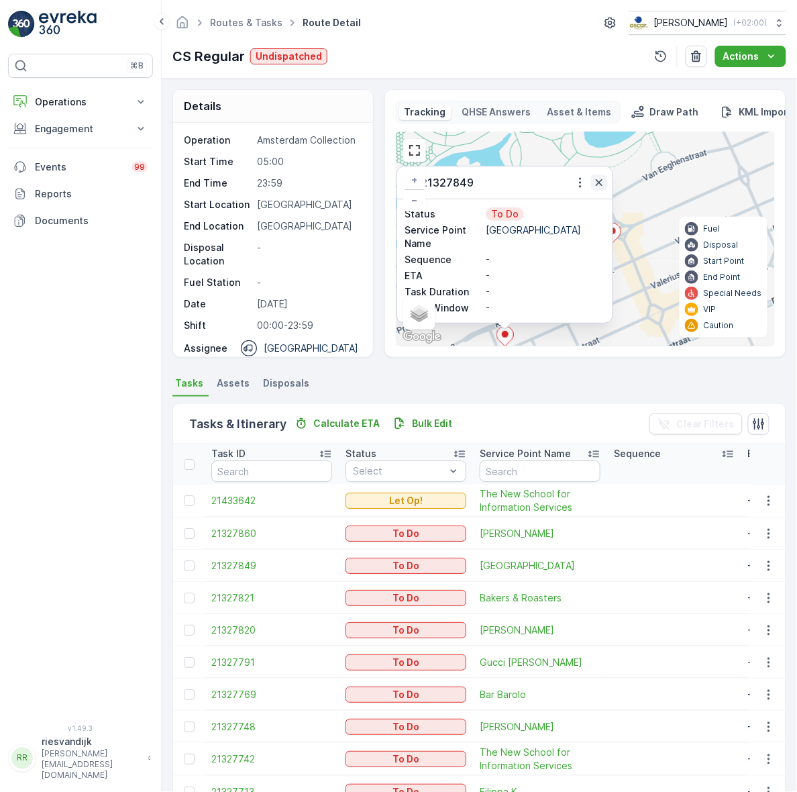
click at [597, 187] on icon "button" at bounding box center [599, 182] width 13 height 13
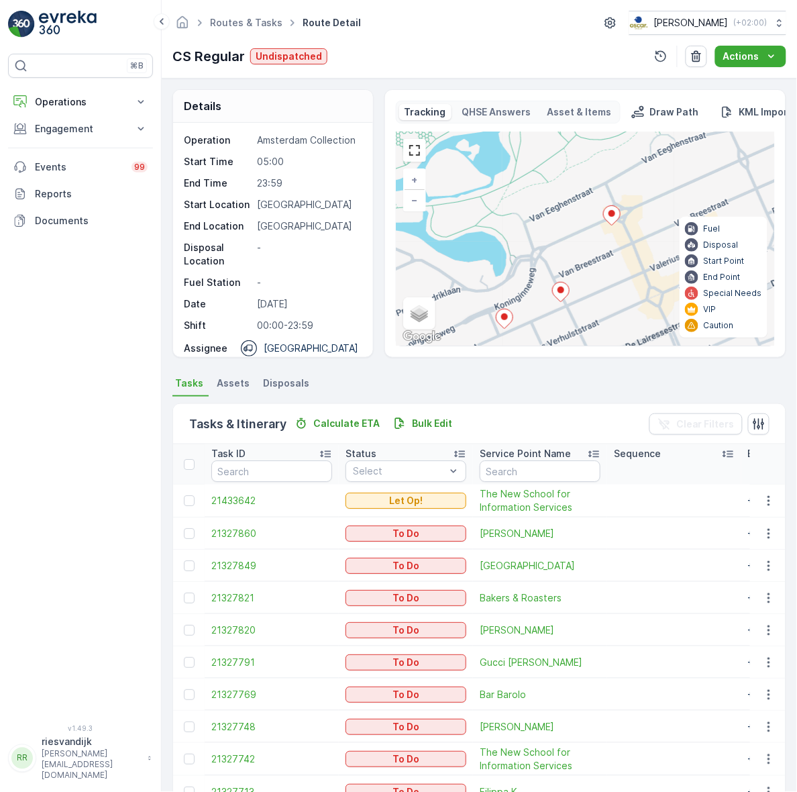
drag, startPoint x: 548, startPoint y: 272, endPoint x: 561, endPoint y: 244, distance: 31.2
click at [561, 244] on div "3 + − Satellite Roadmap Terrain Hybrid Leaflet Keyboard shortcuts Map Data Map …" at bounding box center [586, 238] width 378 height 213
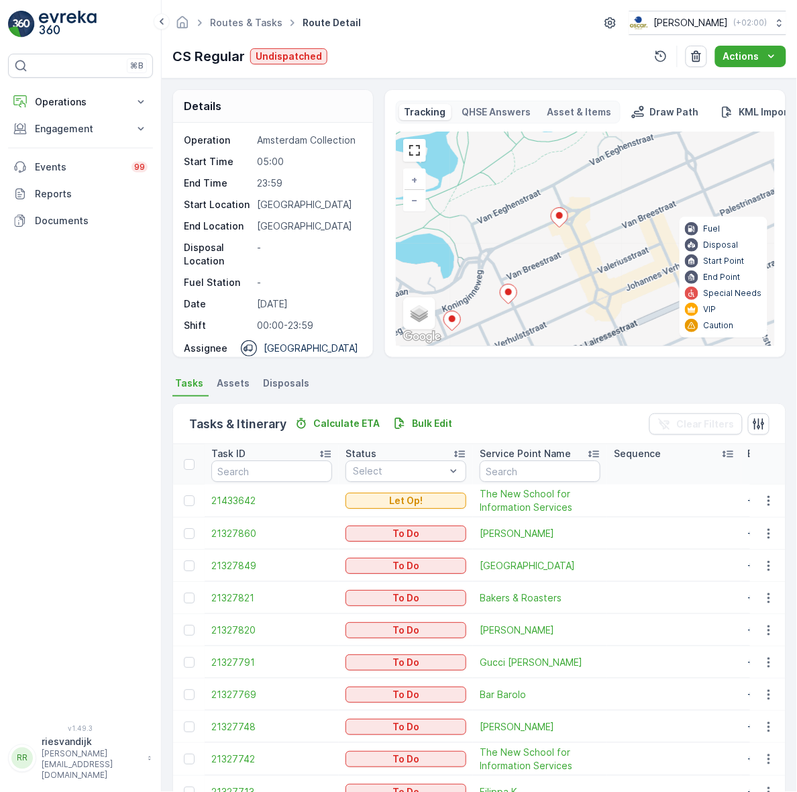
drag, startPoint x: 629, startPoint y: 215, endPoint x: 528, endPoint y: 310, distance: 138.2
click at [528, 311] on div "3 + − Satellite Roadmap Terrain Hybrid Leaflet Keyboard shortcuts Map Data Map …" at bounding box center [586, 238] width 378 height 213
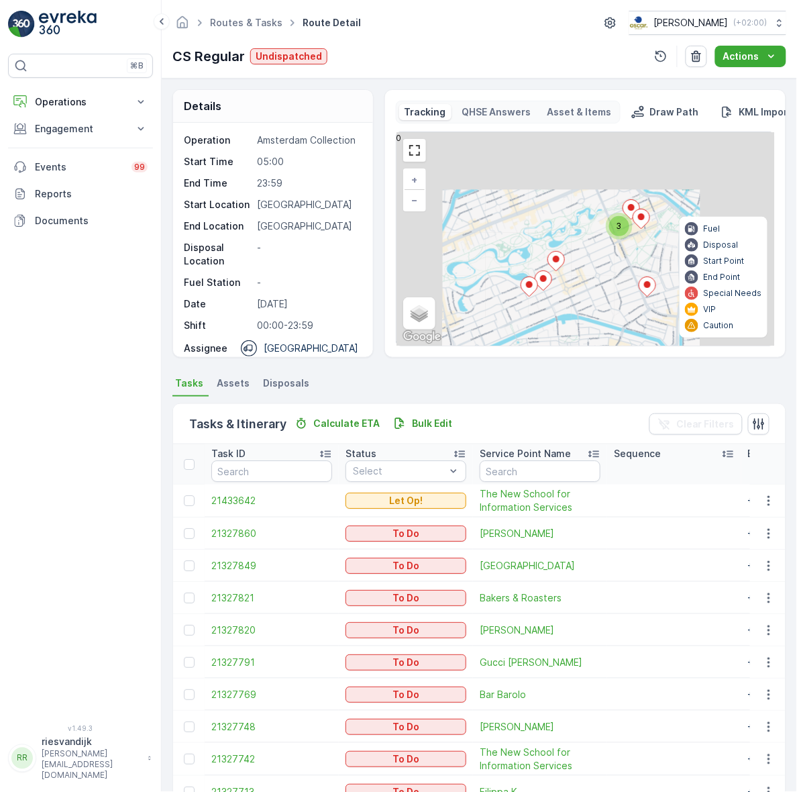
drag, startPoint x: 607, startPoint y: 237, endPoint x: 673, endPoint y: 215, distance: 69.4
click at [673, 215] on div "3 + − Satellite Roadmap Terrain Hybrid Leaflet Keyboard shortcuts Map Data Map …" at bounding box center [586, 238] width 378 height 213
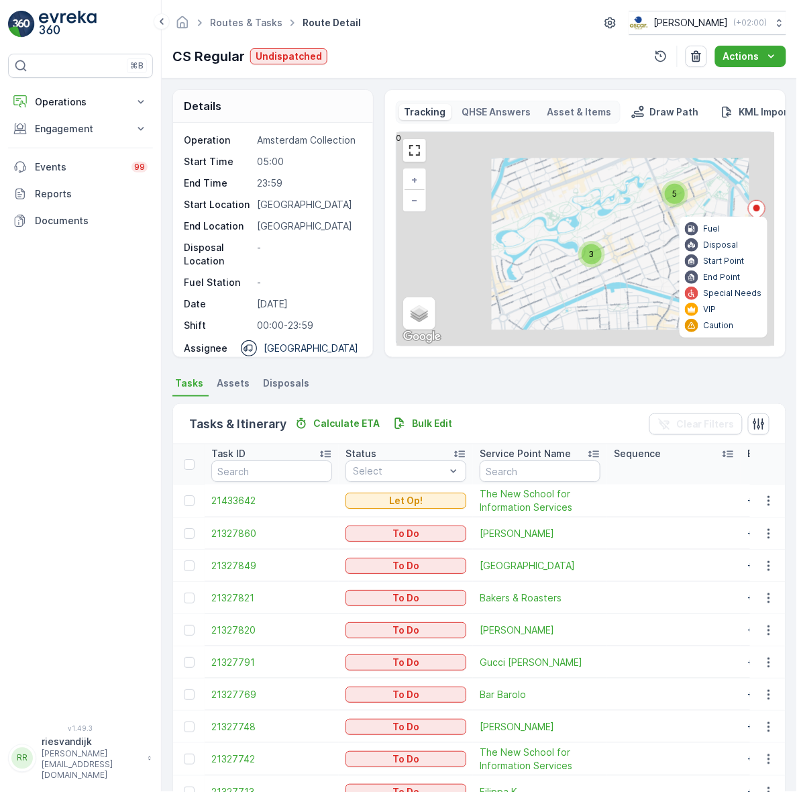
drag, startPoint x: 587, startPoint y: 232, endPoint x: 638, endPoint y: 206, distance: 57.0
click at [638, 207] on div "3 5 + − Satellite Roadmap Terrain Hybrid Leaflet Keyboard shortcuts Map Data Ma…" at bounding box center [586, 238] width 378 height 213
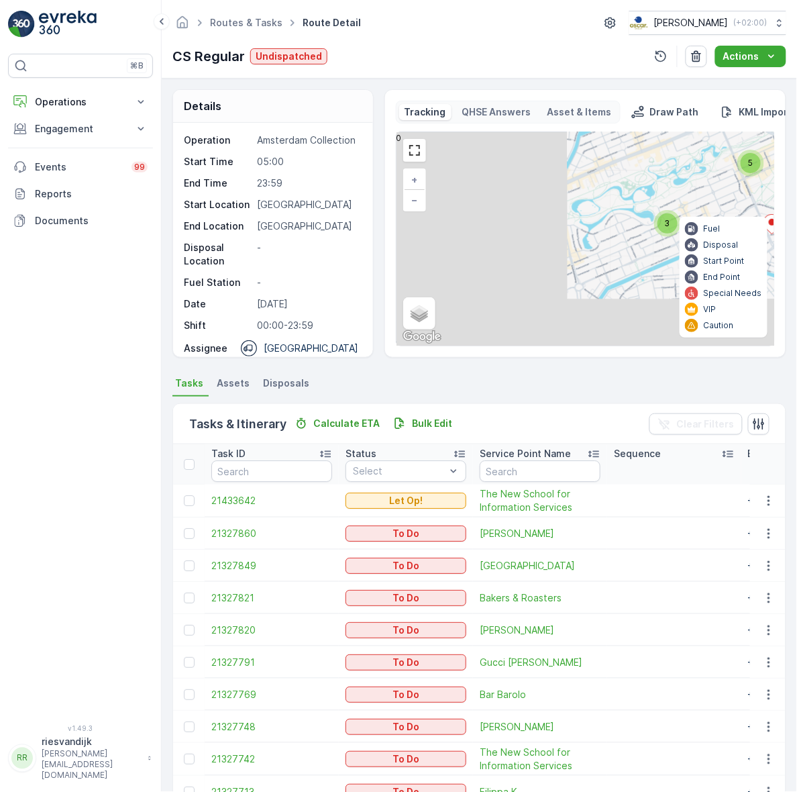
click at [591, 237] on div "3 5 + − Satellite Roadmap Terrain Hybrid Leaflet Keyboard shortcuts Map Data Ma…" at bounding box center [586, 238] width 378 height 213
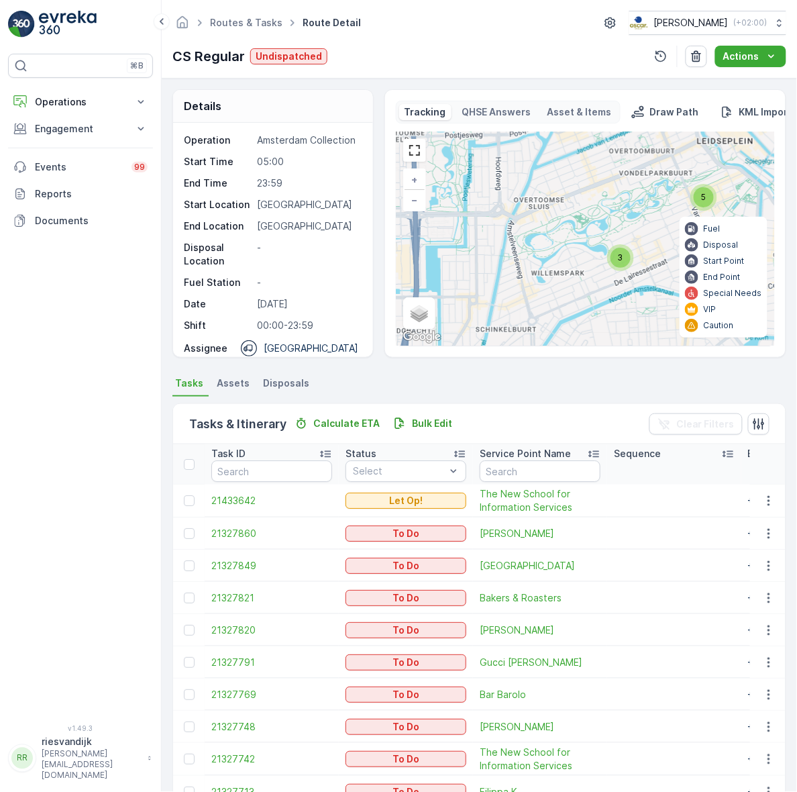
drag, startPoint x: 595, startPoint y: 271, endPoint x: 581, endPoint y: 277, distance: 15.3
click at [582, 277] on div "3 5 + − Satellite Roadmap Terrain Hybrid Leaflet Keyboard shortcuts Map Data Ma…" at bounding box center [586, 238] width 378 height 213
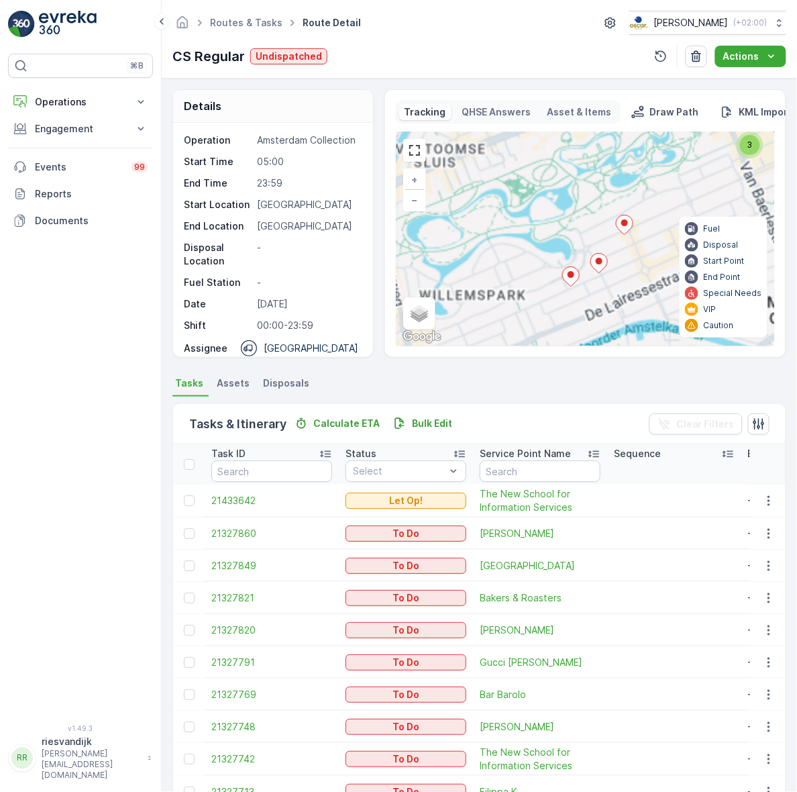
drag, startPoint x: 616, startPoint y: 227, endPoint x: 599, endPoint y: 232, distance: 17.6
click at [599, 232] on div "3 + − Satellite Roadmap Terrain Hybrid Leaflet Keyboard shortcuts Map Data Map …" at bounding box center [586, 238] width 378 height 213
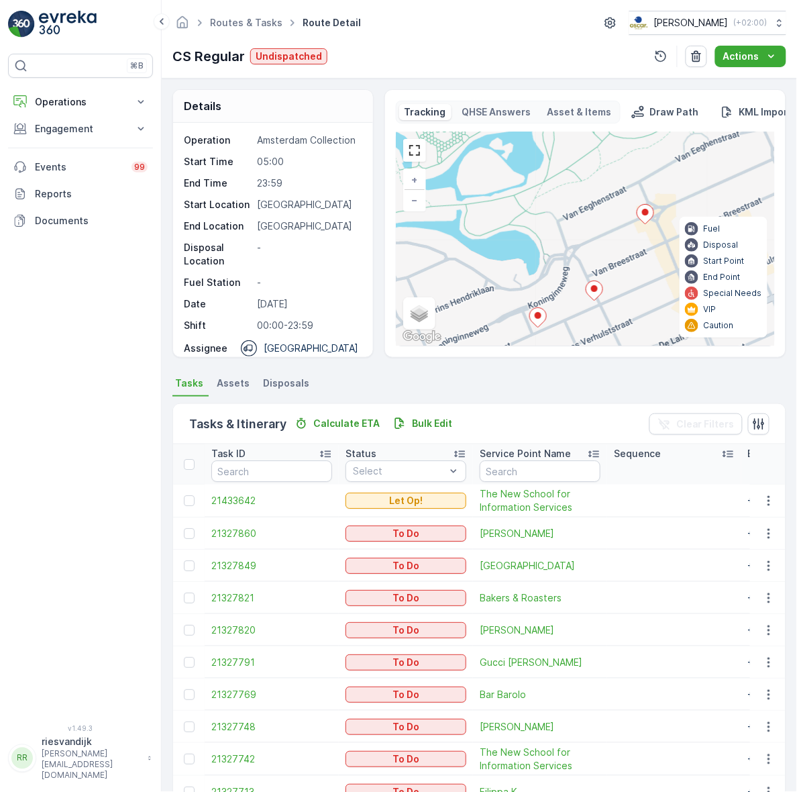
drag, startPoint x: 582, startPoint y: 272, endPoint x: 581, endPoint y: 264, distance: 8.1
click at [581, 272] on div "3 + − Satellite Roadmap Terrain Hybrid Leaflet Keyboard shortcuts Map Data Map …" at bounding box center [586, 238] width 378 height 213
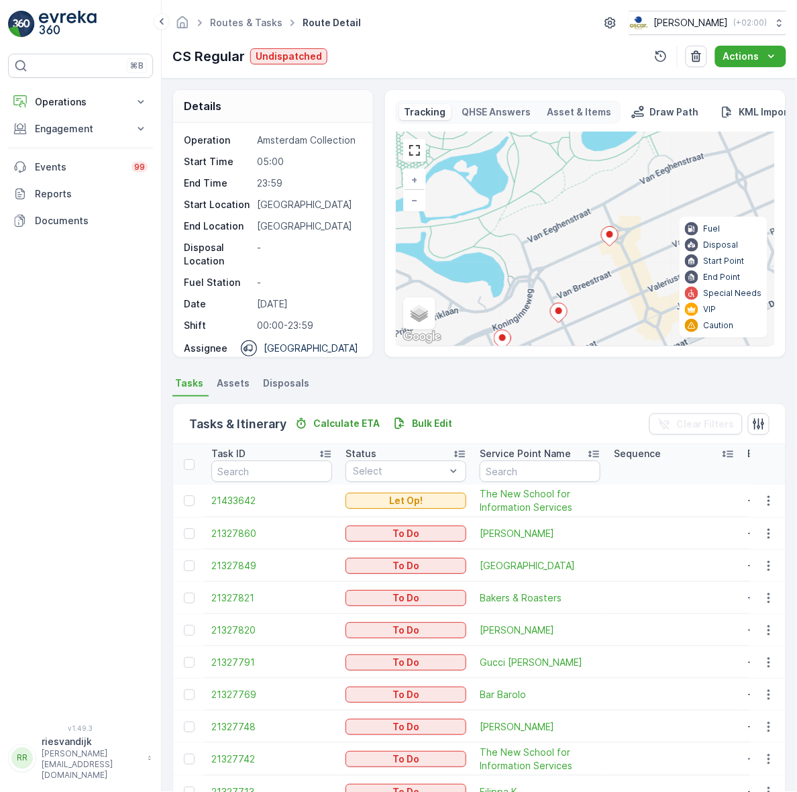
drag, startPoint x: 595, startPoint y: 252, endPoint x: 497, endPoint y: 293, distance: 106.8
click at [497, 293] on div "3 + − Satellite Roadmap Terrain Hybrid Leaflet Keyboard shortcuts Map Data Map …" at bounding box center [586, 238] width 378 height 213
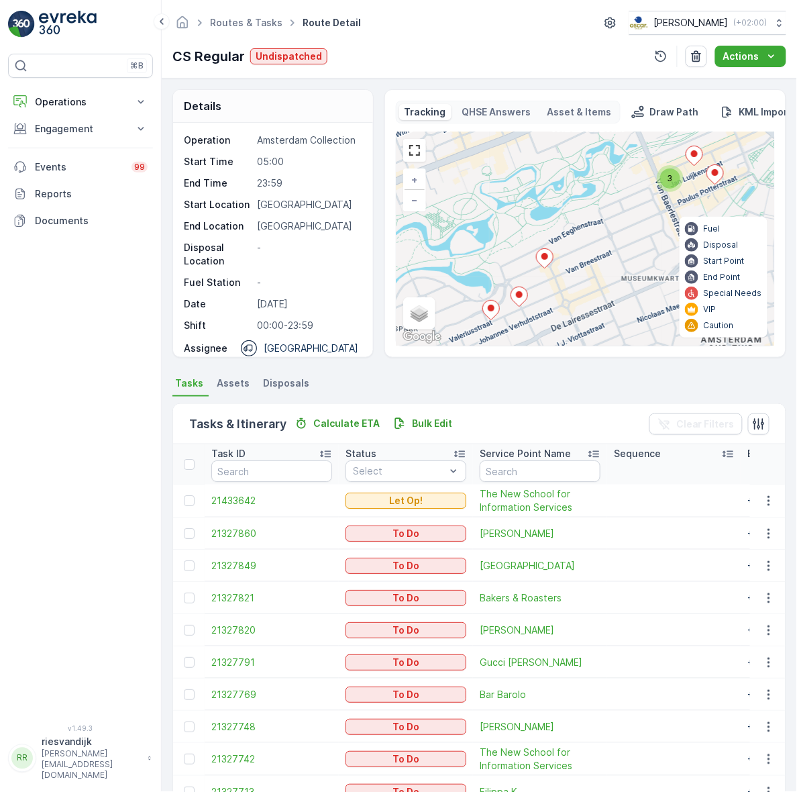
drag, startPoint x: 618, startPoint y: 236, endPoint x: 471, endPoint y: 237, distance: 147.0
click at [471, 239] on div "3 + − Satellite Roadmap Terrain Hybrid Leaflet Keyboard shortcuts Map Data Map …" at bounding box center [586, 238] width 378 height 213
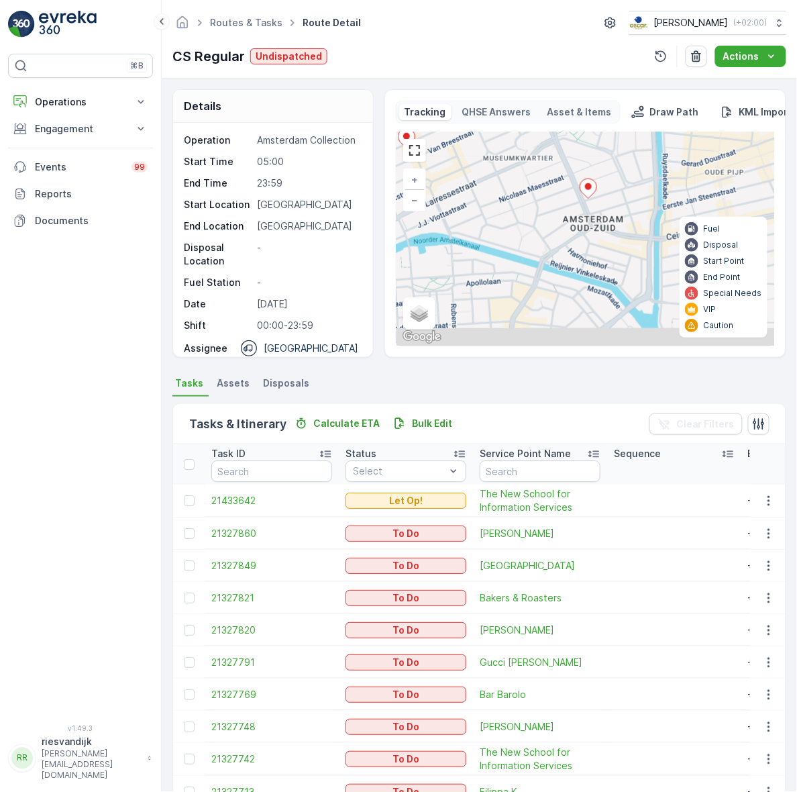
drag, startPoint x: 579, startPoint y: 232, endPoint x: 589, endPoint y: 121, distance: 111.2
click at [589, 116] on div "Tracking QHSE Answers Asset & Items Draw Path KML Import 3 + − Satellite Roadma…" at bounding box center [585, 224] width 379 height 246
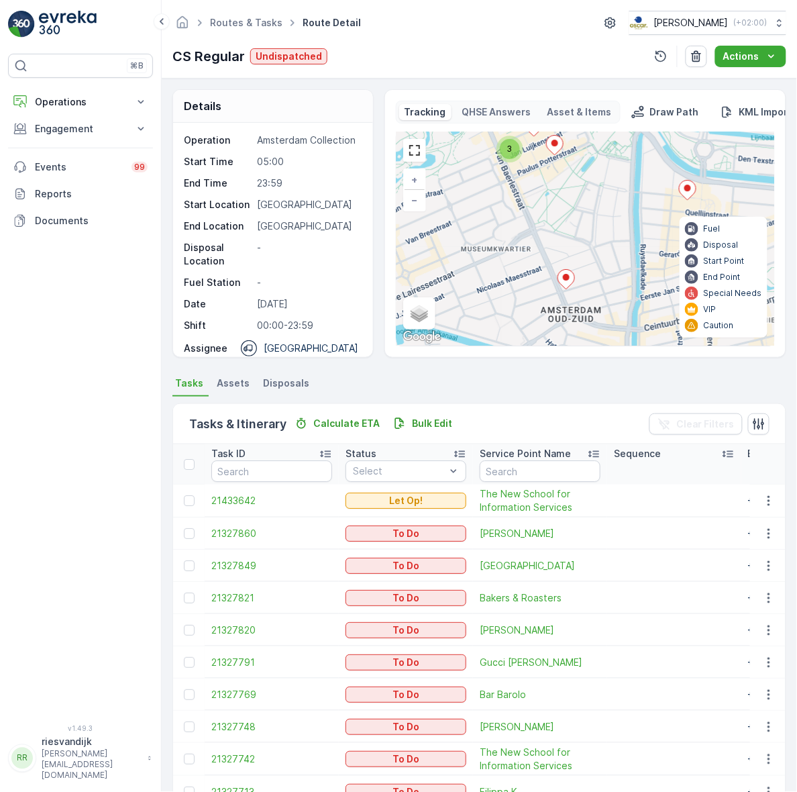
drag, startPoint x: 583, startPoint y: 224, endPoint x: 558, endPoint y: 299, distance: 79.6
click at [558, 289] on icon at bounding box center [566, 279] width 17 height 20
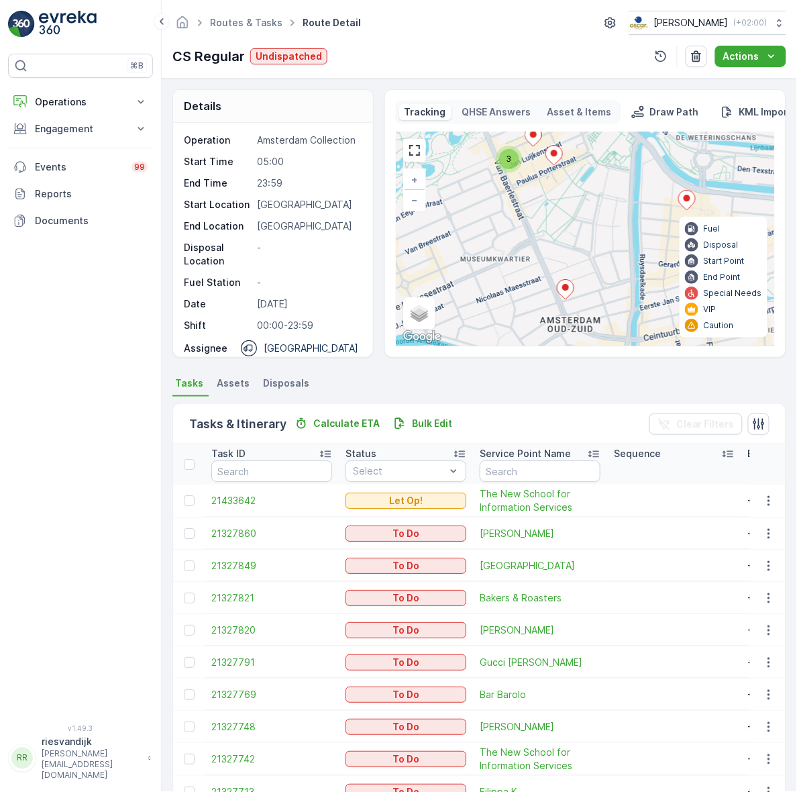
click at [563, 290] on ellipse at bounding box center [566, 287] width 7 height 7
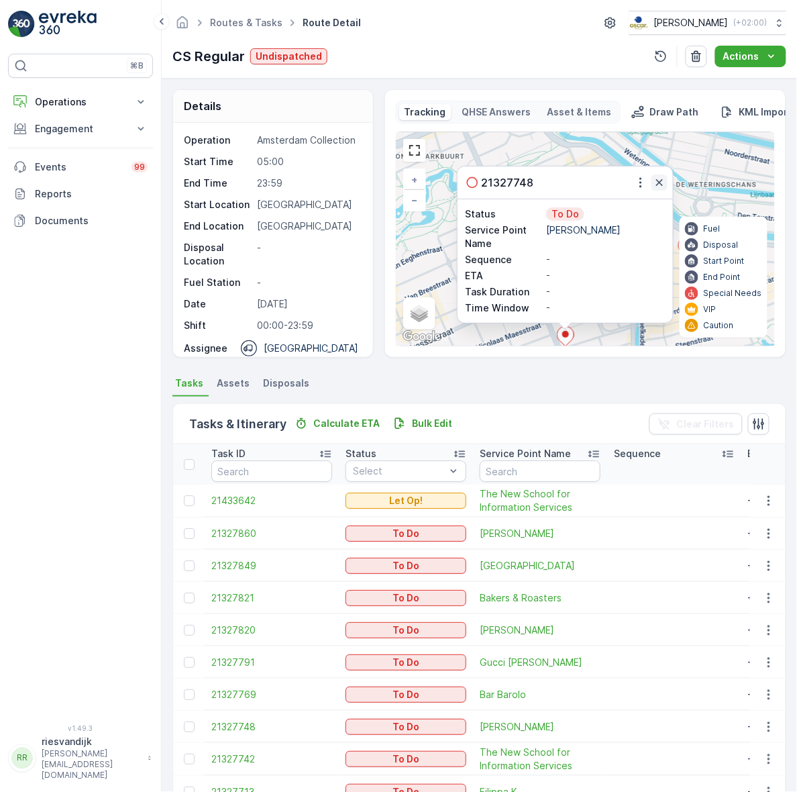
click at [658, 180] on icon "button" at bounding box center [659, 182] width 13 height 13
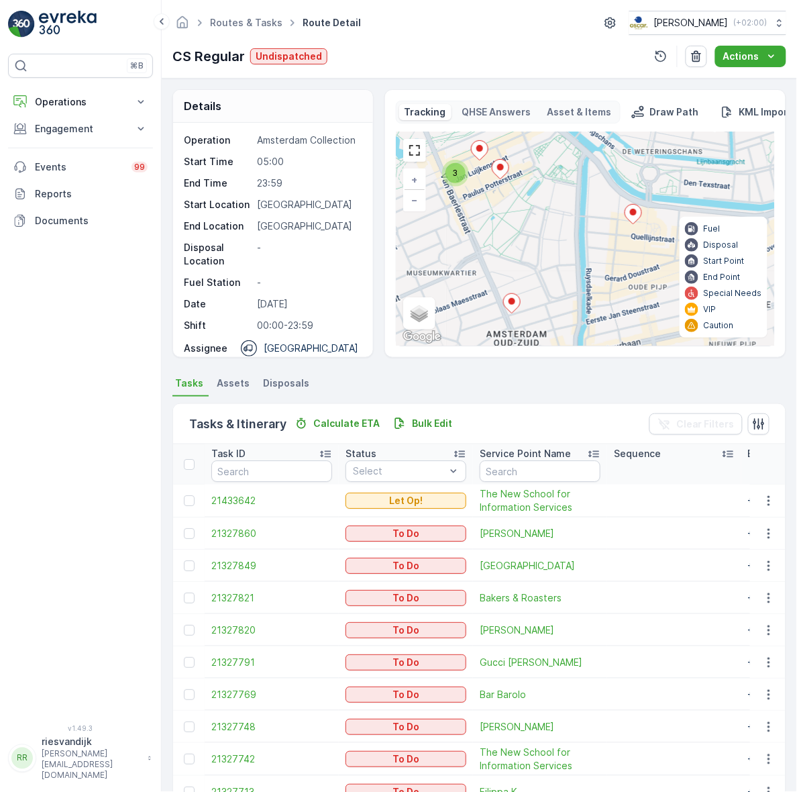
drag, startPoint x: 576, startPoint y: 273, endPoint x: 493, endPoint y: 222, distance: 97.4
click at [493, 222] on div "3 + − Satellite Roadmap Terrain Hybrid Leaflet Keyboard shortcuts Map Data Map …" at bounding box center [586, 238] width 378 height 213
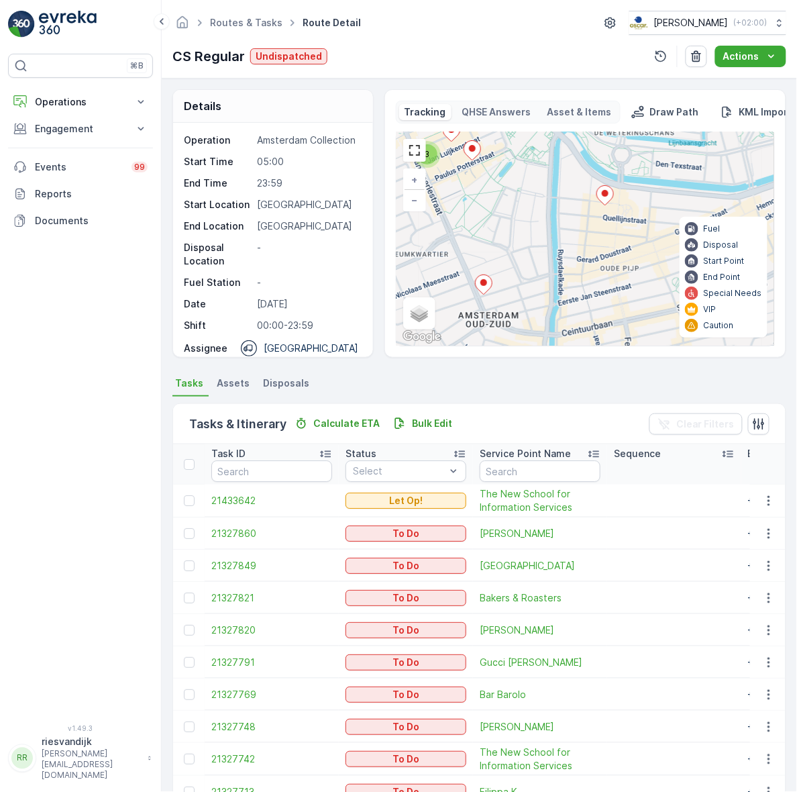
click at [599, 200] on icon at bounding box center [605, 195] width 17 height 19
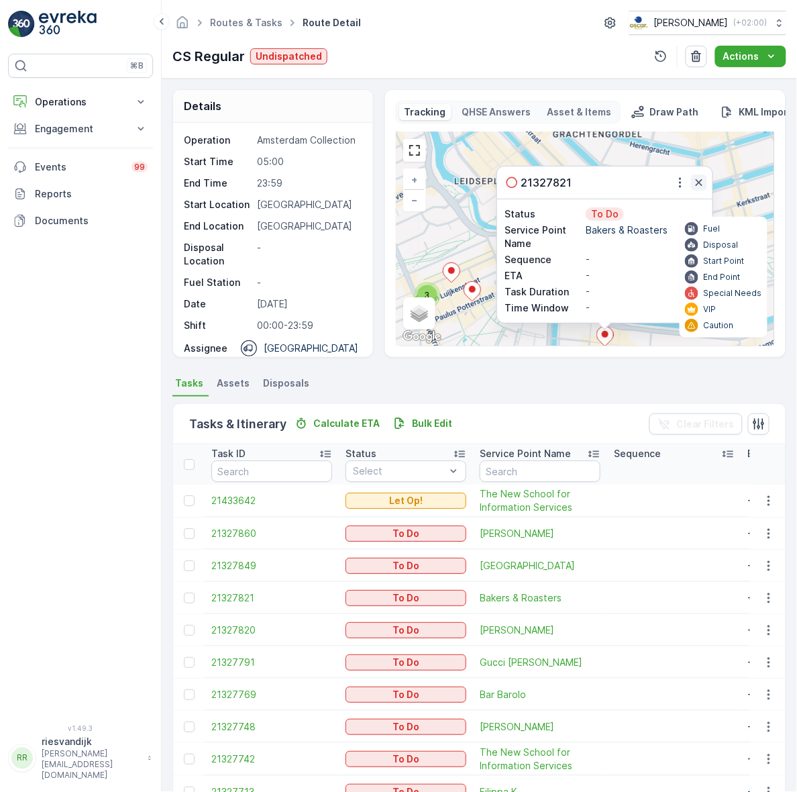
click at [698, 185] on icon "button" at bounding box center [699, 182] width 7 height 7
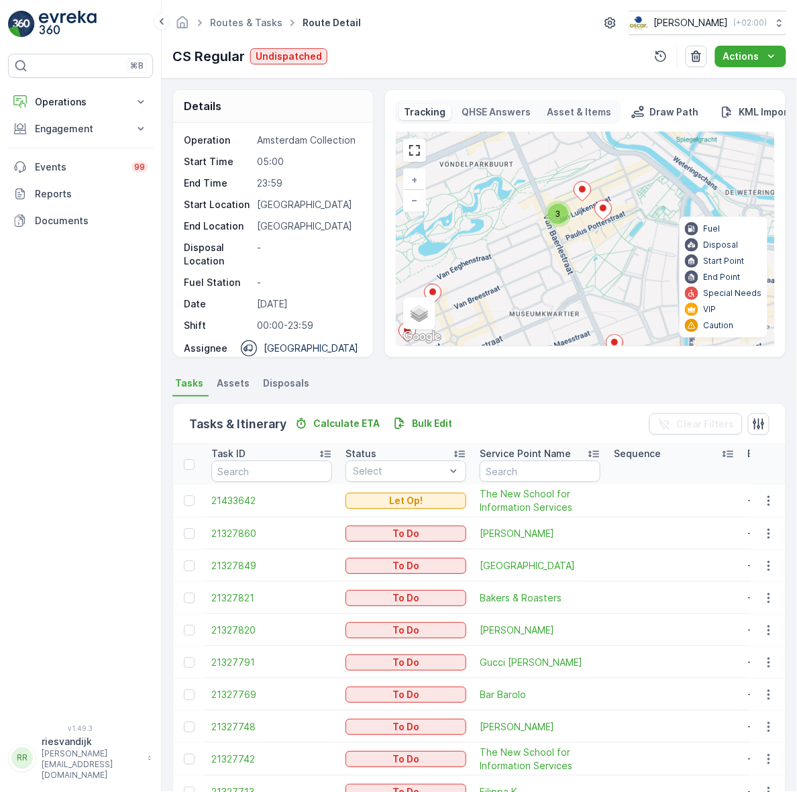
drag, startPoint x: 556, startPoint y: 250, endPoint x: 687, endPoint y: 170, distance: 153.7
click at [687, 170] on div "3 + − Satellite Roadmap Terrain Hybrid Leaflet Keyboard shortcuts Map Data Map …" at bounding box center [586, 238] width 378 height 213
click at [601, 216] on icon at bounding box center [603, 209] width 17 height 19
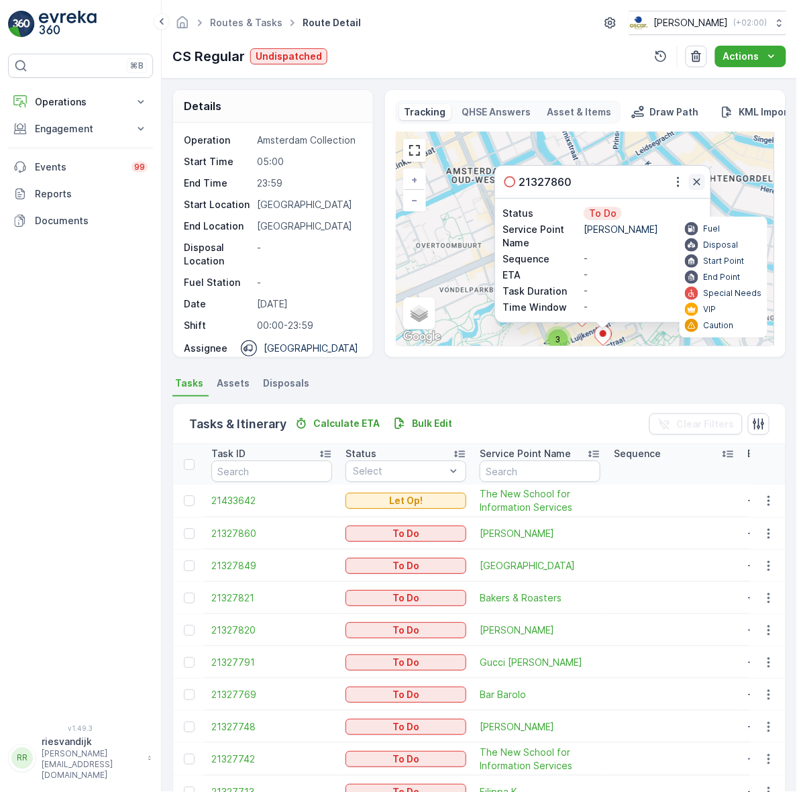
click at [697, 176] on div "21327860" at bounding box center [602, 182] width 215 height 32
click at [697, 178] on icon "button" at bounding box center [697, 181] width 13 height 13
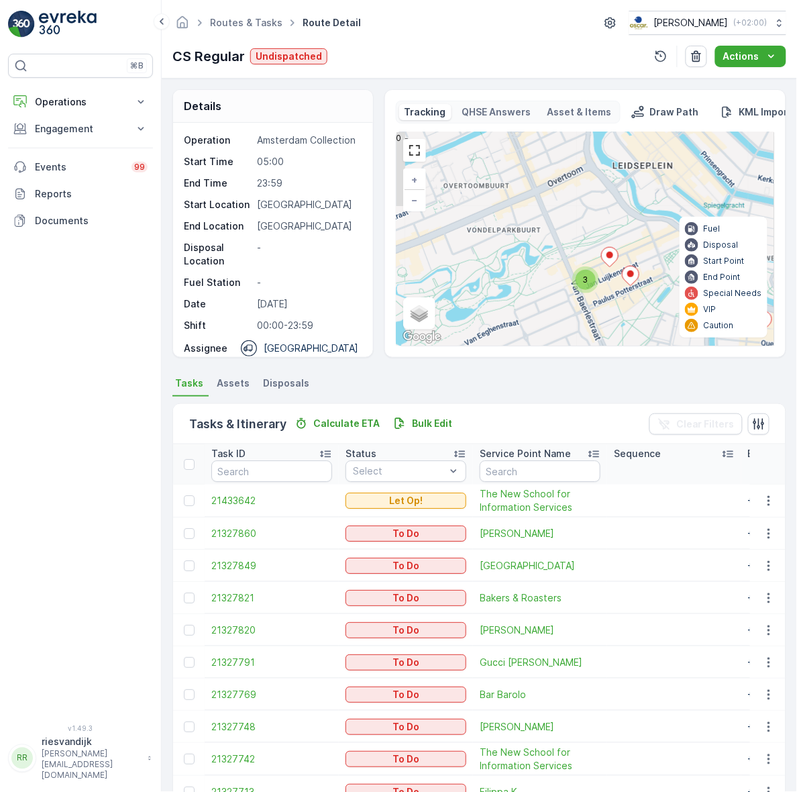
drag, startPoint x: 646, startPoint y: 260, endPoint x: 688, endPoint y: 185, distance: 85.7
click at [688, 185] on div "3 + − Satellite Roadmap Terrain Hybrid Leaflet Keyboard shortcuts Map Data Map …" at bounding box center [586, 238] width 378 height 213
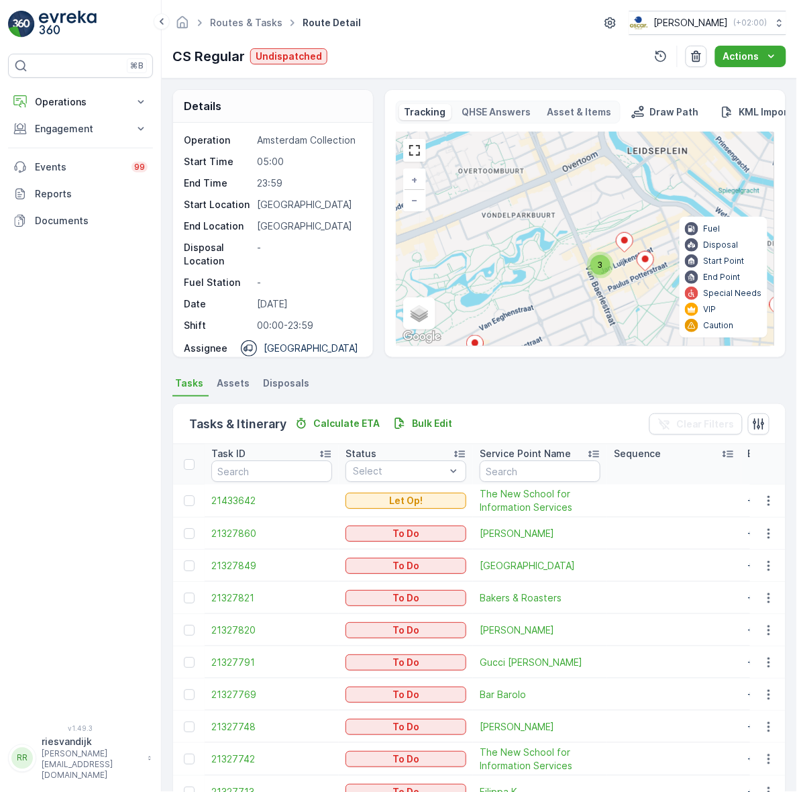
click at [622, 243] on ellipse at bounding box center [625, 240] width 7 height 7
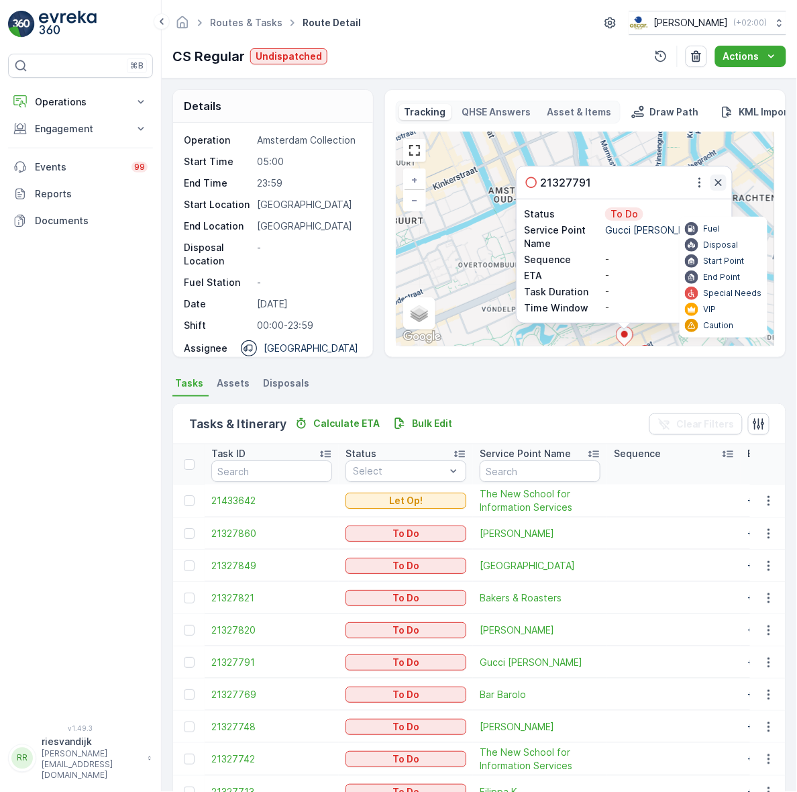
click at [720, 176] on icon "button" at bounding box center [718, 182] width 13 height 13
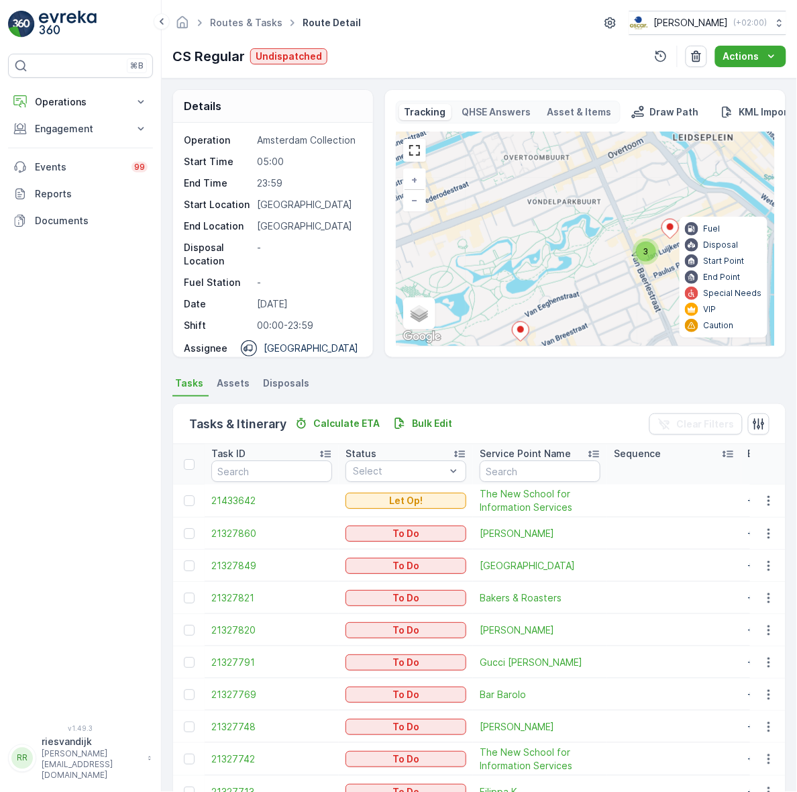
drag, startPoint x: 602, startPoint y: 273, endPoint x: 648, endPoint y: 166, distance: 116.1
click at [648, 166] on div "3 + − Satellite Roadmap Terrain Hybrid Leaflet Keyboard shortcuts Map Data Map …" at bounding box center [586, 238] width 378 height 213
click at [641, 249] on div "3" at bounding box center [646, 252] width 20 height 20
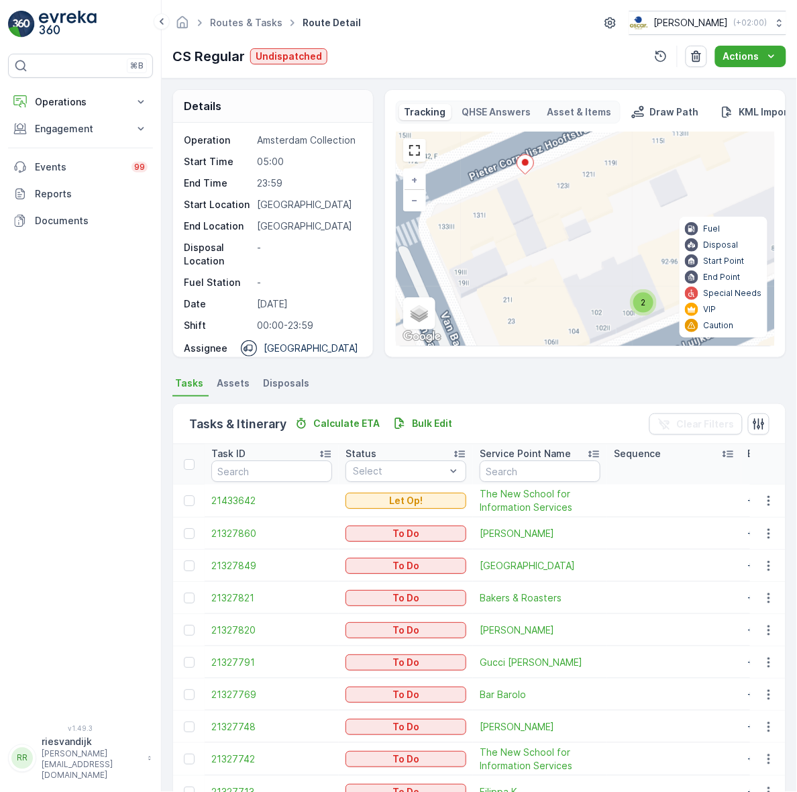
click at [525, 166] on ellipse at bounding box center [525, 162] width 7 height 7
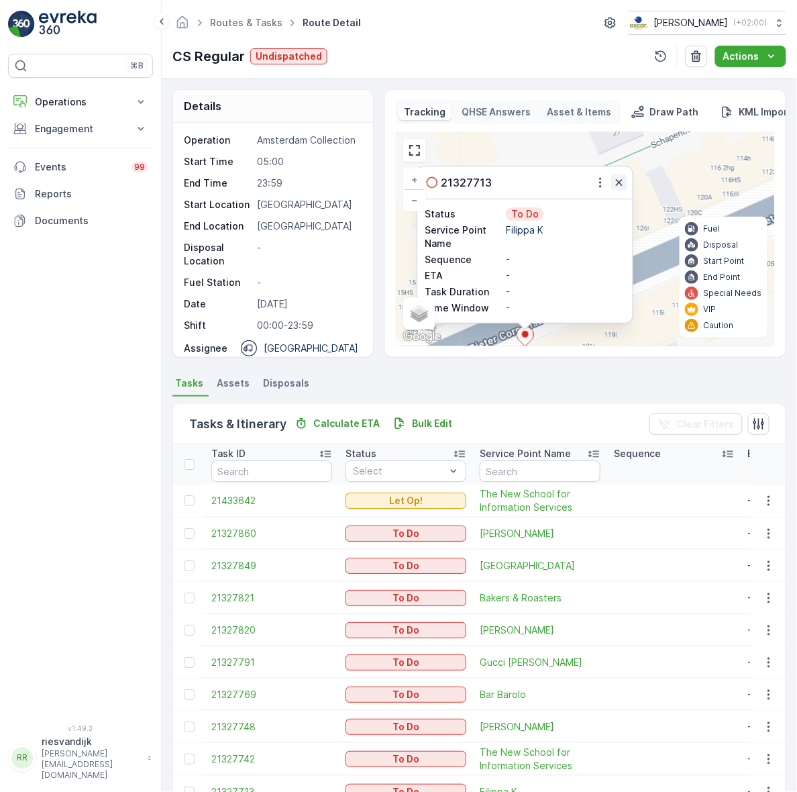
click at [618, 183] on icon "button" at bounding box center [619, 182] width 13 height 13
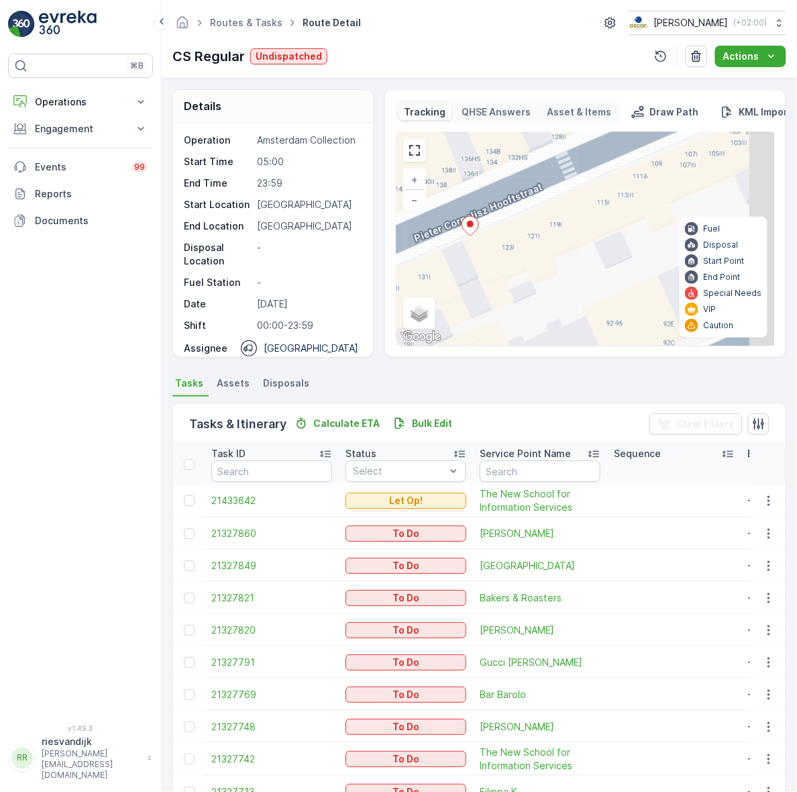
drag, startPoint x: 656, startPoint y: 258, endPoint x: 592, endPoint y: 119, distance: 152.9
click at [592, 119] on div "Tracking QHSE Answers Asset & Items Draw Path KML Import 2 + − Satellite Roadma…" at bounding box center [585, 224] width 379 height 246
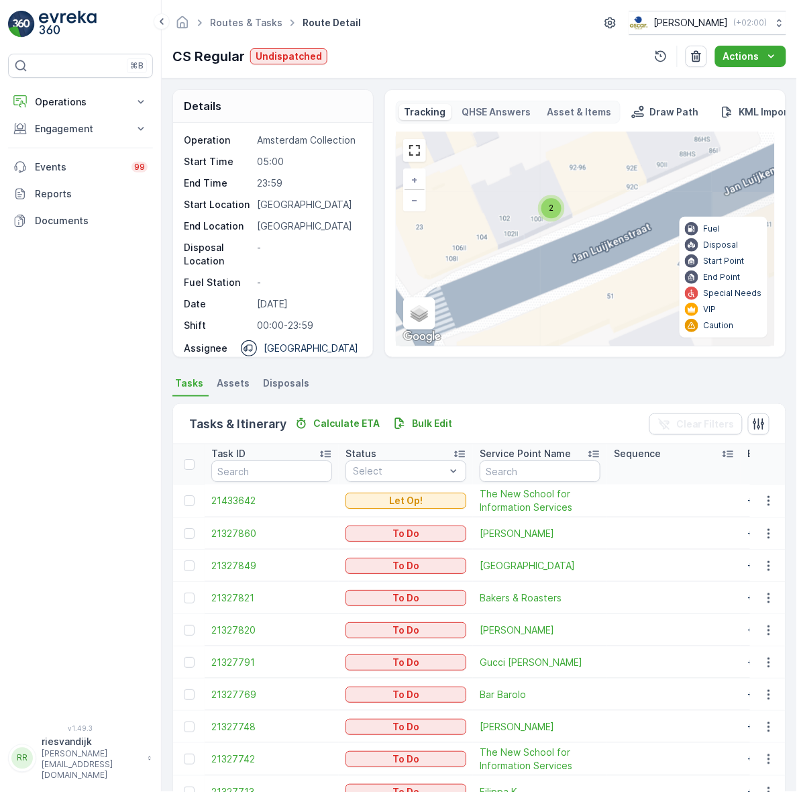
drag, startPoint x: 613, startPoint y: 250, endPoint x: 585, endPoint y: 123, distance: 130.0
click at [585, 123] on div "Tracking QHSE Answers Asset & Items Draw Path KML Import 2 + − Satellite Roadma…" at bounding box center [585, 224] width 379 height 246
click at [555, 213] on div "2" at bounding box center [552, 208] width 20 height 20
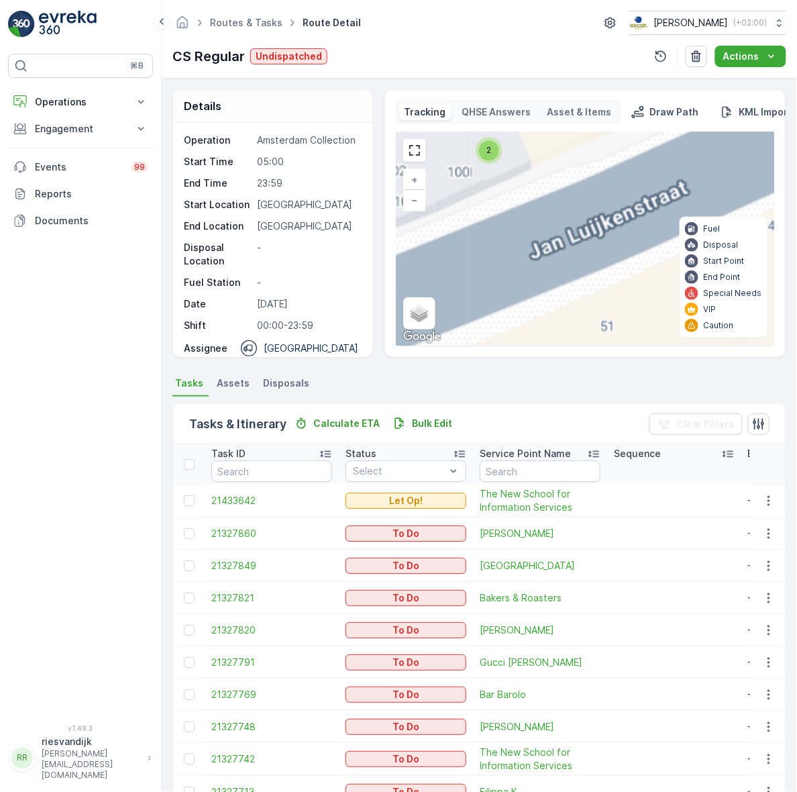
click at [613, 267] on div "2 + − Satellite Roadmap Terrain Hybrid Leaflet Keyboard shortcuts Map Data Map …" at bounding box center [586, 238] width 378 height 213
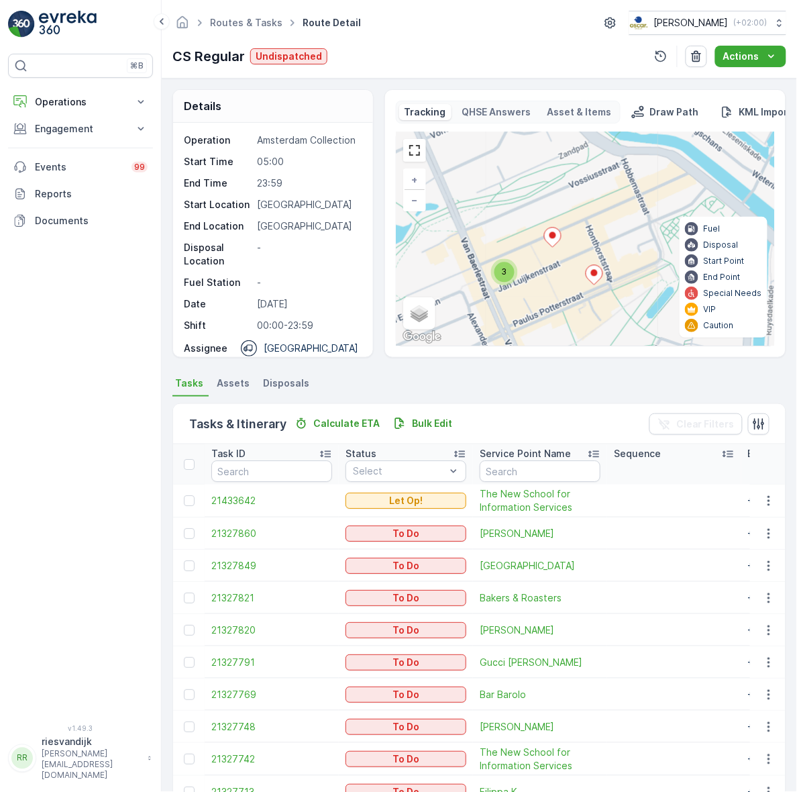
drag, startPoint x: 622, startPoint y: 266, endPoint x: 526, endPoint y: 284, distance: 98.3
click at [526, 284] on div "3 + − Satellite Roadmap Terrain Hybrid Leaflet Keyboard shortcuts Map Data Map …" at bounding box center [586, 238] width 378 height 213
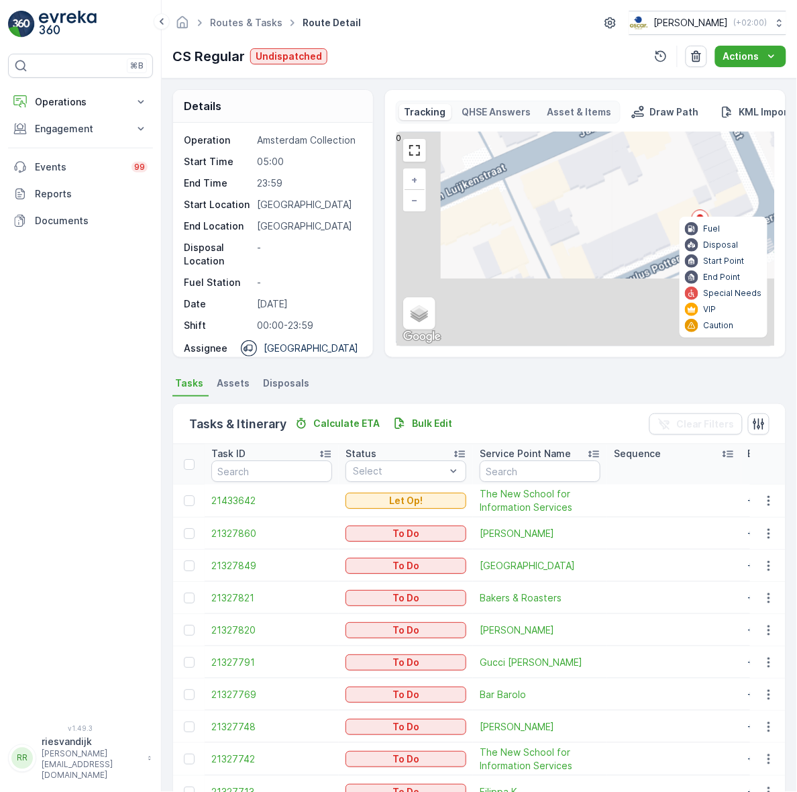
drag, startPoint x: 579, startPoint y: 228, endPoint x: 697, endPoint y: 148, distance: 143.0
click at [697, 148] on div "2 + − Satellite Roadmap Terrain Hybrid Leaflet Keyboard shortcuts Map Data Map …" at bounding box center [586, 238] width 378 height 213
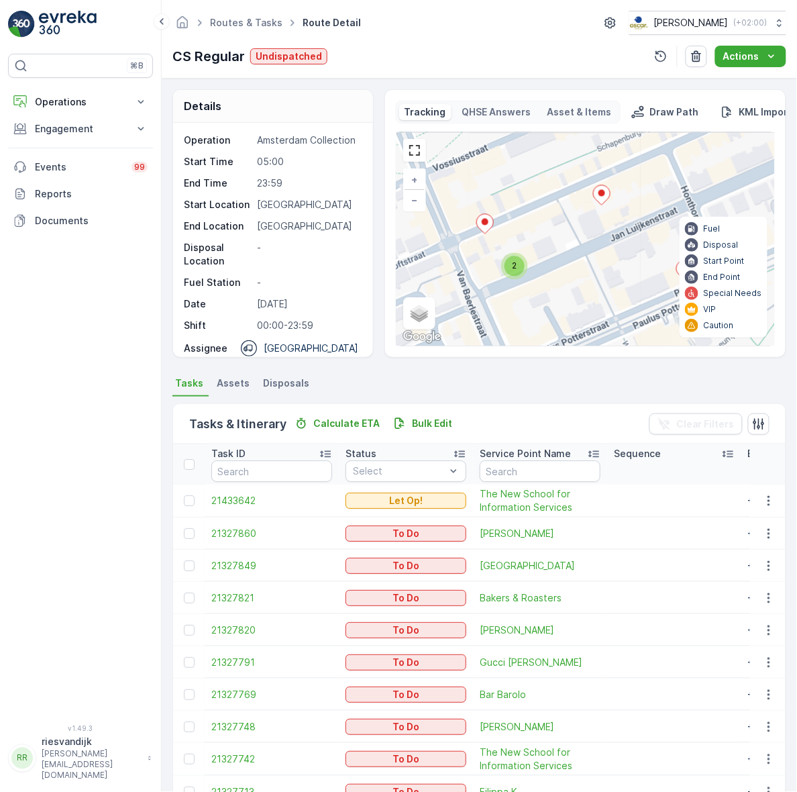
drag, startPoint x: 795, startPoint y: 289, endPoint x: 549, endPoint y: 275, distance: 246.7
click at [549, 275] on div "2 + − Satellite Roadmap Terrain Hybrid Leaflet Keyboard shortcuts Map Data Map …" at bounding box center [586, 238] width 378 height 213
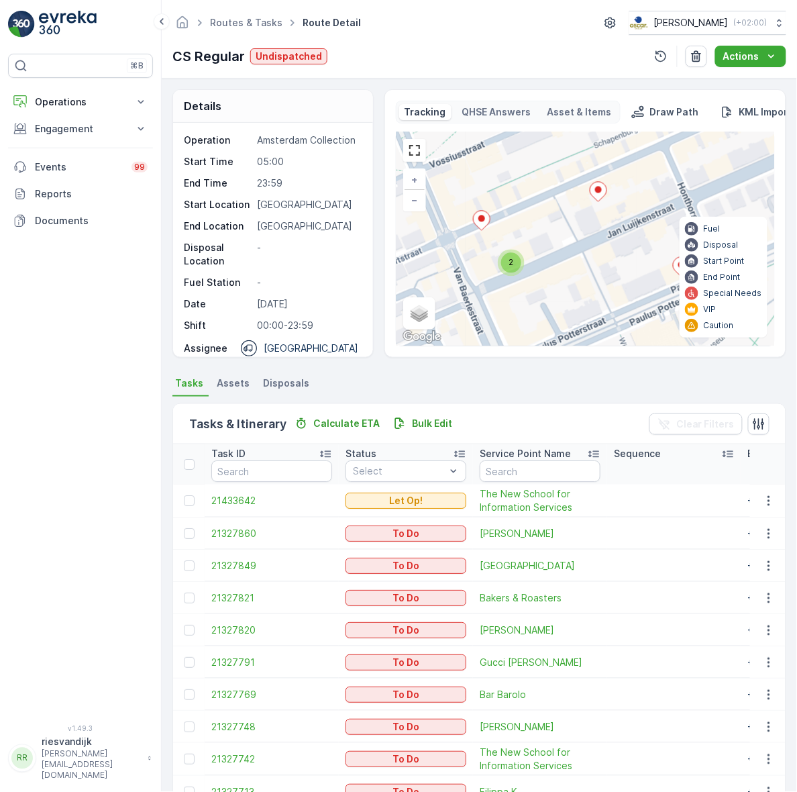
click at [511, 262] on span "2" at bounding box center [511, 262] width 5 height 10
click at [599, 193] on ellipse at bounding box center [598, 190] width 7 height 7
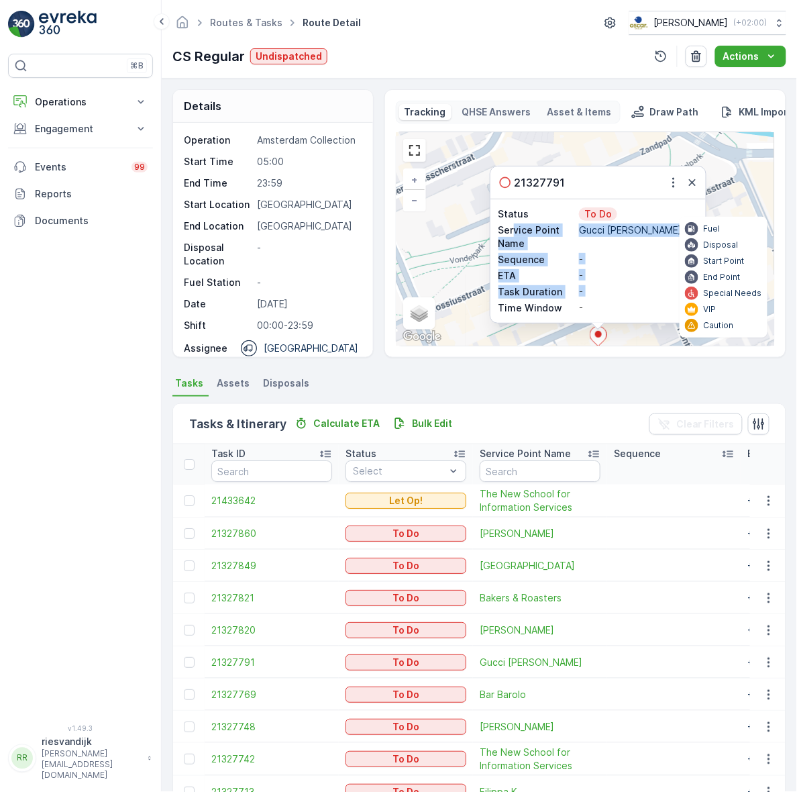
drag, startPoint x: 489, startPoint y: 303, endPoint x: 515, endPoint y: 223, distance: 84.7
click div "Status To Do Service Point Name Gucci P.C. Hooftstraat Sequence - ETA - Task Du…"
click div "2 21327791 Status To Do Service Point Name Gucci P.C. Hooftstraat Sequence - ET…"
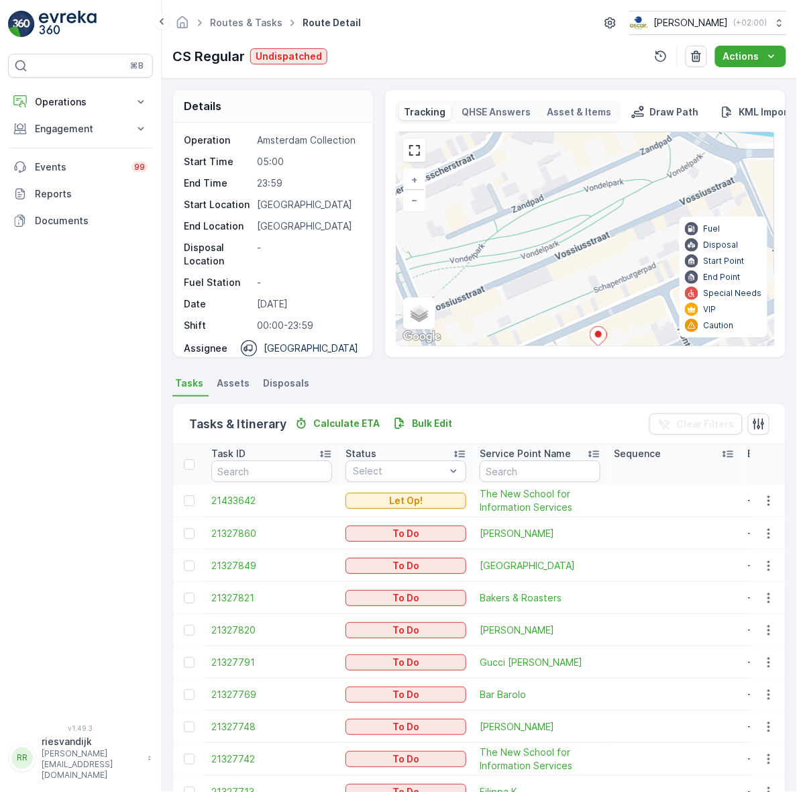
drag, startPoint x: 485, startPoint y: 289, endPoint x: 551, endPoint y: 187, distance: 122.3
click div "2 + − Satellite Roadmap Terrain Hybrid Leaflet Keyboard shortcuts Map Data Map …"
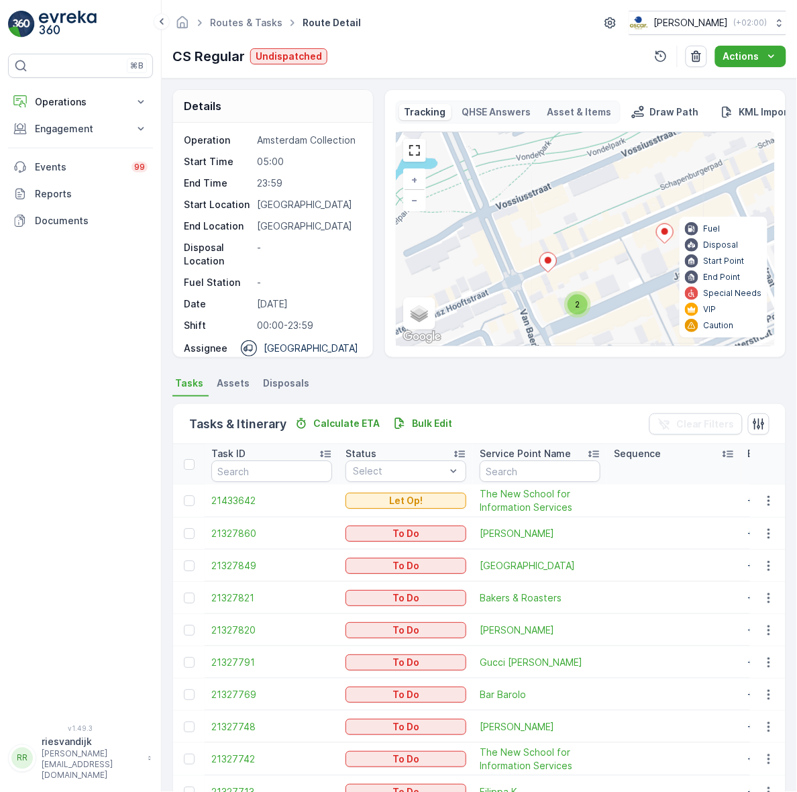
click icon
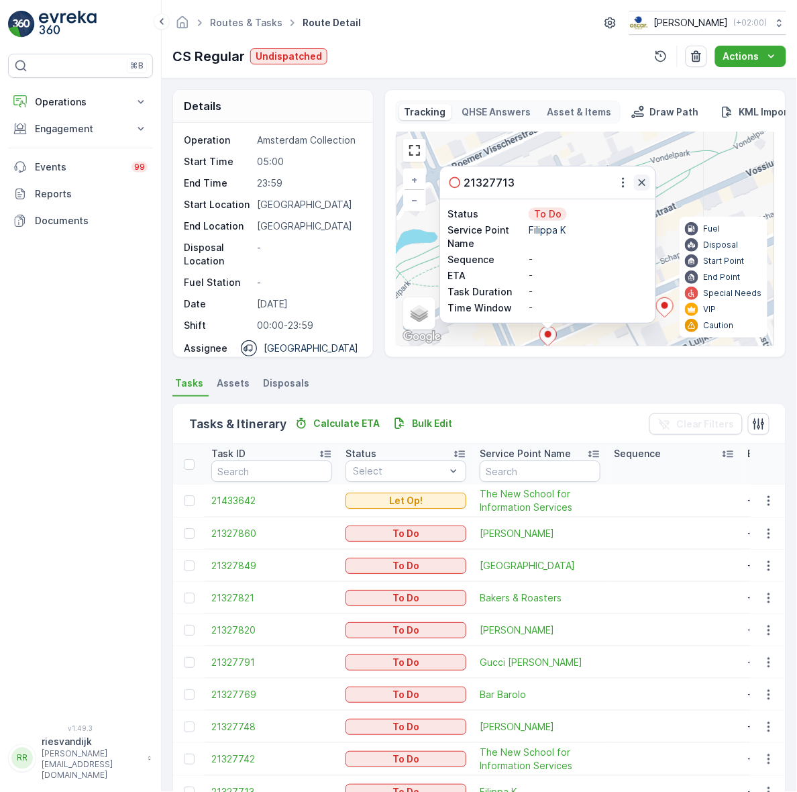
click icon "button"
